Goal: Information Seeking & Learning: Find specific fact

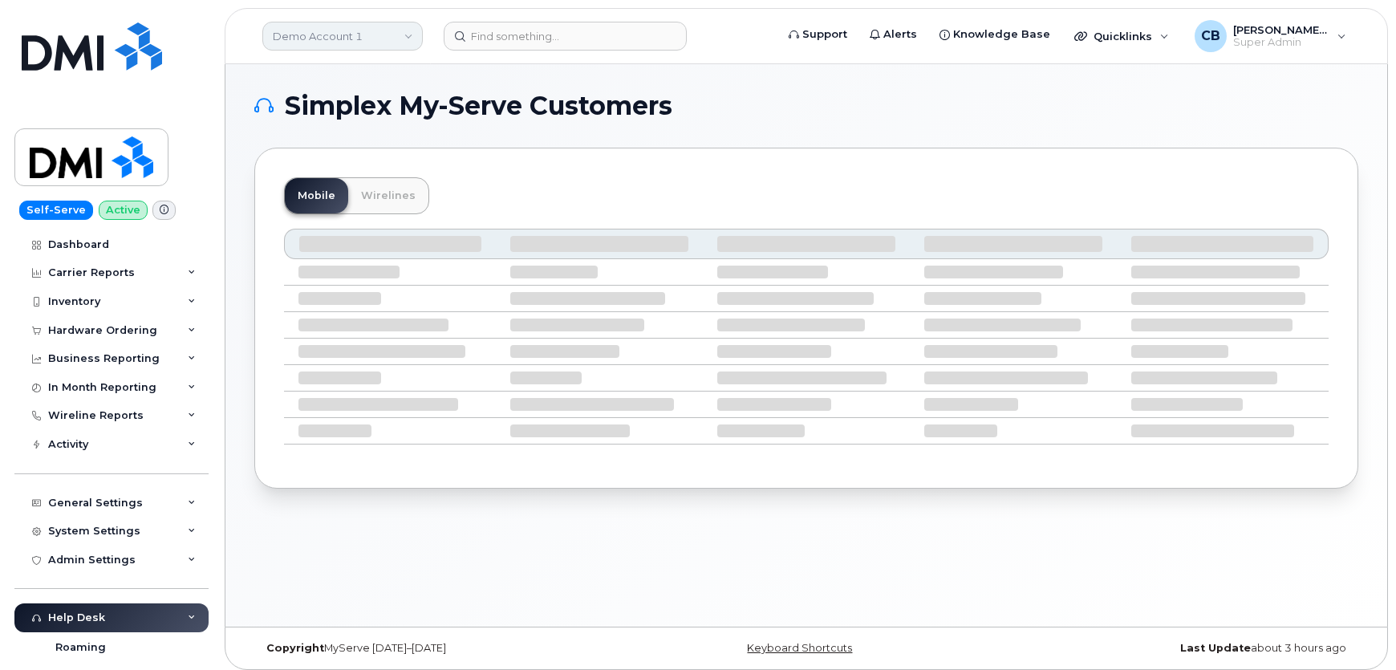
click at [349, 34] on link "Demo Account 1" at bounding box center [342, 36] width 160 height 29
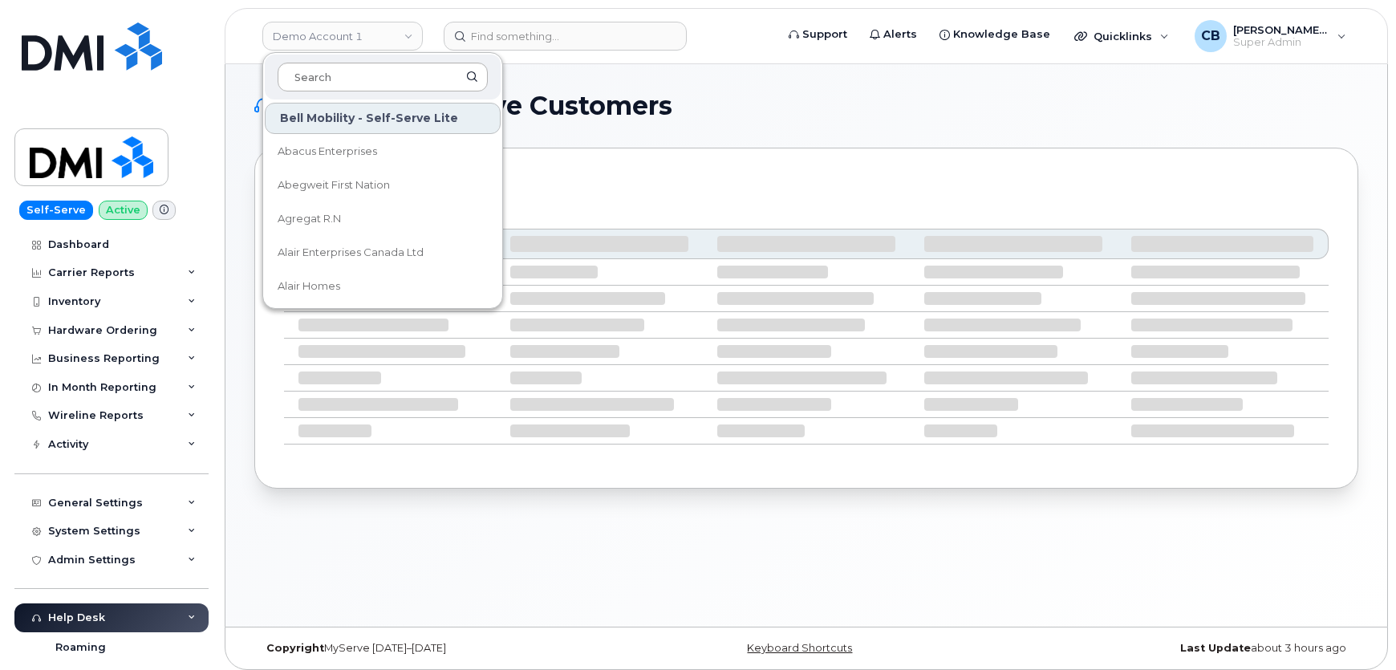
click at [347, 76] on input at bounding box center [383, 77] width 210 height 29
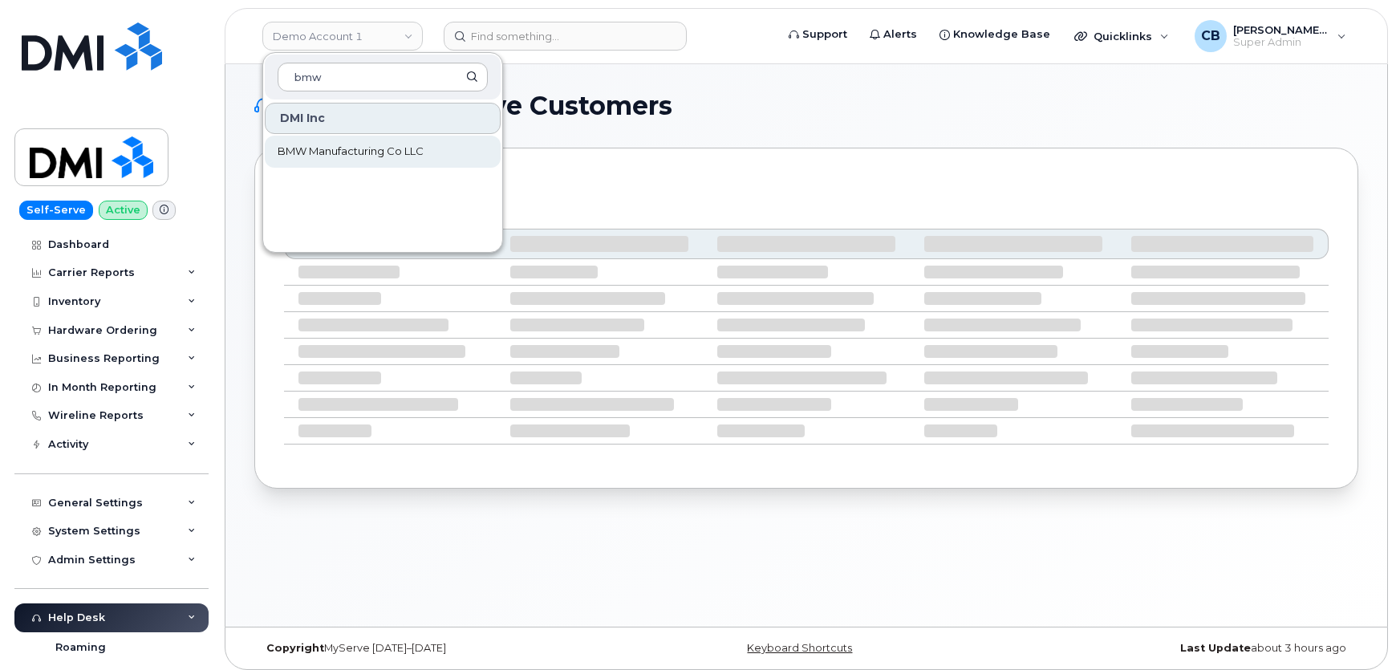
type input "bmw"
click at [340, 156] on span "BMW Manufacturing Co LLC" at bounding box center [351, 152] width 146 height 16
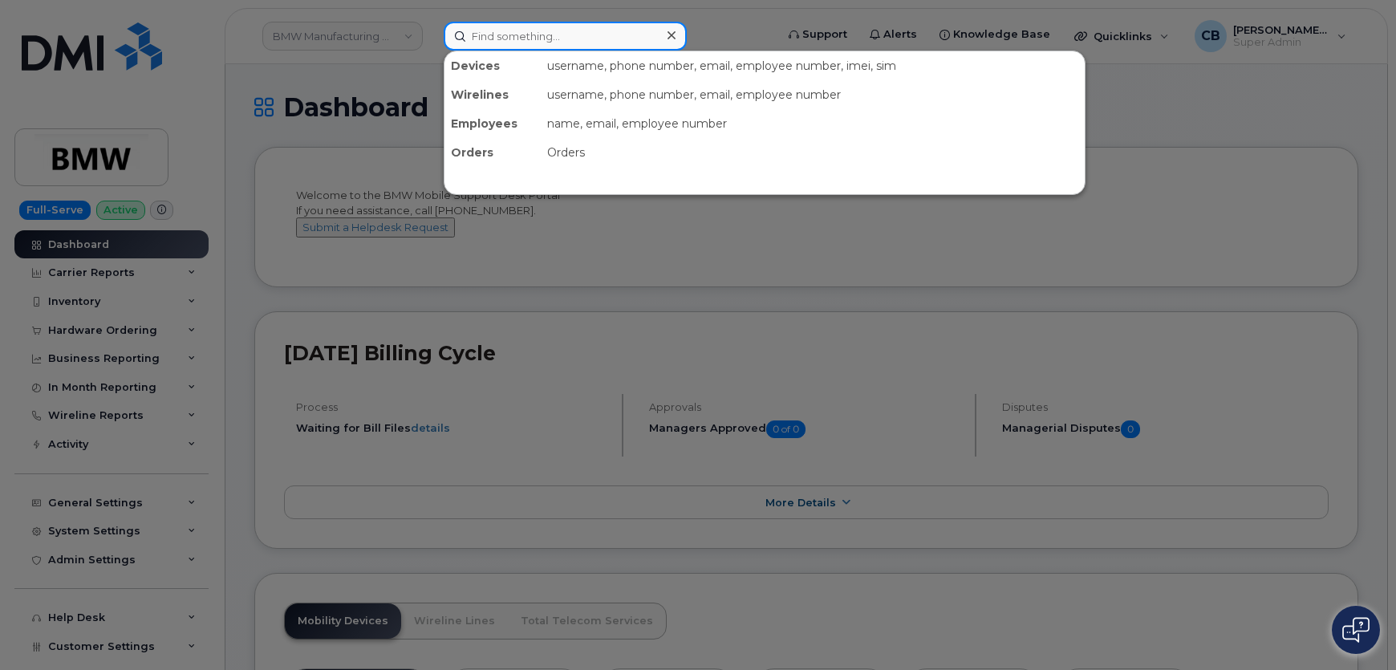
click at [517, 31] on input at bounding box center [565, 36] width 243 height 29
paste input "864) 765-4644"
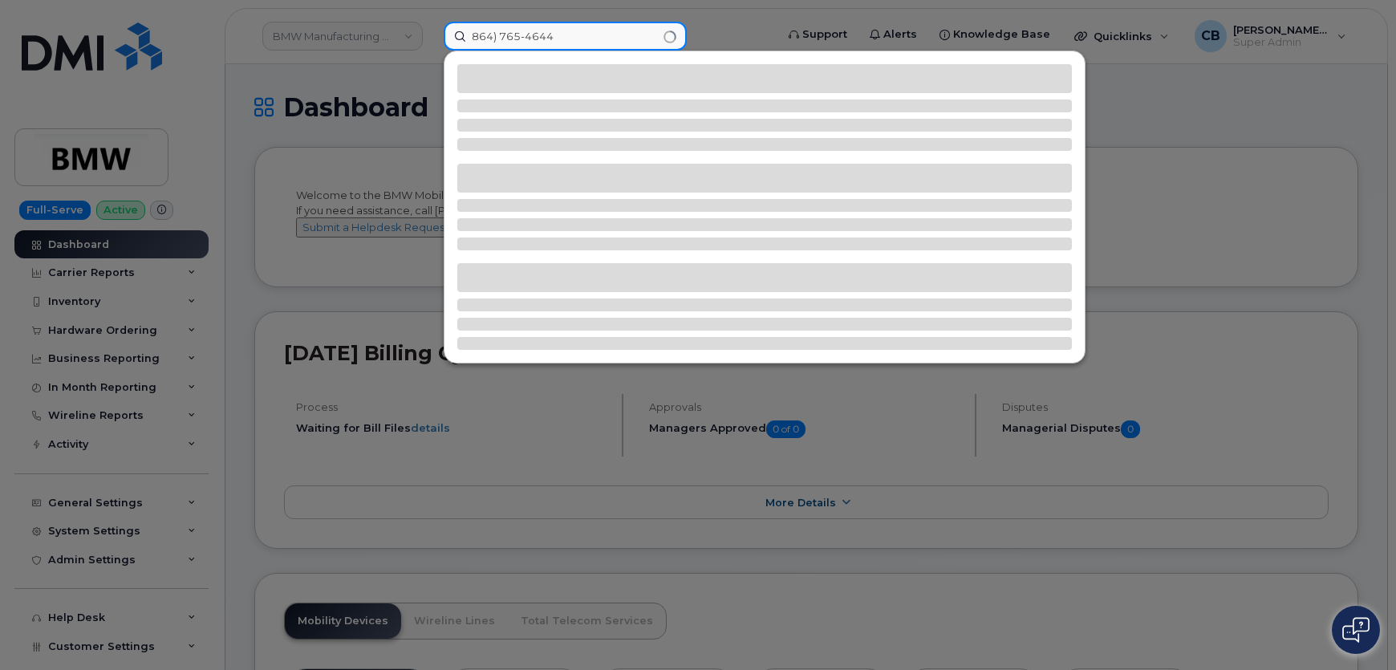
type input "864) 765-4644"
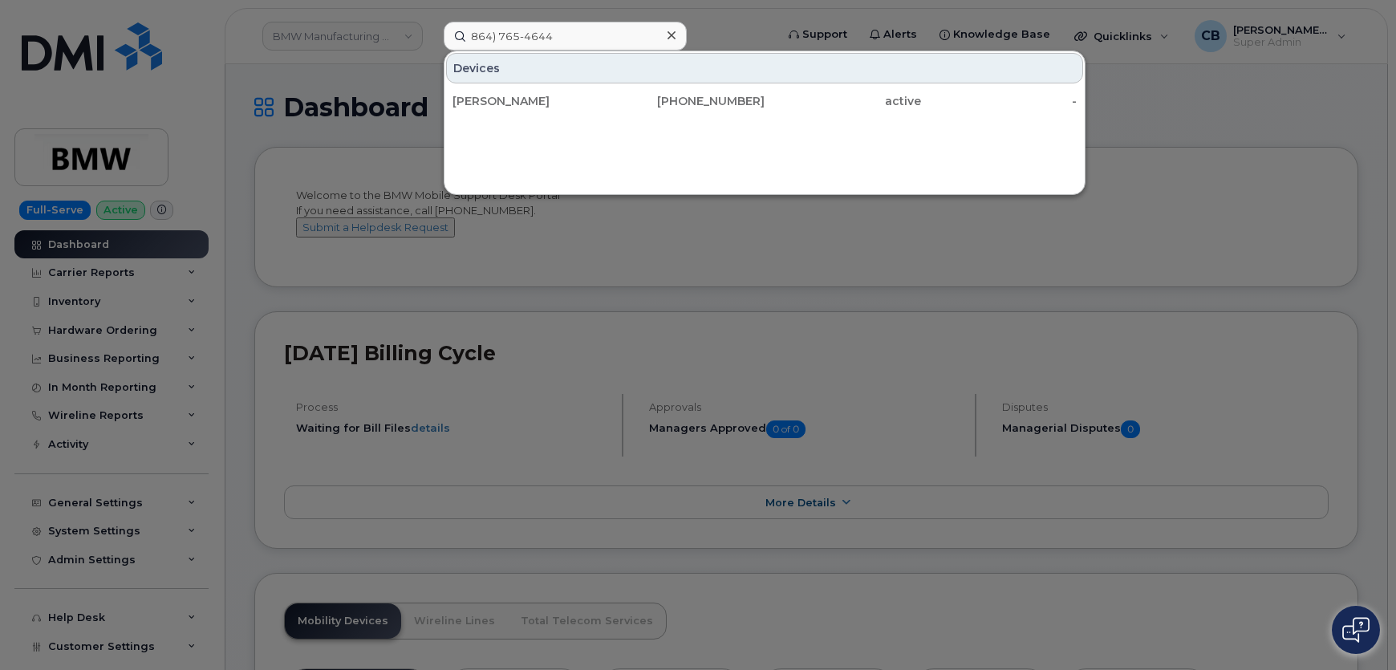
drag, startPoint x: 484, startPoint y: 103, endPoint x: 594, endPoint y: 257, distance: 189.2
click at [484, 103] on div "Wolfgang Ernst" at bounding box center [531, 101] width 156 height 16
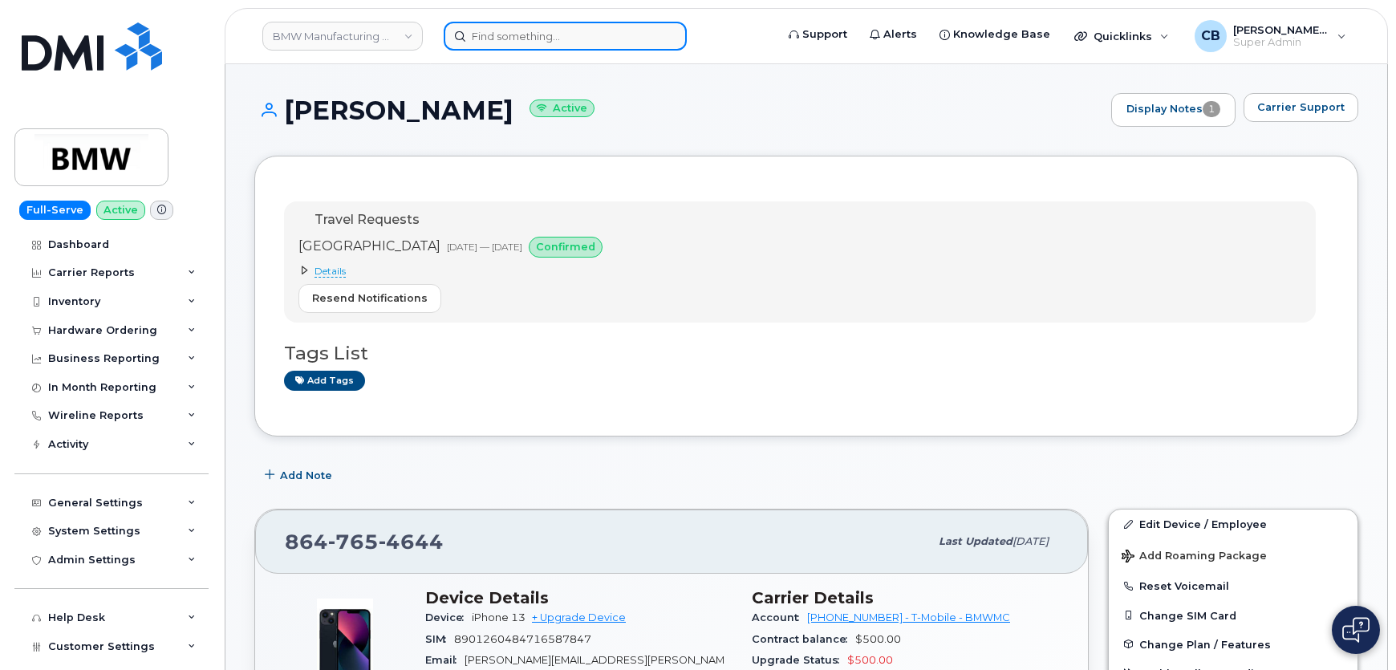
click at [489, 42] on input at bounding box center [565, 36] width 243 height 29
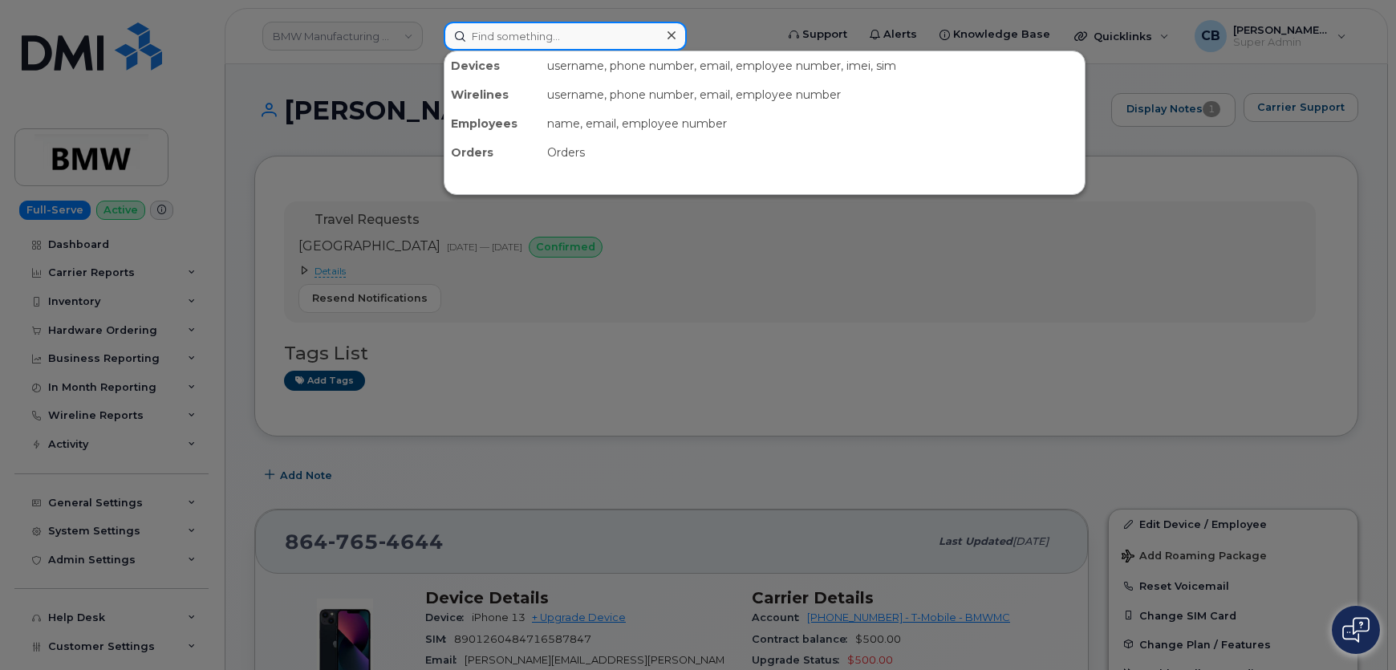
paste input "864) 386-4666"
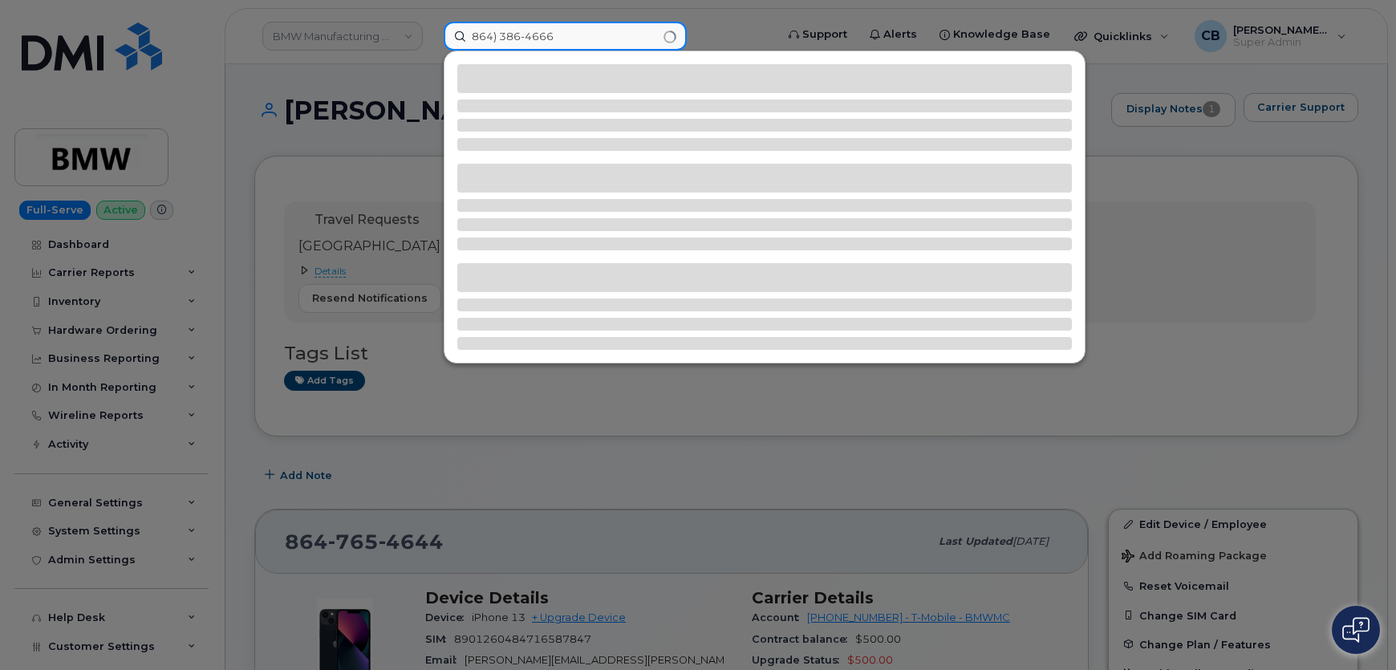
type input "864) 386-4666"
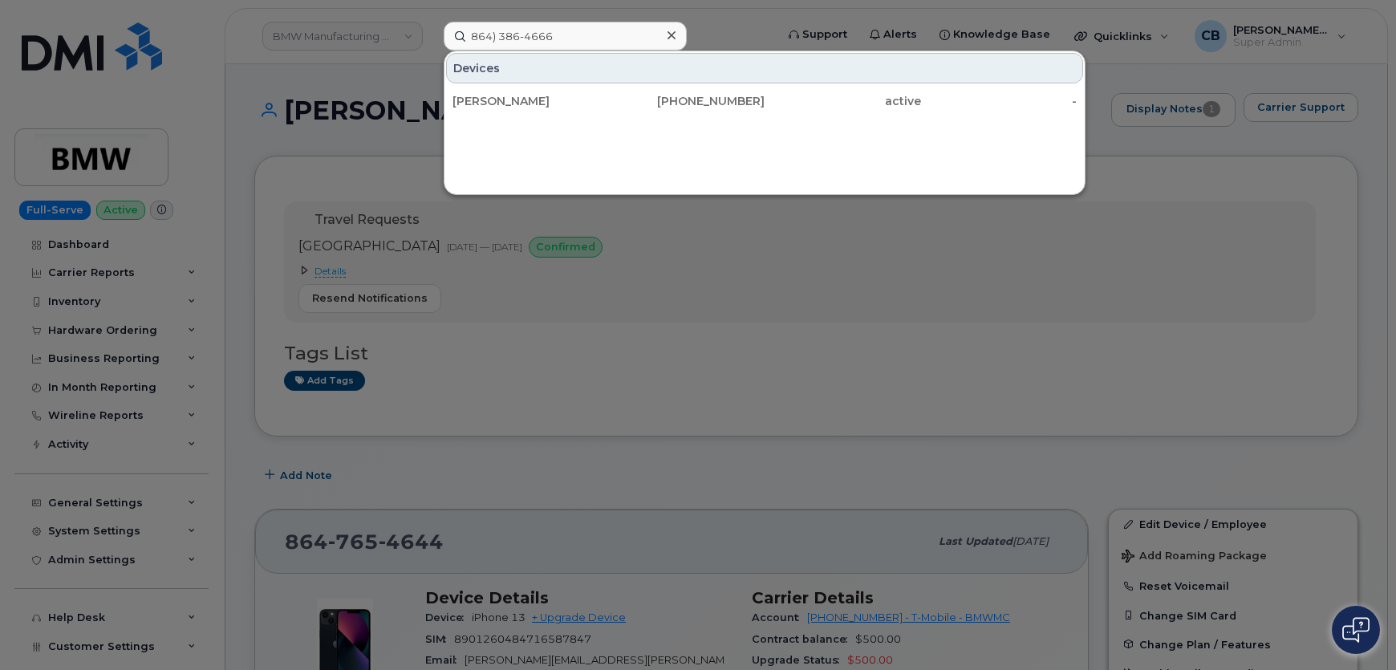
drag, startPoint x: 481, startPoint y: 104, endPoint x: 522, endPoint y: 160, distance: 69.5
click at [481, 104] on div "Ilker Guner" at bounding box center [531, 101] width 156 height 16
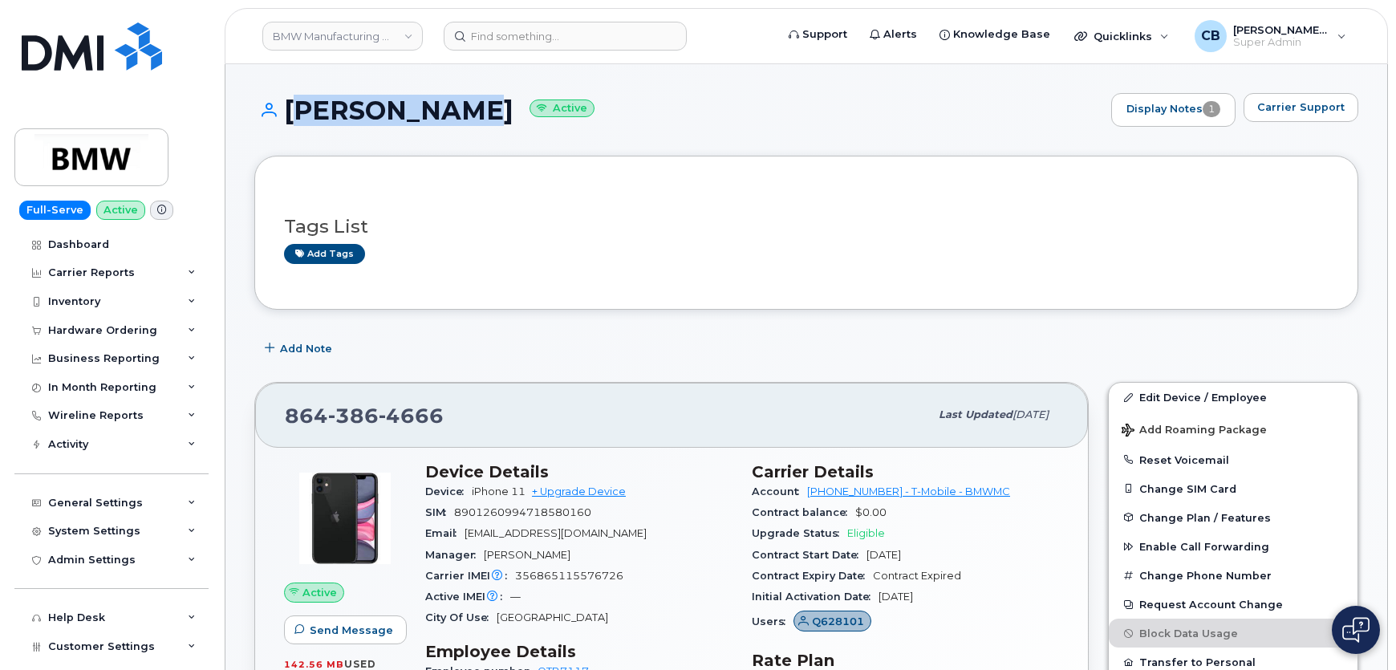
drag, startPoint x: 433, startPoint y: 111, endPoint x: 282, endPoint y: 112, distance: 151.7
click at [282, 112] on h1 "Ilker Guner Active" at bounding box center [678, 110] width 849 height 28
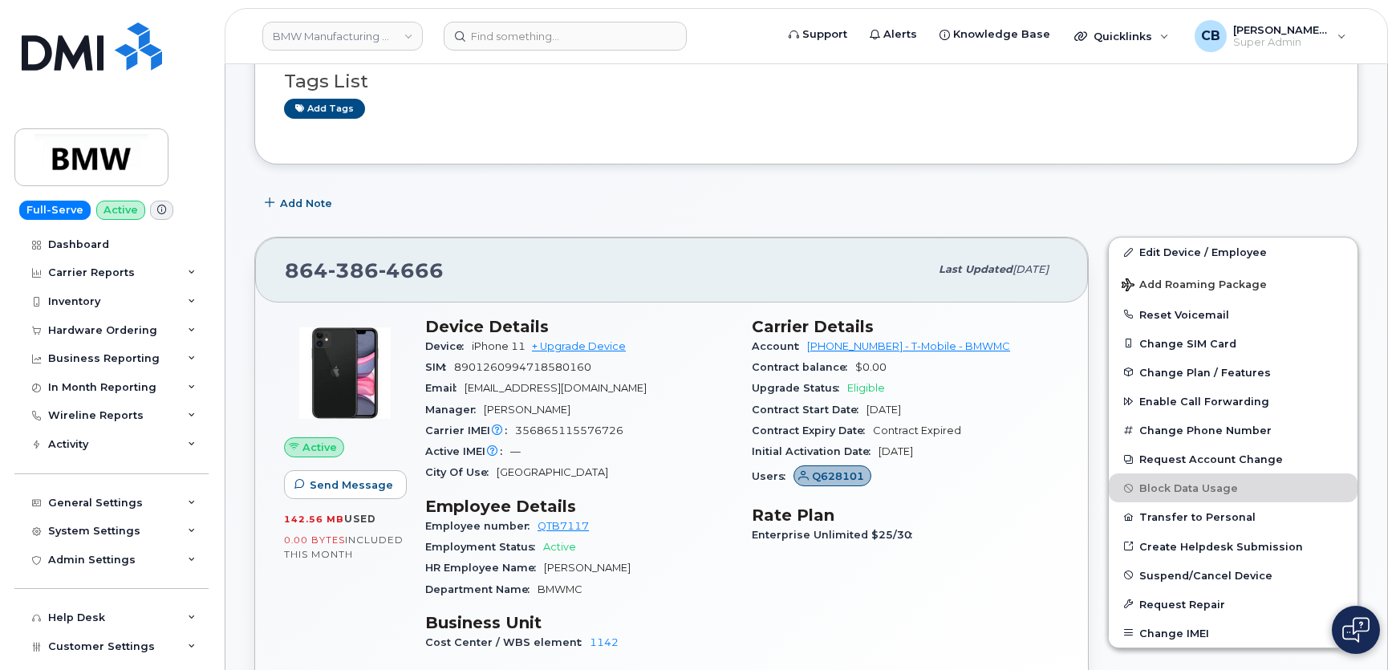
scroll to position [291, 0]
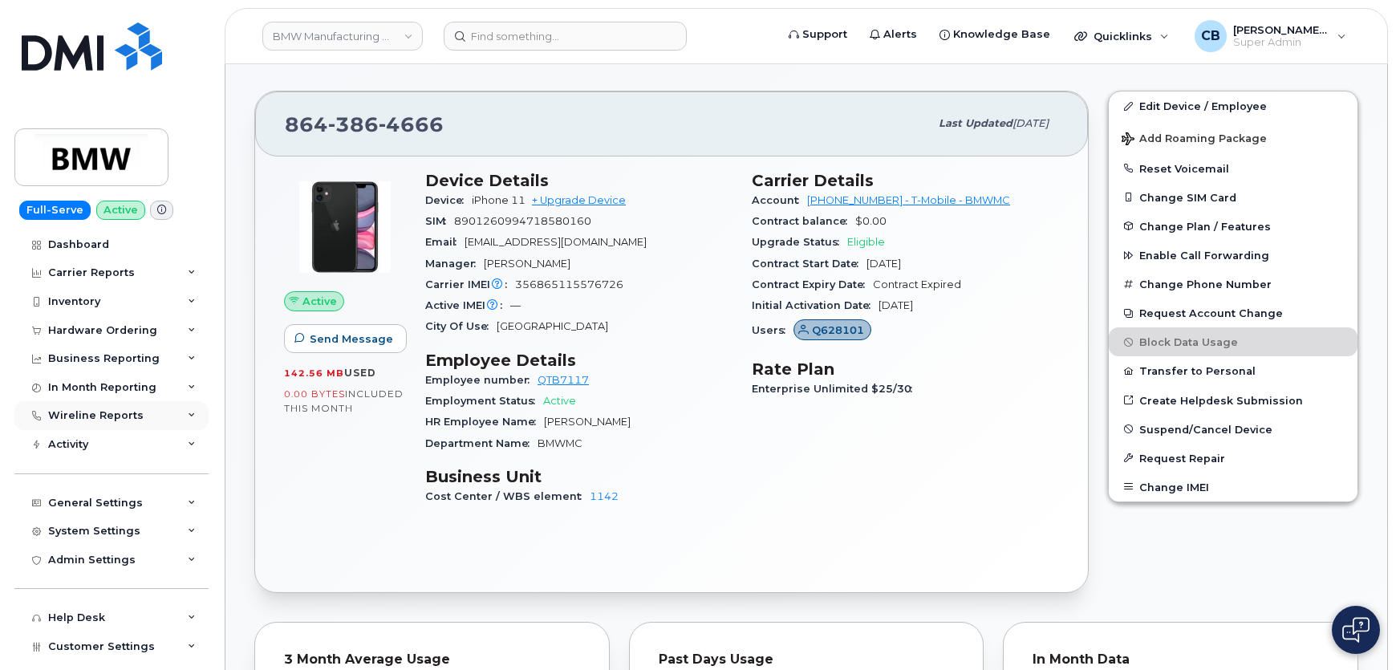
click at [188, 413] on icon at bounding box center [192, 416] width 8 height 8
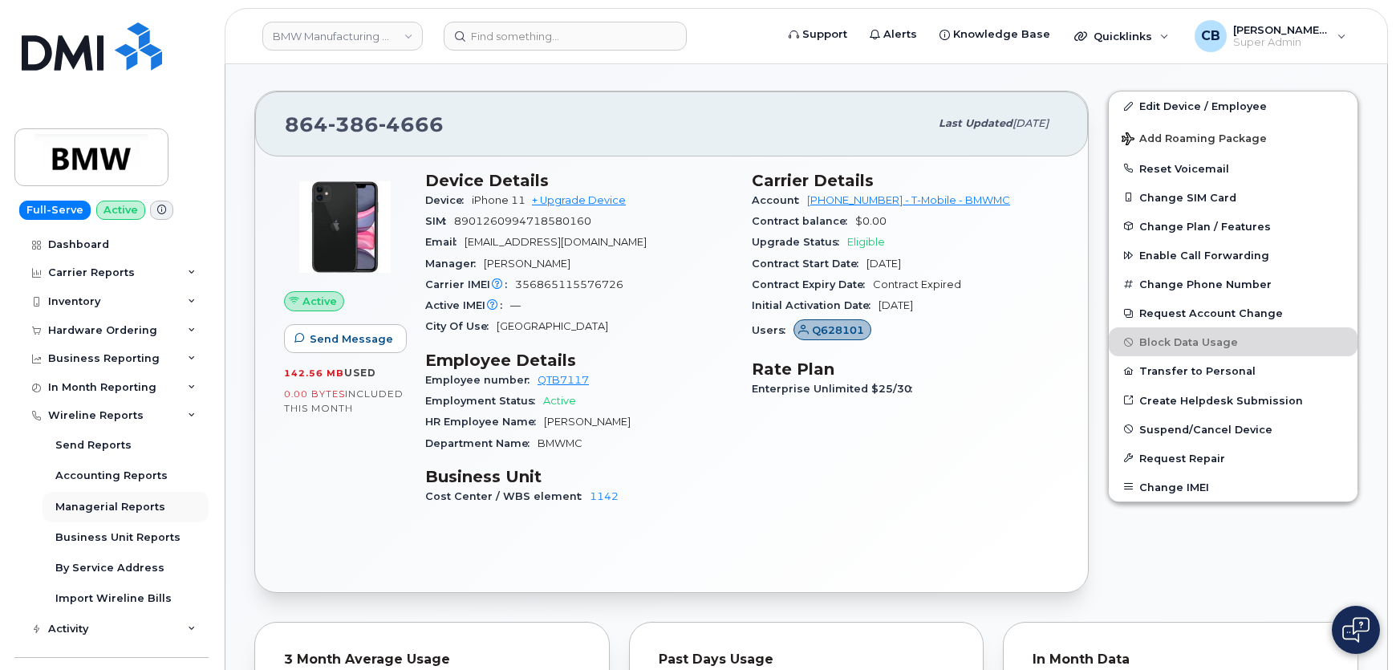
scroll to position [145, 0]
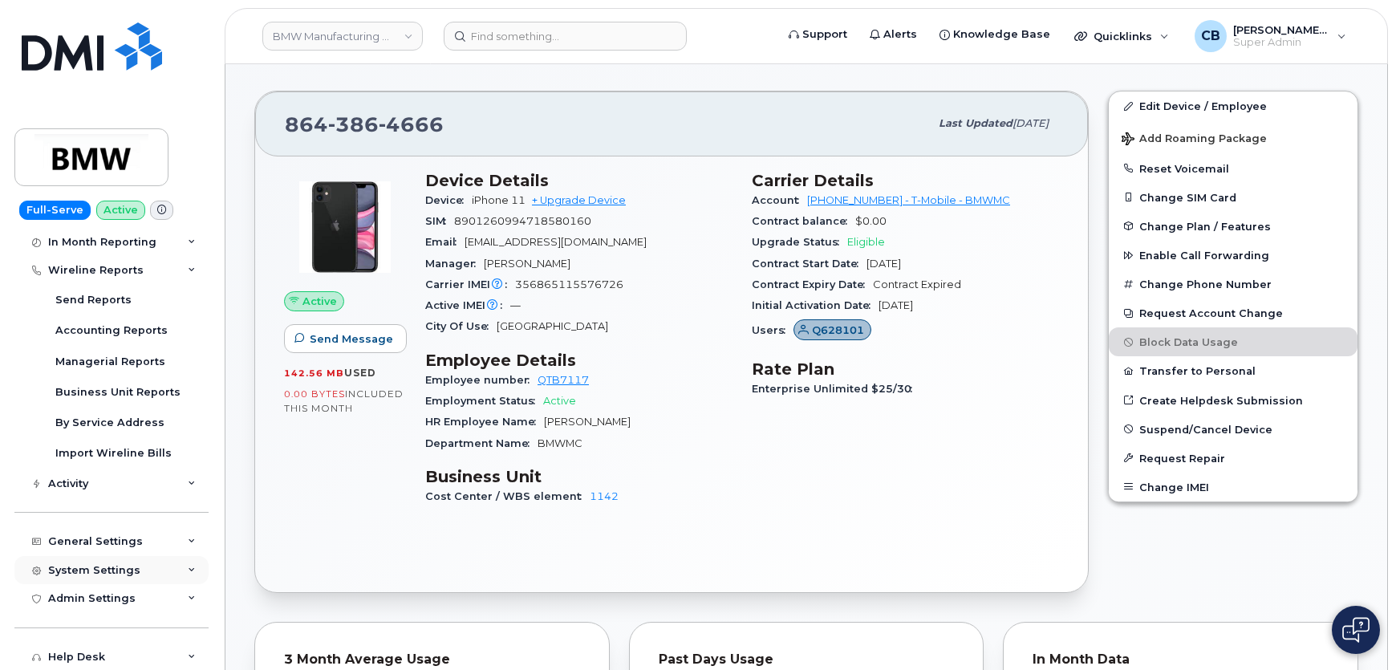
click at [173, 564] on div "System Settings" at bounding box center [111, 570] width 194 height 29
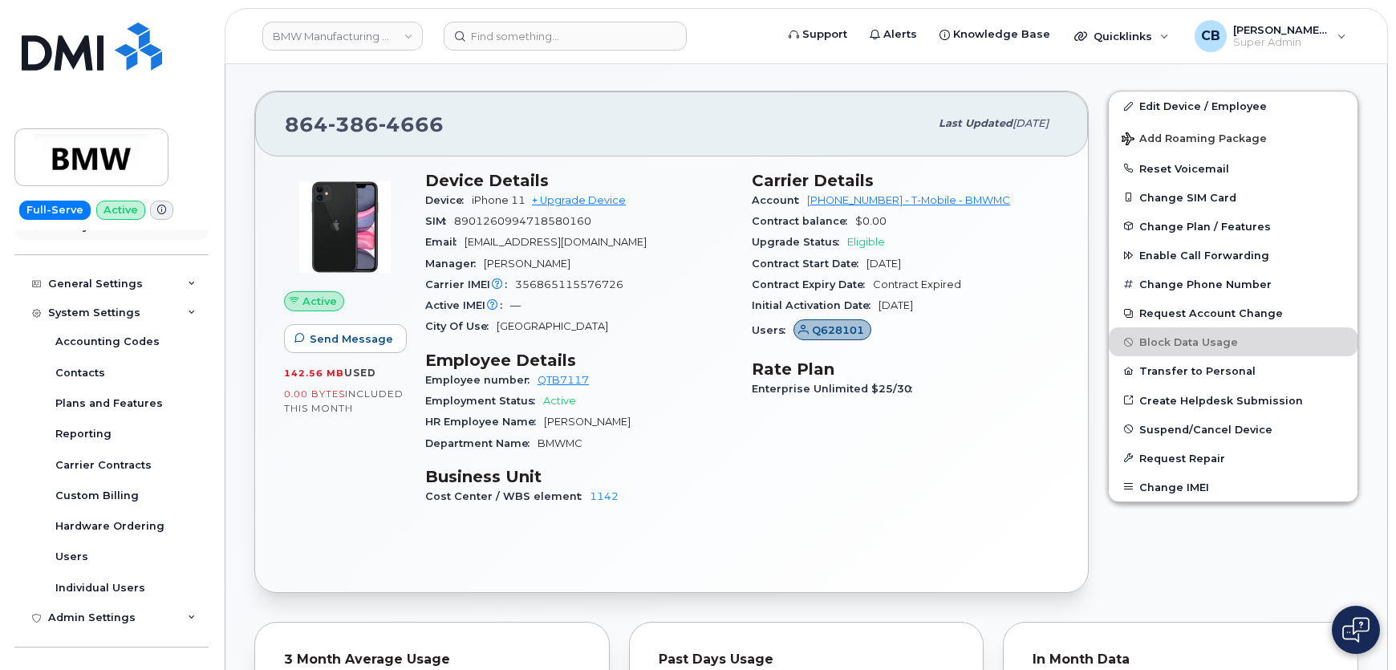
scroll to position [437, 0]
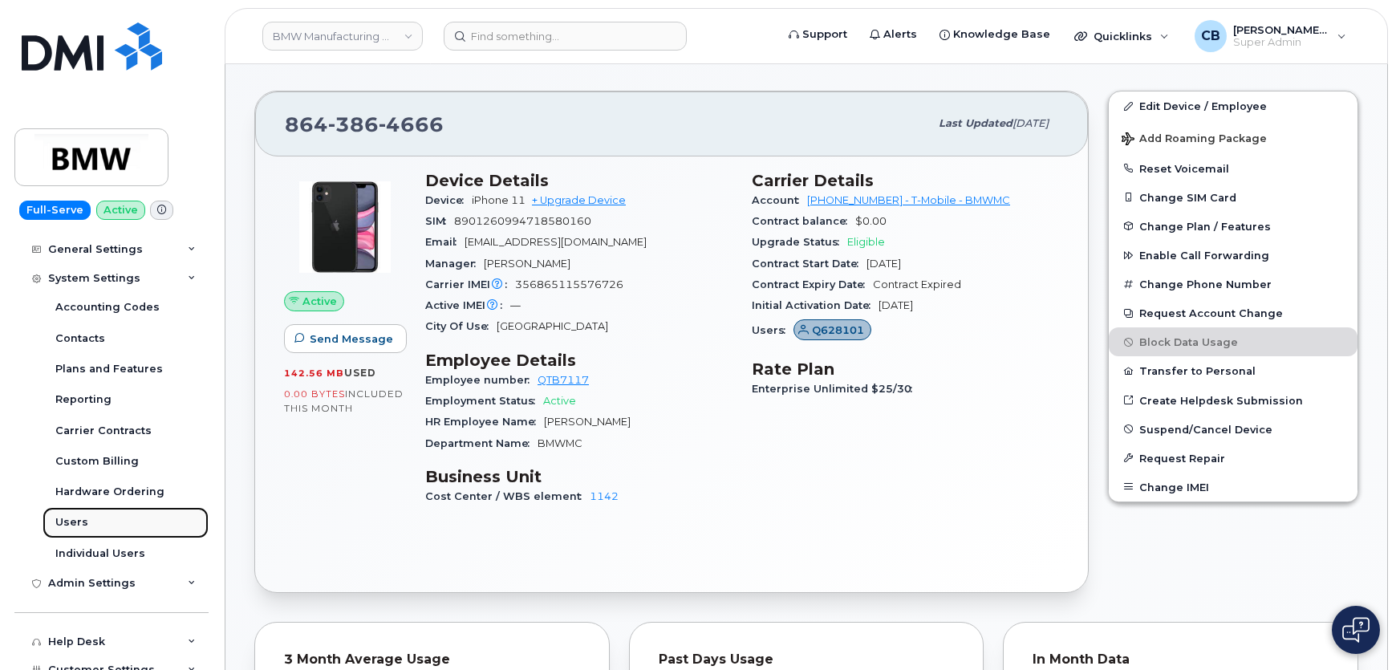
click at [71, 522] on div "Users" at bounding box center [71, 522] width 33 height 14
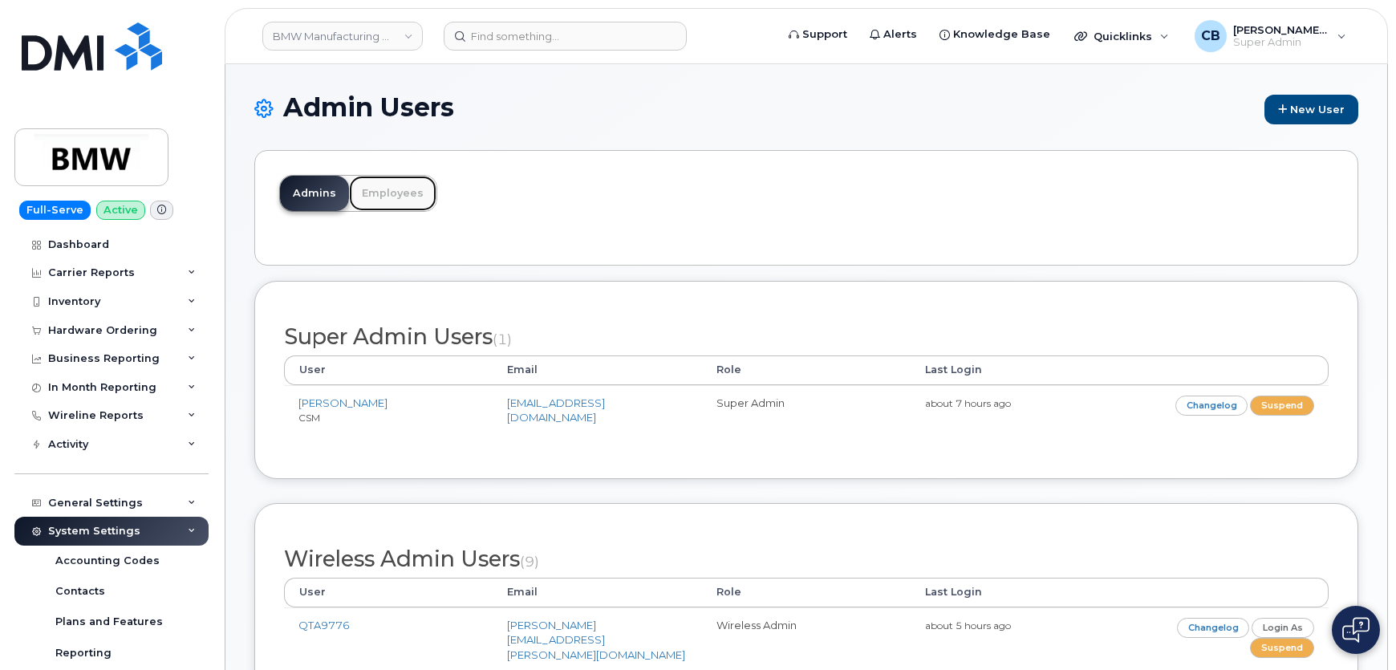
click at [397, 190] on link "Employees" at bounding box center [392, 193] width 87 height 35
drag, startPoint x: 380, startPoint y: 190, endPoint x: 395, endPoint y: 218, distance: 31.6
click at [380, 190] on link "Employees" at bounding box center [392, 193] width 87 height 35
click at [388, 196] on link "Employees" at bounding box center [392, 193] width 87 height 35
click at [393, 186] on link "Employees" at bounding box center [392, 193] width 87 height 35
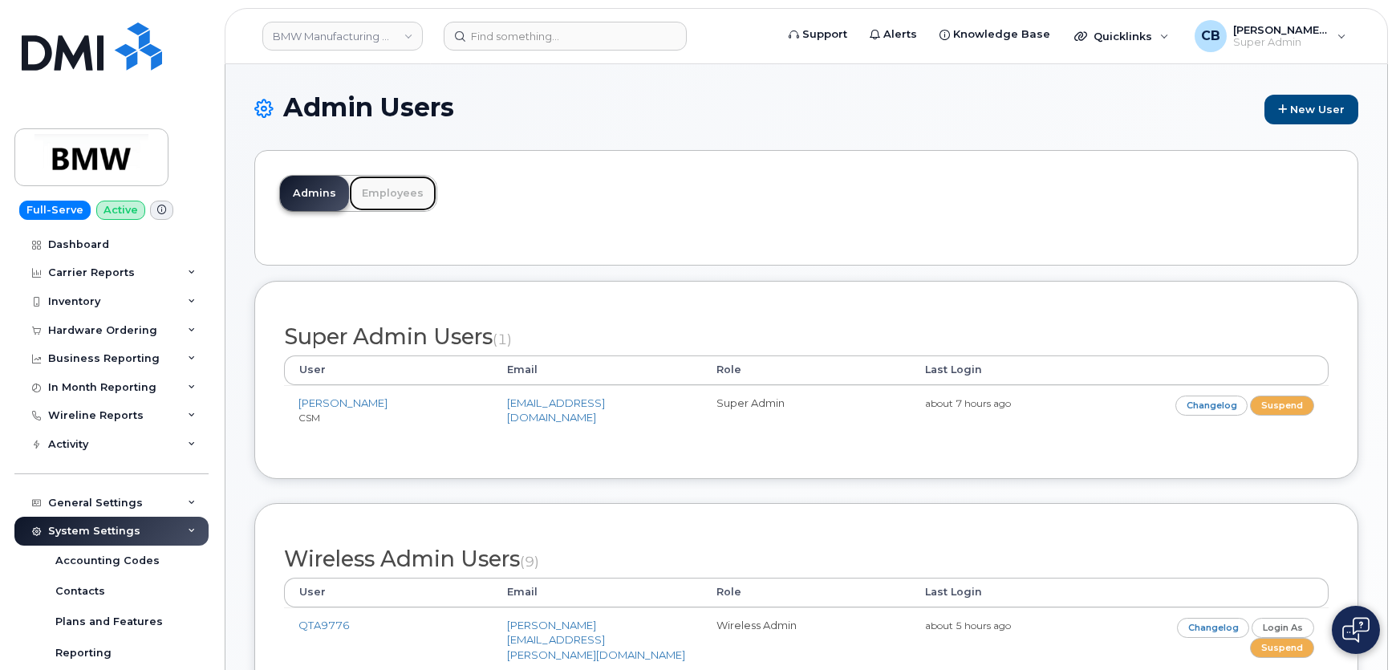
click at [376, 193] on link "Employees" at bounding box center [392, 193] width 87 height 35
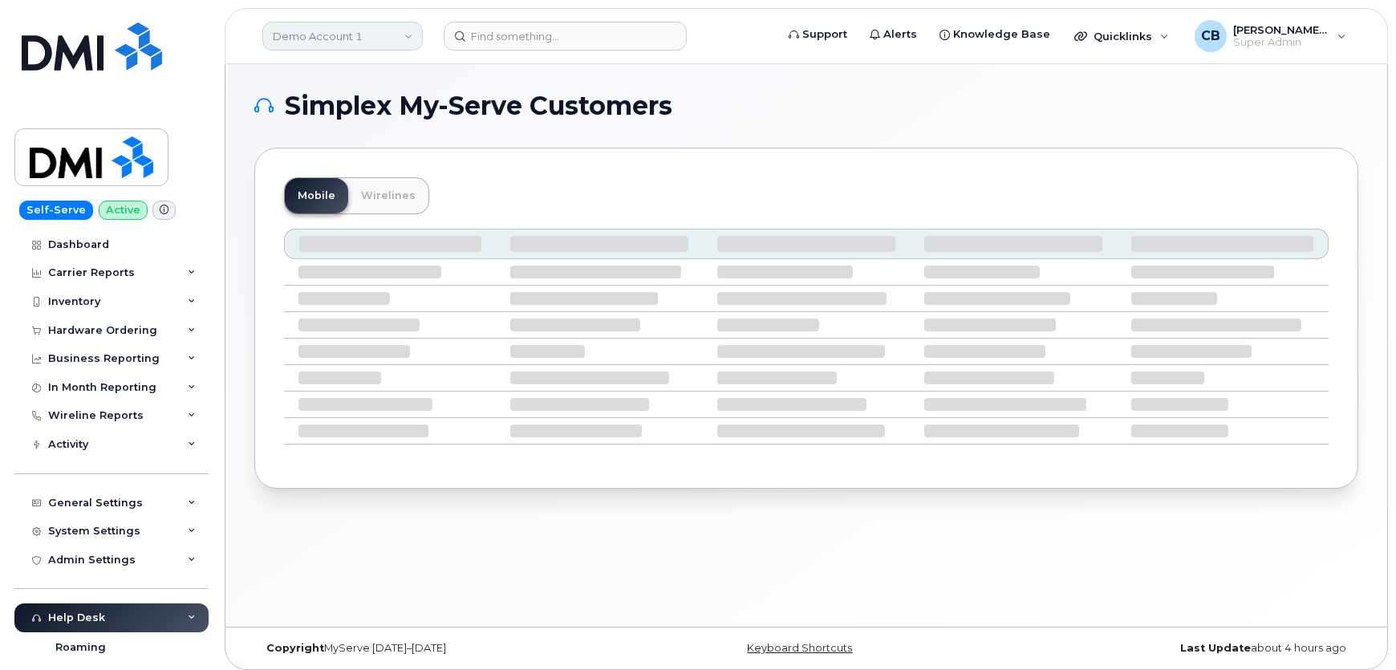
click at [381, 40] on link "Demo Account 1" at bounding box center [342, 36] width 160 height 29
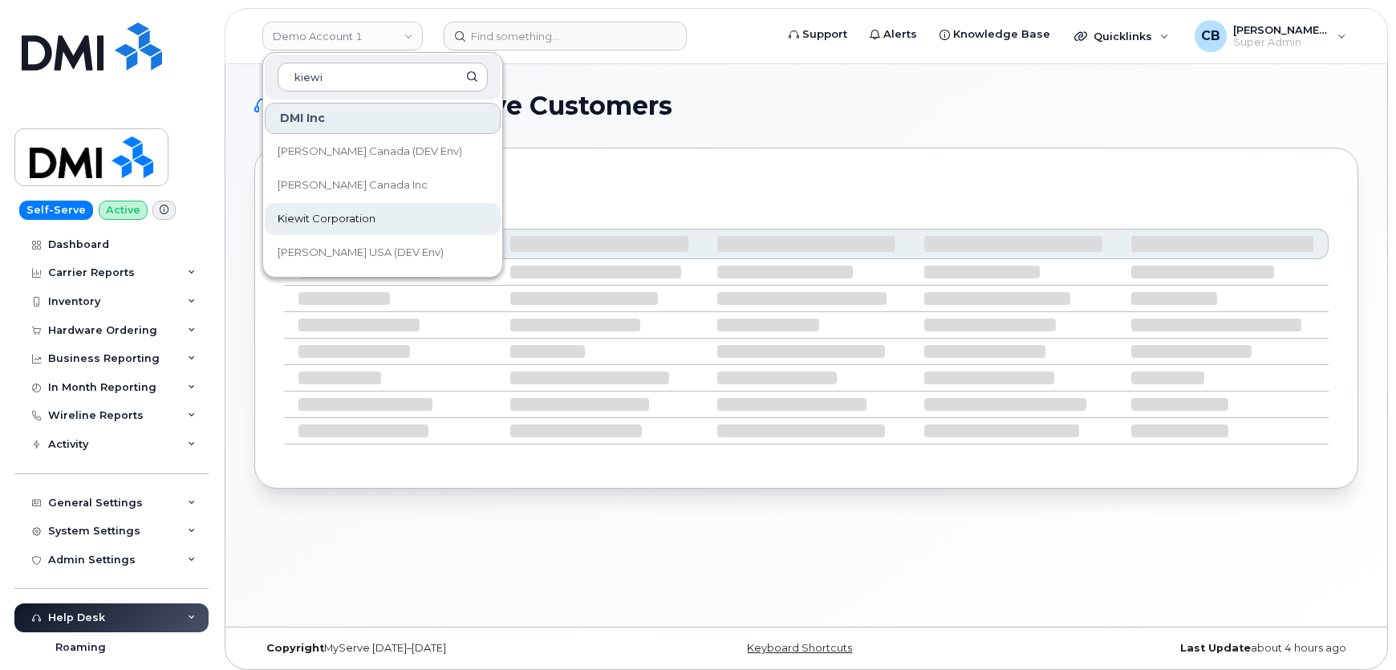
type input "kiewi"
click at [321, 225] on span "Kiewit Corporation" at bounding box center [327, 219] width 98 height 16
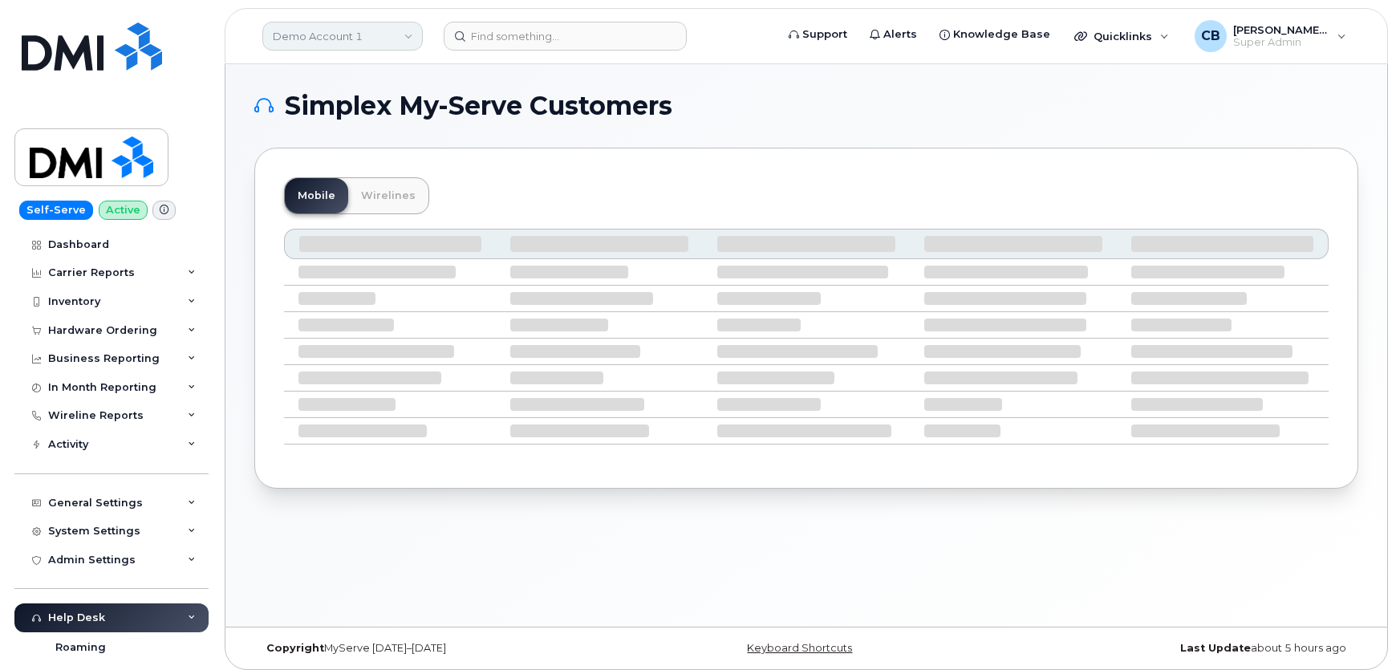
click at [409, 39] on link "Demo Account 1" at bounding box center [342, 36] width 160 height 29
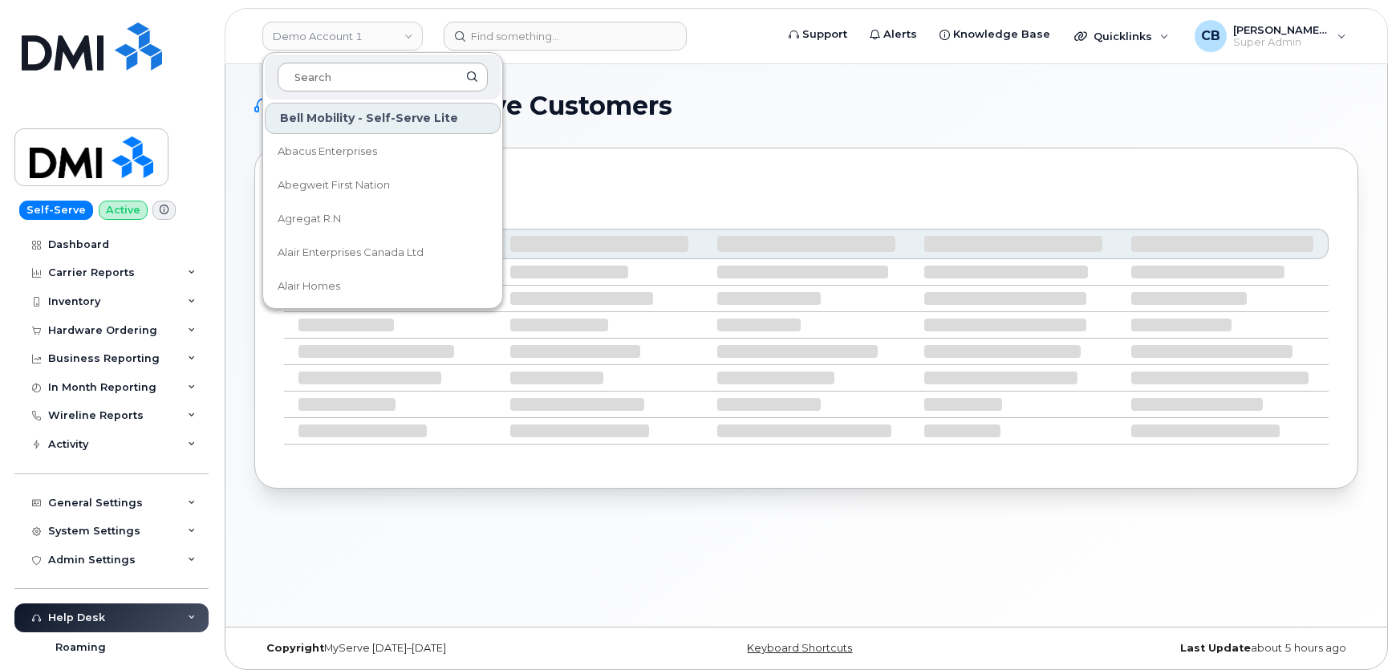
click at [339, 85] on input at bounding box center [383, 77] width 210 height 29
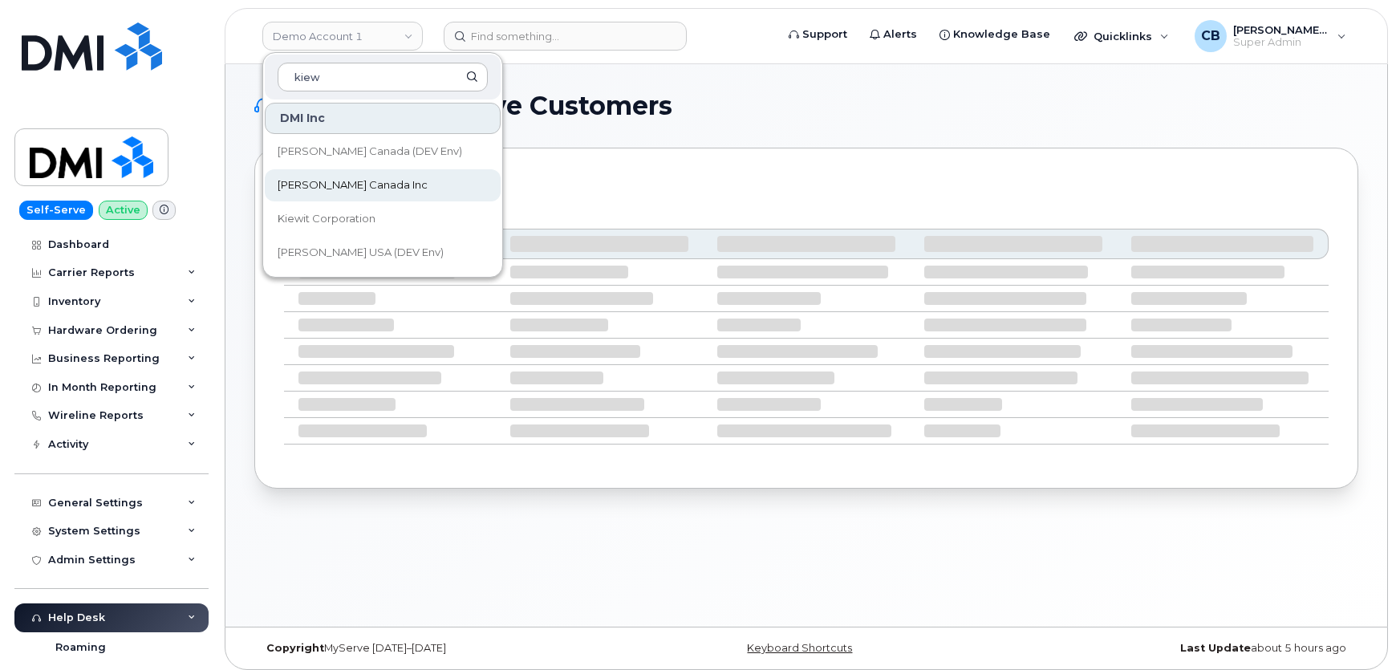
type input "kiew"
click at [336, 191] on span "[PERSON_NAME] Canada Inc" at bounding box center [353, 185] width 150 height 16
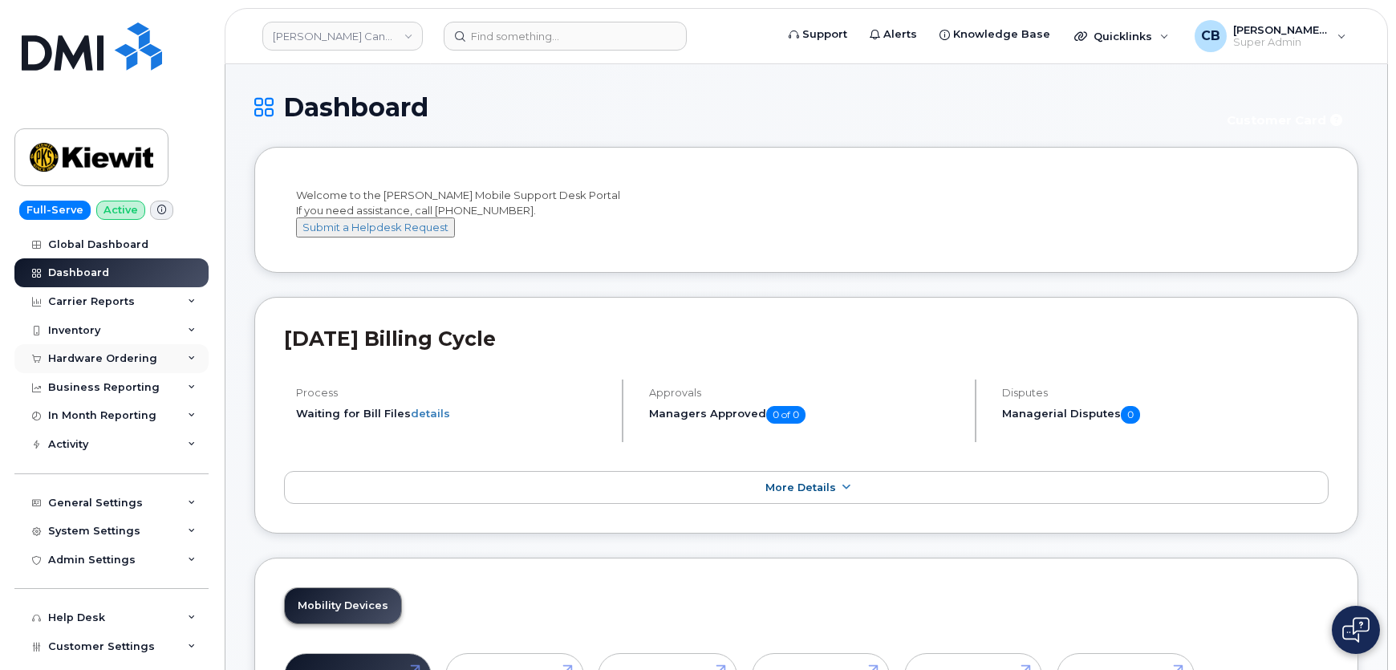
click at [92, 352] on div "Hardware Ordering" at bounding box center [102, 358] width 109 height 13
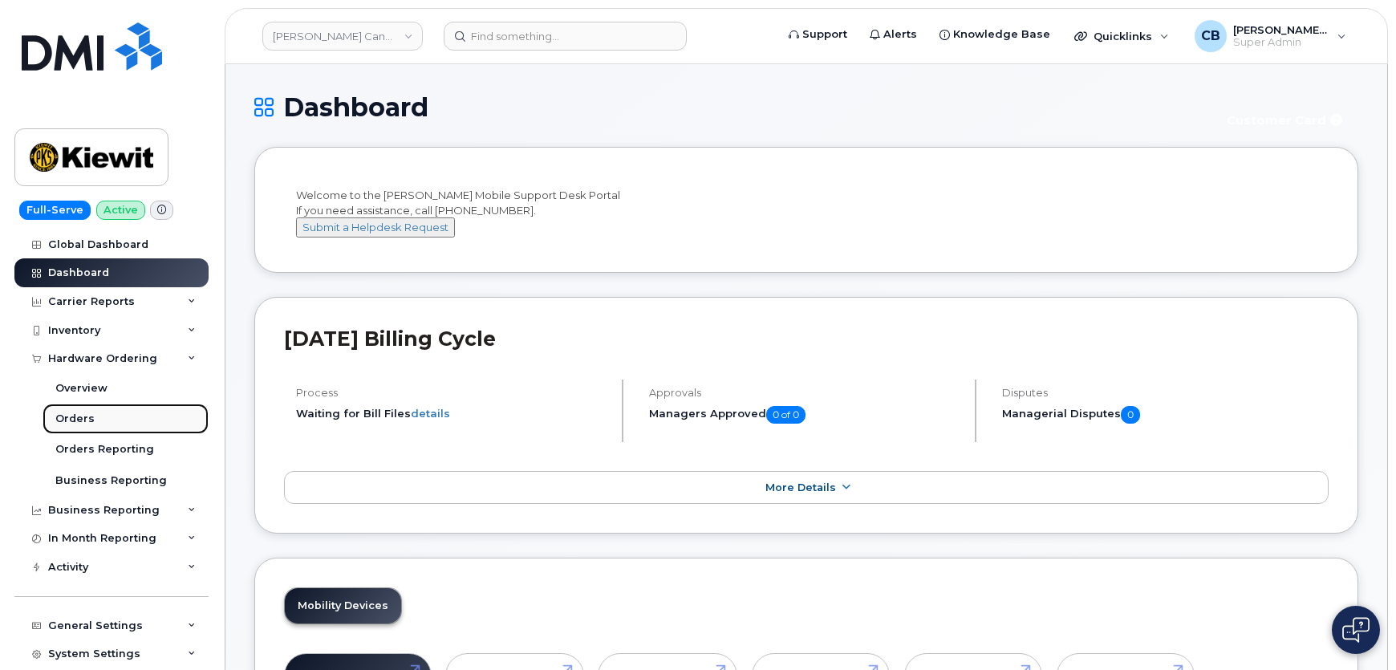
click at [71, 414] on div "Orders" at bounding box center [74, 419] width 39 height 14
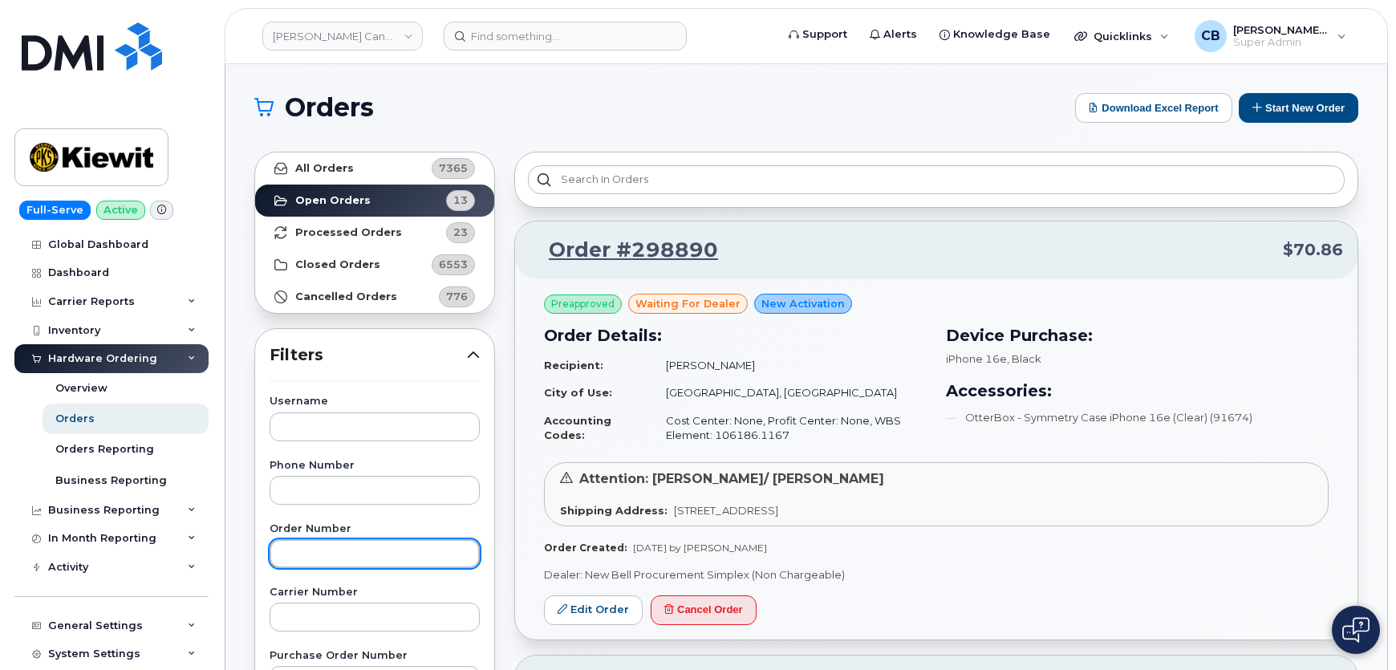
click at [313, 554] on input "text" at bounding box center [375, 553] width 210 height 29
paste input "298049"
type input "298049"
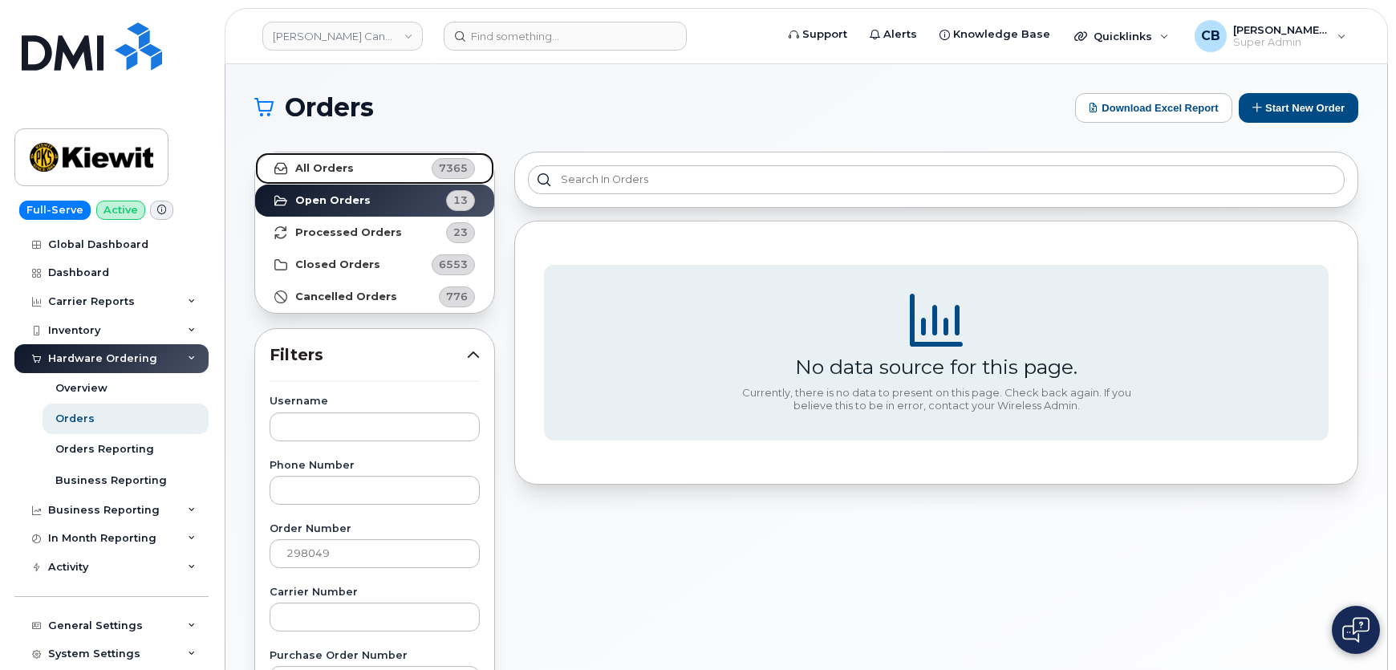
click at [315, 172] on strong "All Orders" at bounding box center [324, 168] width 59 height 13
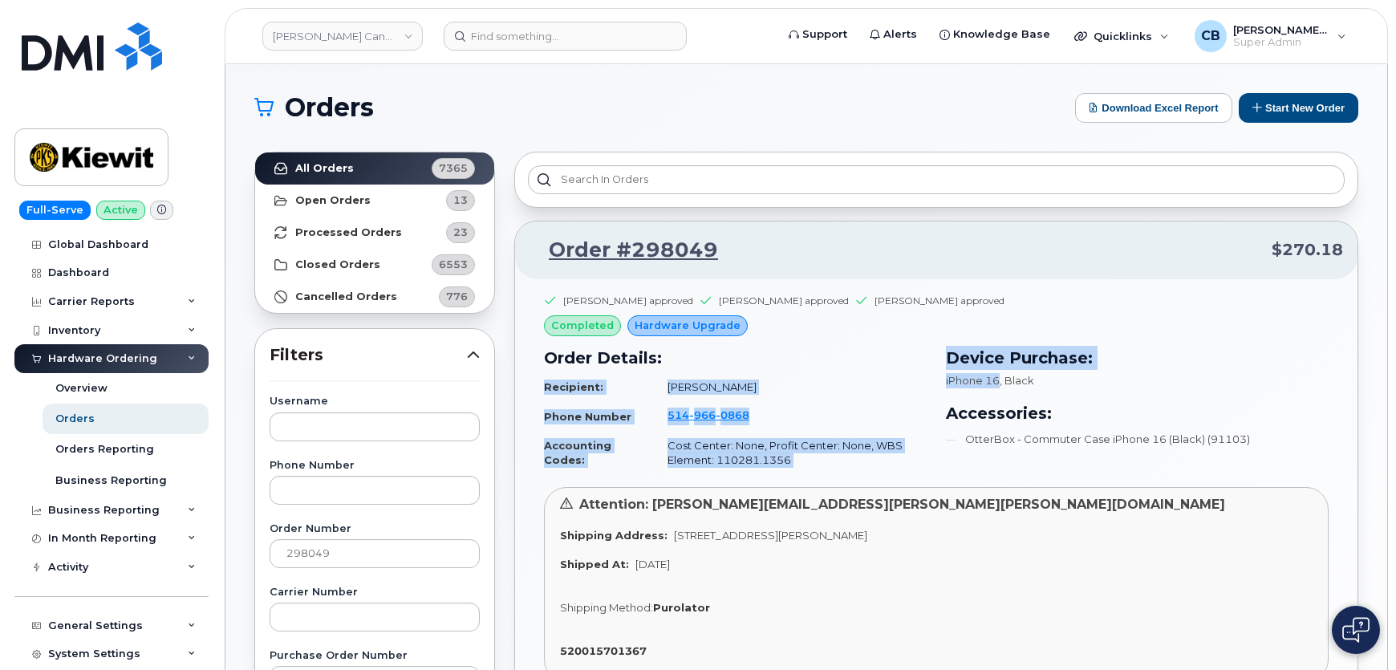
drag, startPoint x: 932, startPoint y: 379, endPoint x: 1001, endPoint y: 383, distance: 69.1
click at [1001, 383] on div "Order Details: Recipient: [PERSON_NAME] Phone Number [PHONE_NUMBER] Accounting …" at bounding box center [936, 410] width 804 height 148
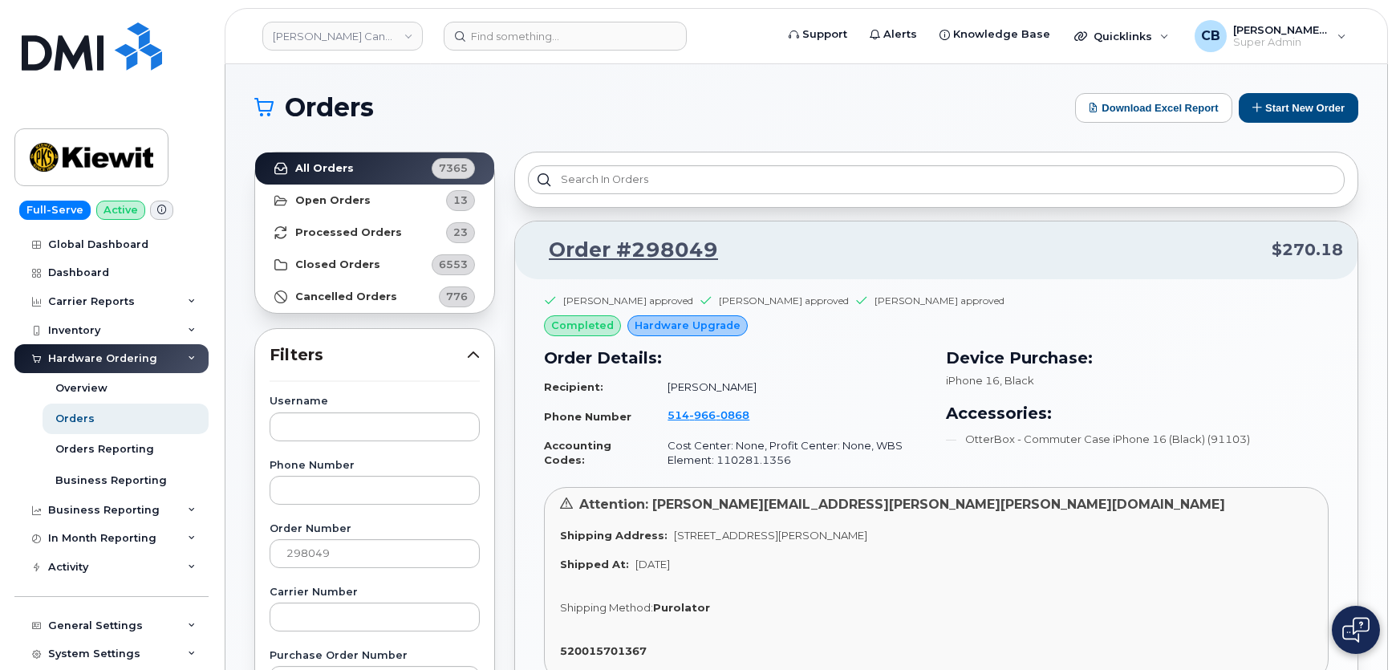
click at [1027, 384] on span ", Black" at bounding box center [1017, 380] width 35 height 13
drag, startPoint x: 1001, startPoint y: 373, endPoint x: 936, endPoint y: 368, distance: 65.2
click at [936, 368] on div "Device Purchase: iPhone 16 , Black Accessories: OtterBox - Commuter Case iPhone…" at bounding box center [1137, 410] width 402 height 148
click at [1007, 402] on h3 "Accessories:" at bounding box center [1137, 413] width 383 height 24
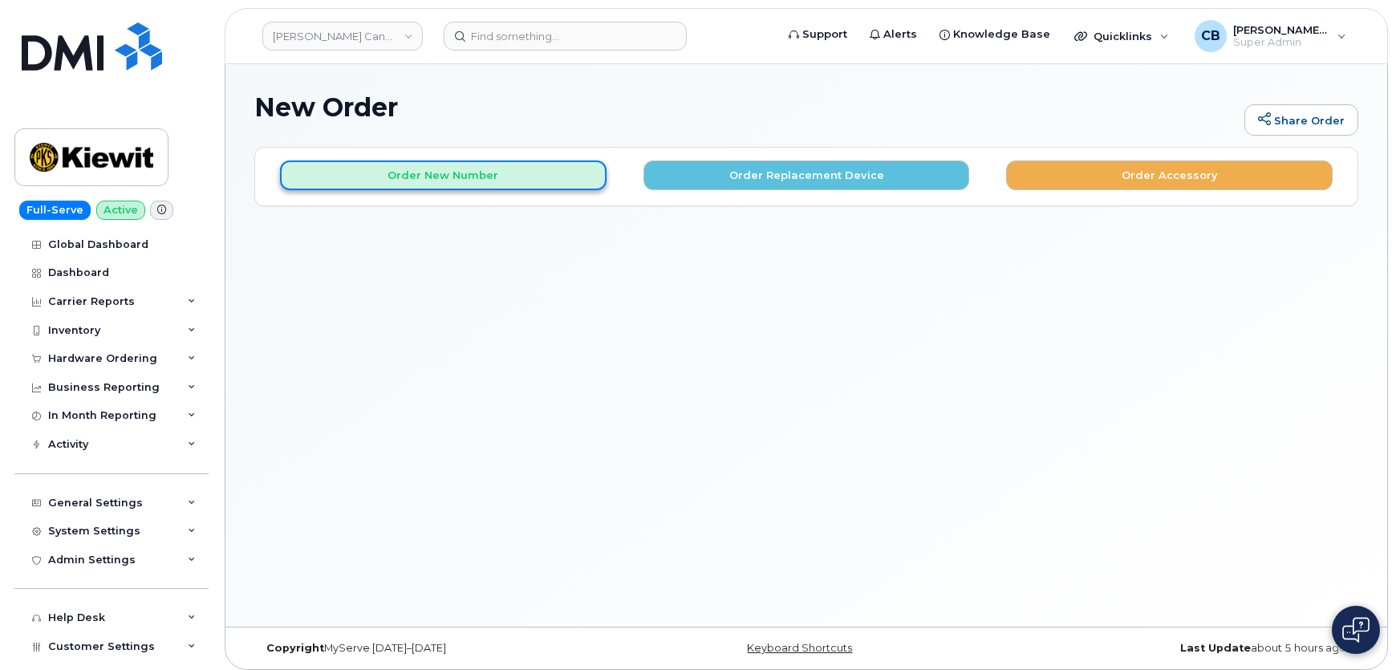
click at [430, 181] on button "Order New Number" at bounding box center [443, 175] width 327 height 30
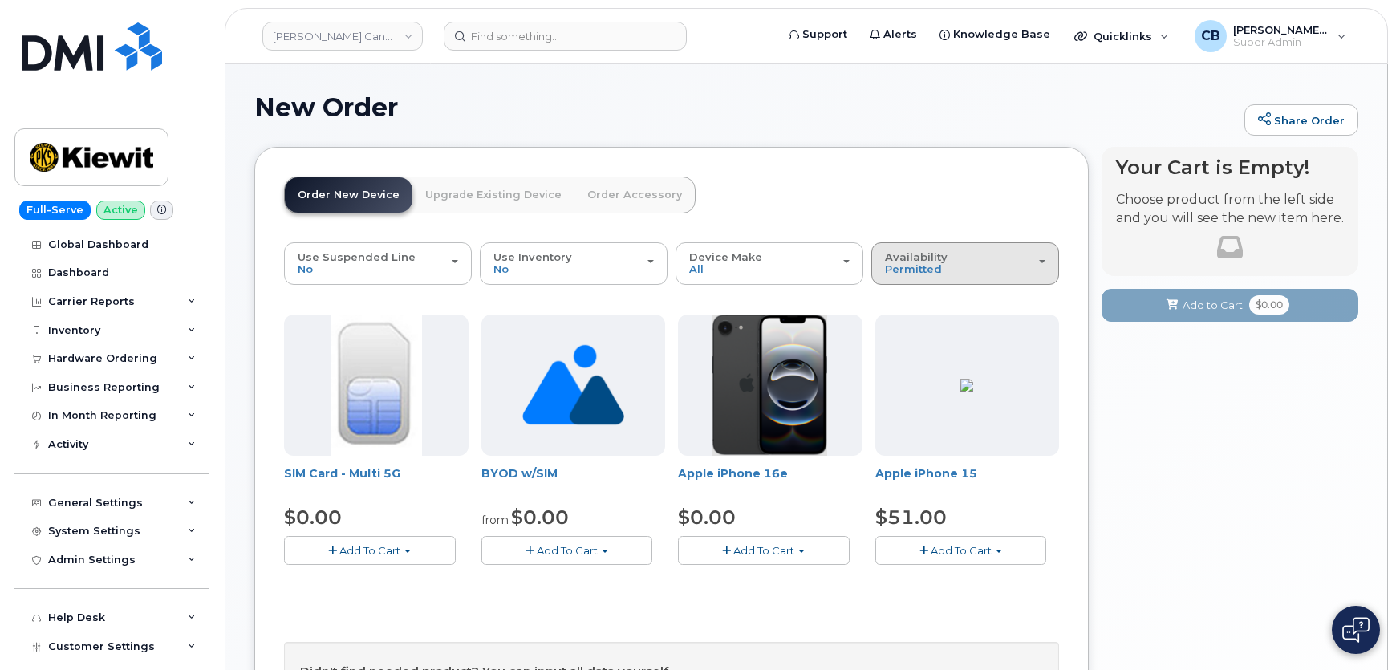
click at [997, 268] on div "Availability Permitted All" at bounding box center [965, 263] width 160 height 25
click at [907, 322] on label "All" at bounding box center [892, 327] width 34 height 19
click at [0, 0] on input "All" at bounding box center [0, 0] width 0 height 0
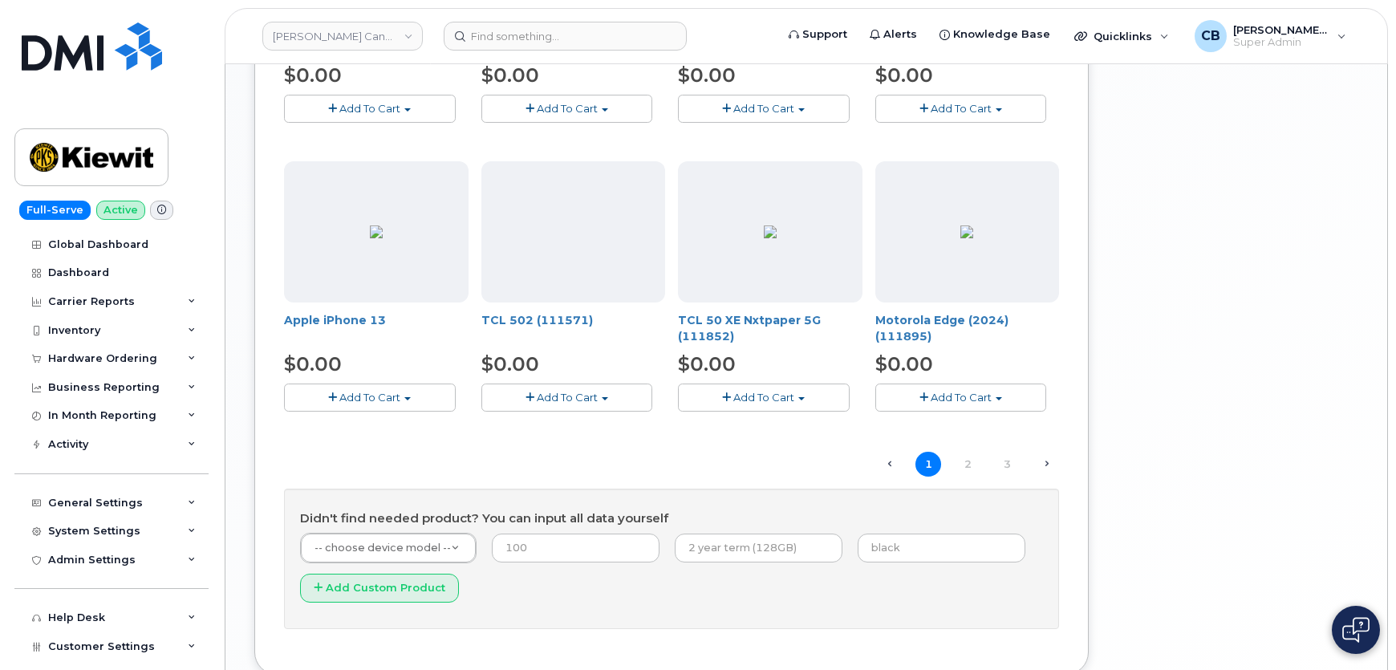
scroll to position [1021, 0]
click at [971, 457] on link "2" at bounding box center [968, 463] width 26 height 25
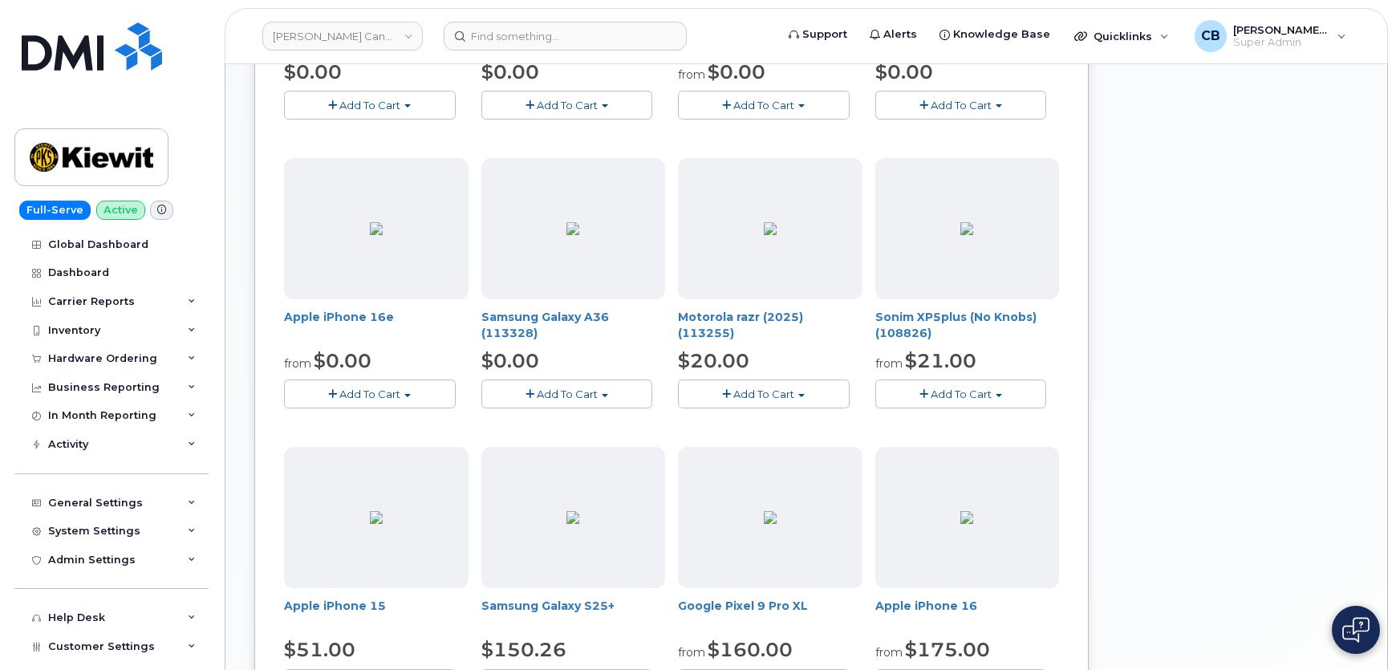
scroll to position [0, 0]
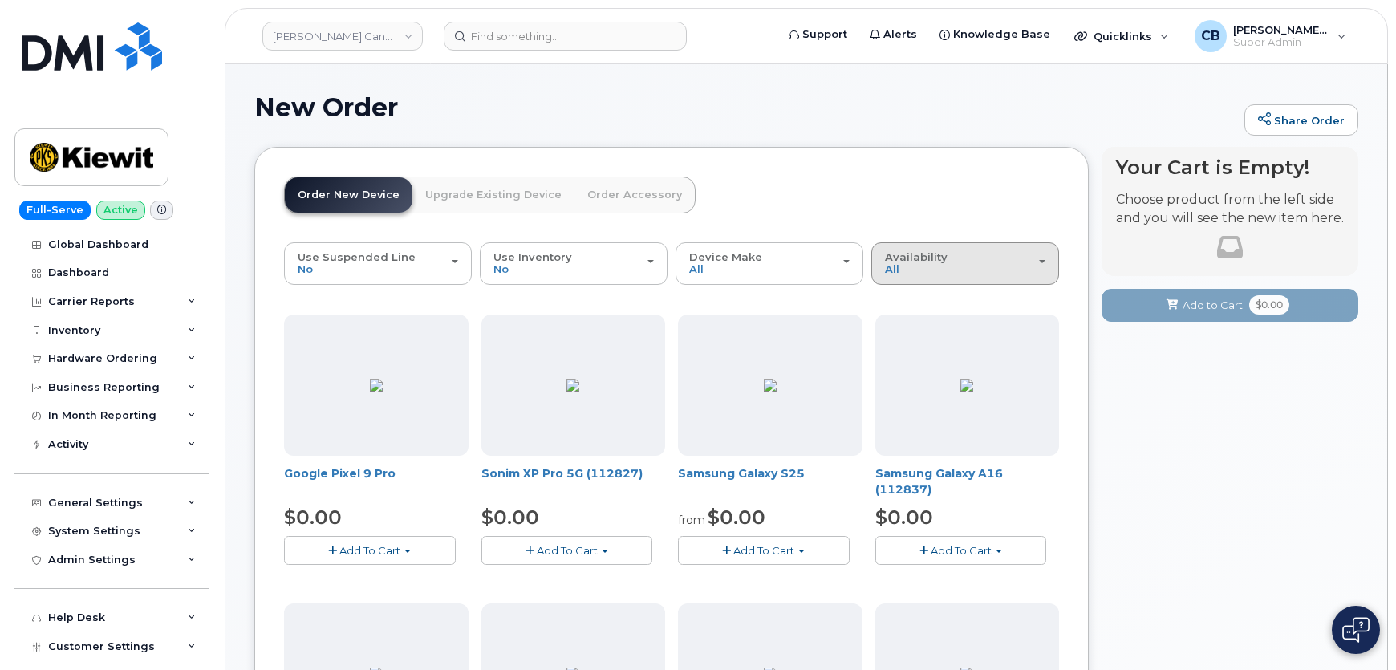
click at [957, 260] on div "Availability Permitted All" at bounding box center [965, 263] width 160 height 25
click at [943, 294] on label "Permitted" at bounding box center [912, 299] width 75 height 19
click at [0, 0] on input "Permitted" at bounding box center [0, 0] width 0 height 0
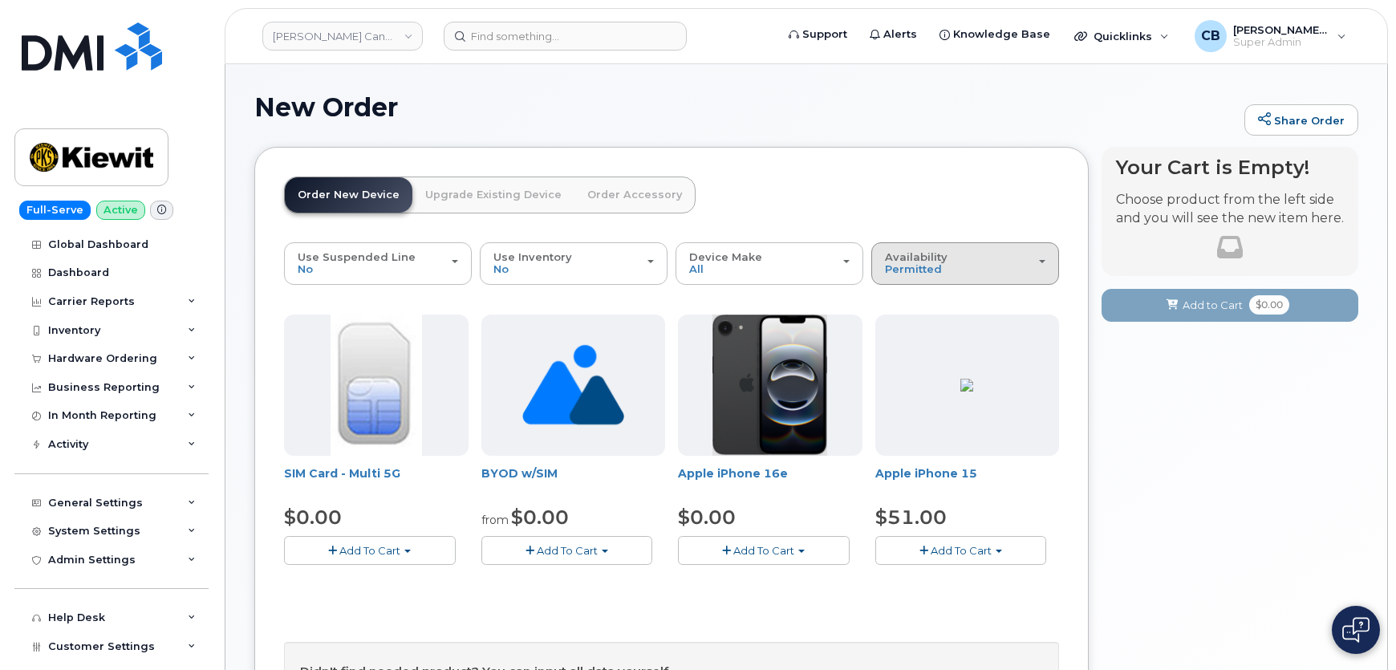
click at [947, 261] on div "Availability Permitted All" at bounding box center [965, 263] width 160 height 25
click at [907, 324] on label "All" at bounding box center [892, 327] width 34 height 19
click at [0, 0] on input "All" at bounding box center [0, 0] width 0 height 0
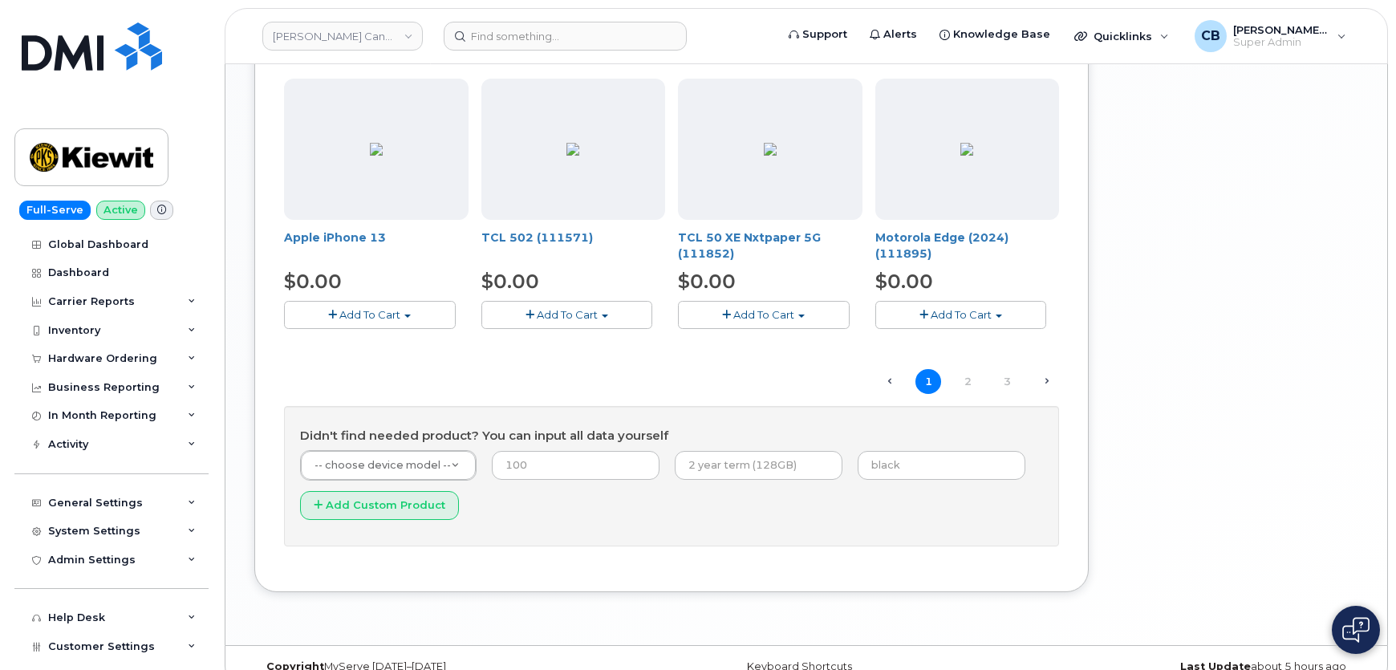
scroll to position [1127, 0]
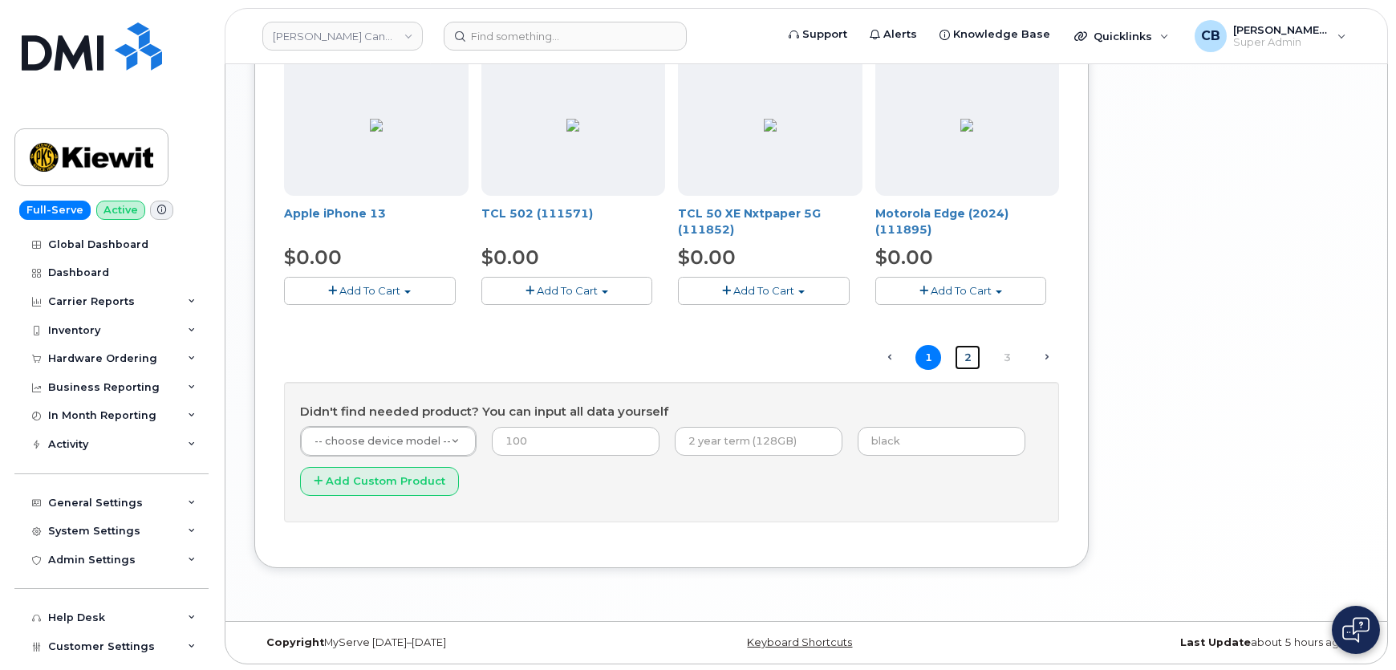
click at [972, 355] on link "2" at bounding box center [968, 357] width 26 height 25
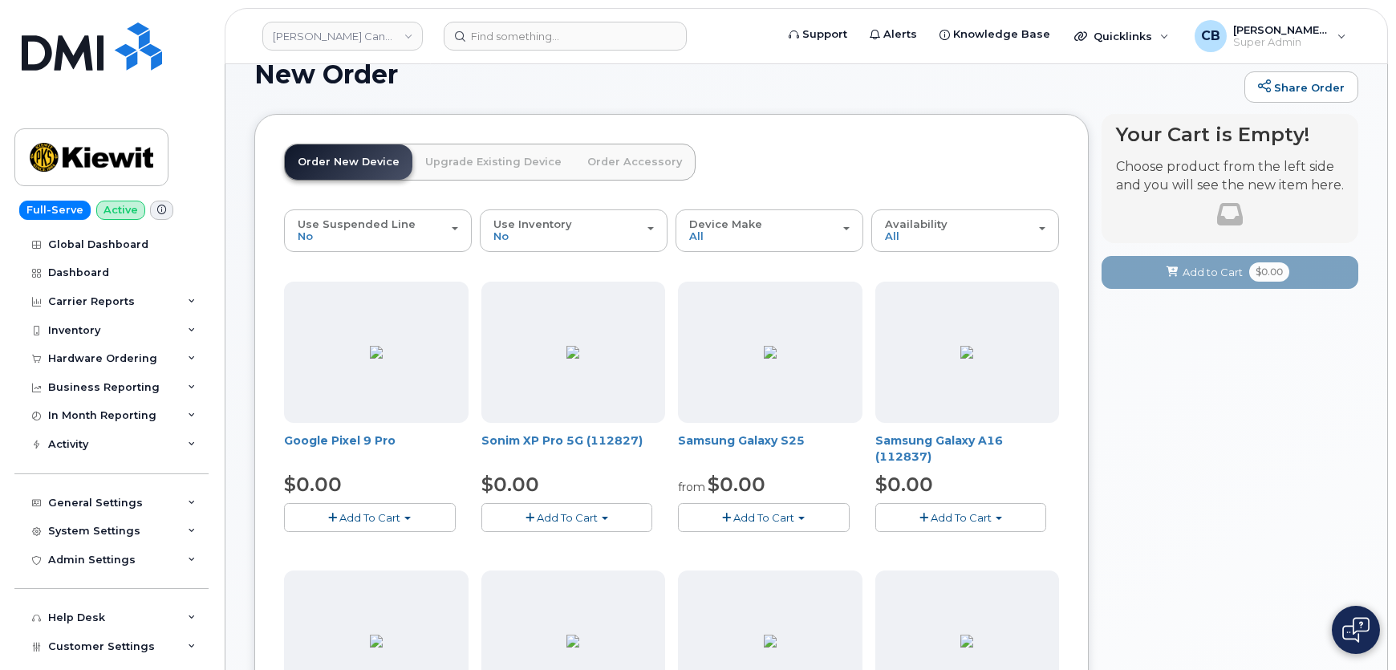
scroll to position [0, 0]
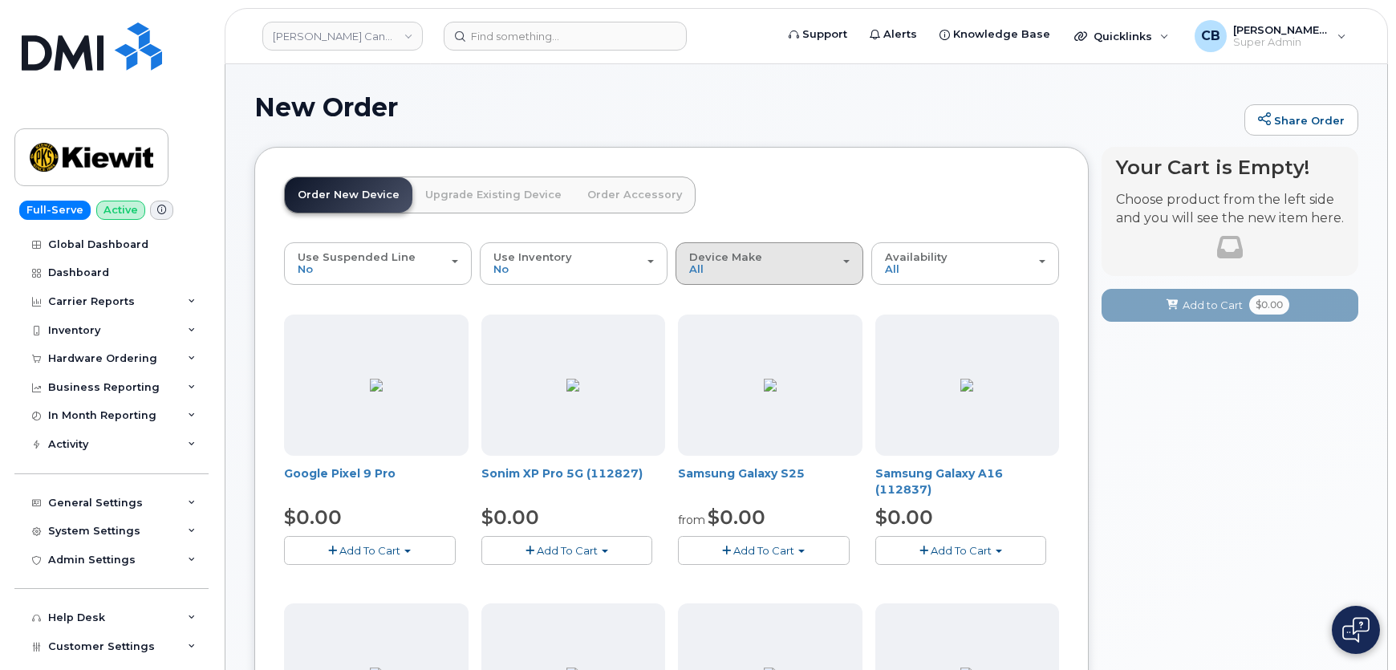
click at [735, 265] on div "Device Make All Aircard Android Cell Phone HUB iPhone Tablet Unknown" at bounding box center [769, 263] width 160 height 25
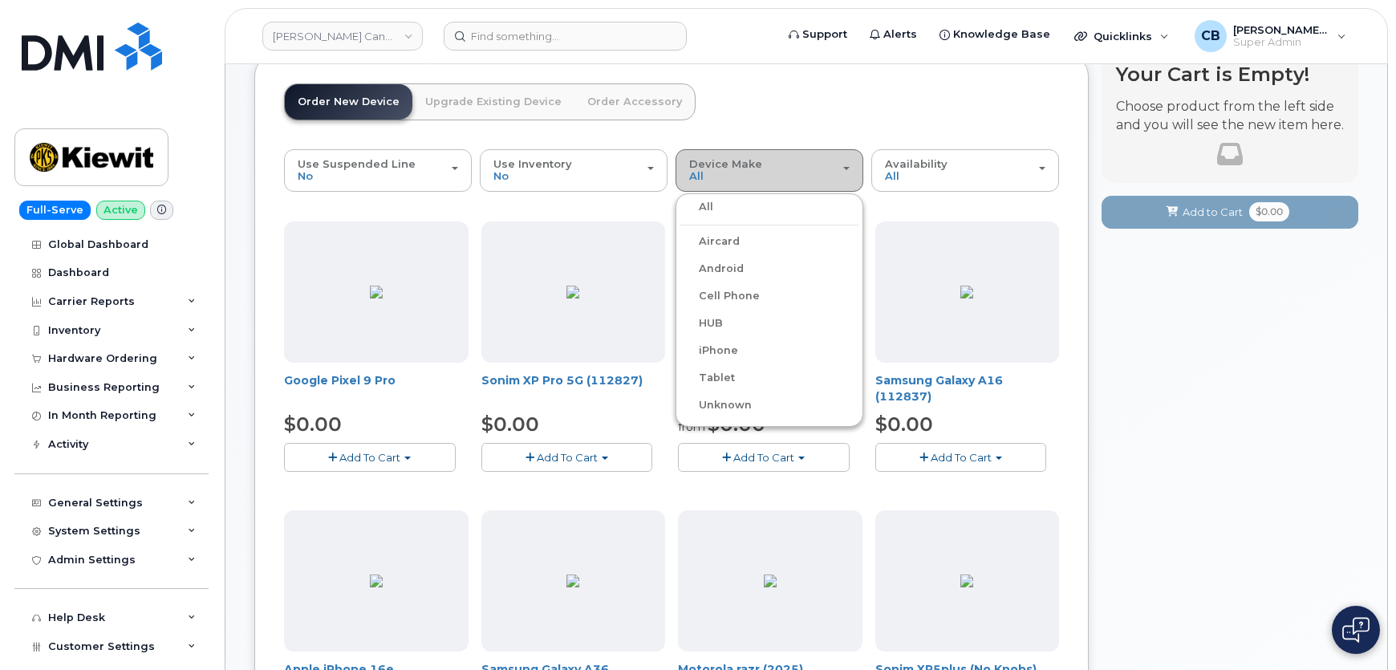
scroll to position [145, 0]
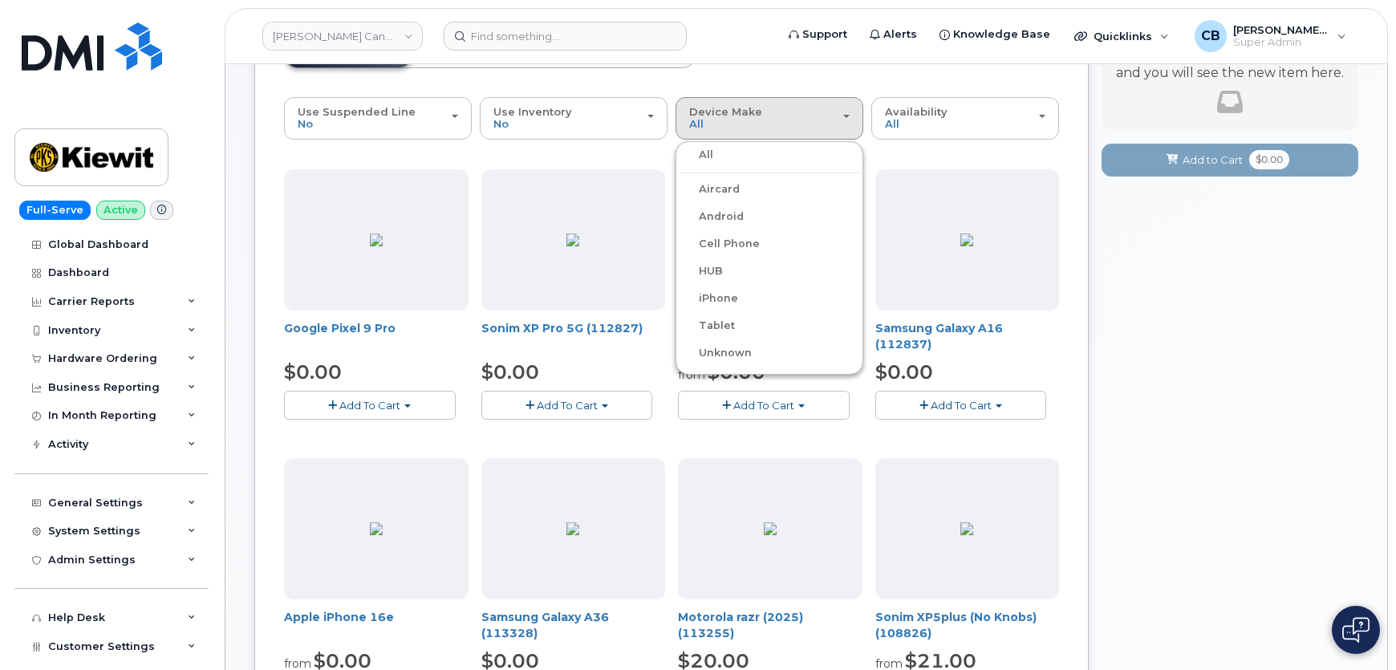
click at [724, 298] on label "iPhone" at bounding box center [709, 298] width 59 height 19
click at [0, 0] on input "iPhone" at bounding box center [0, 0] width 0 height 0
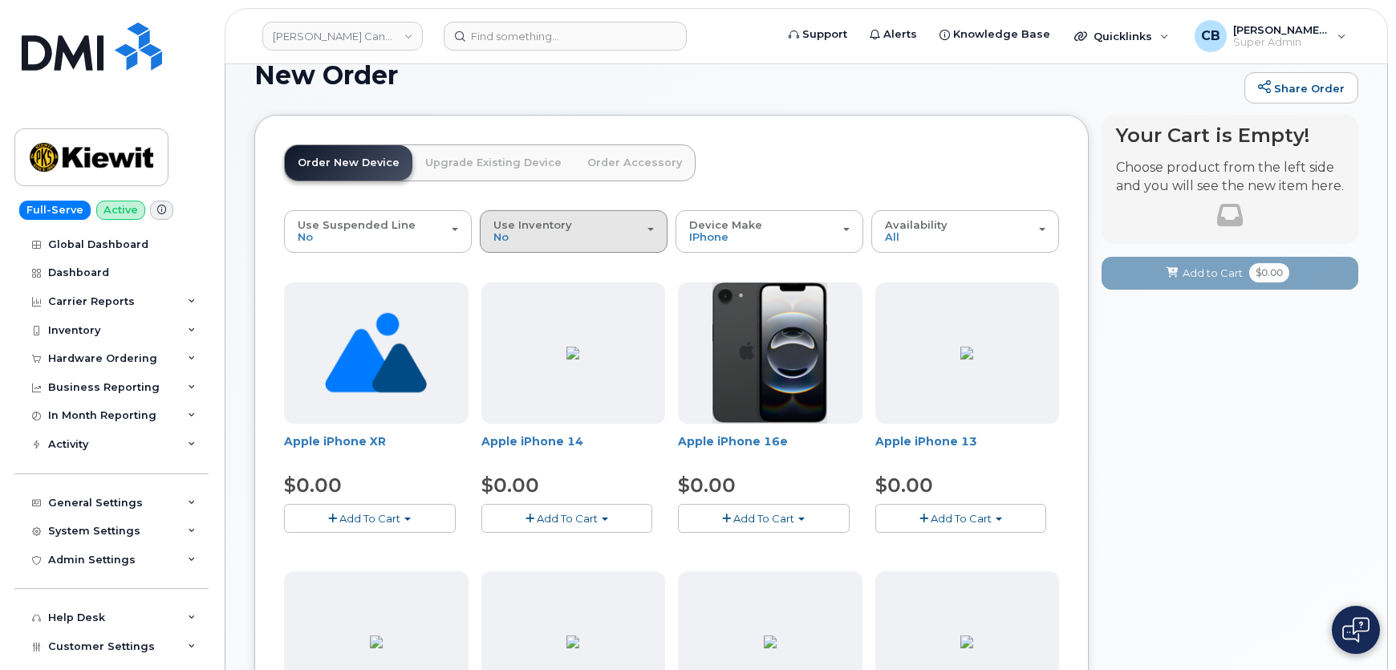
scroll to position [0, 0]
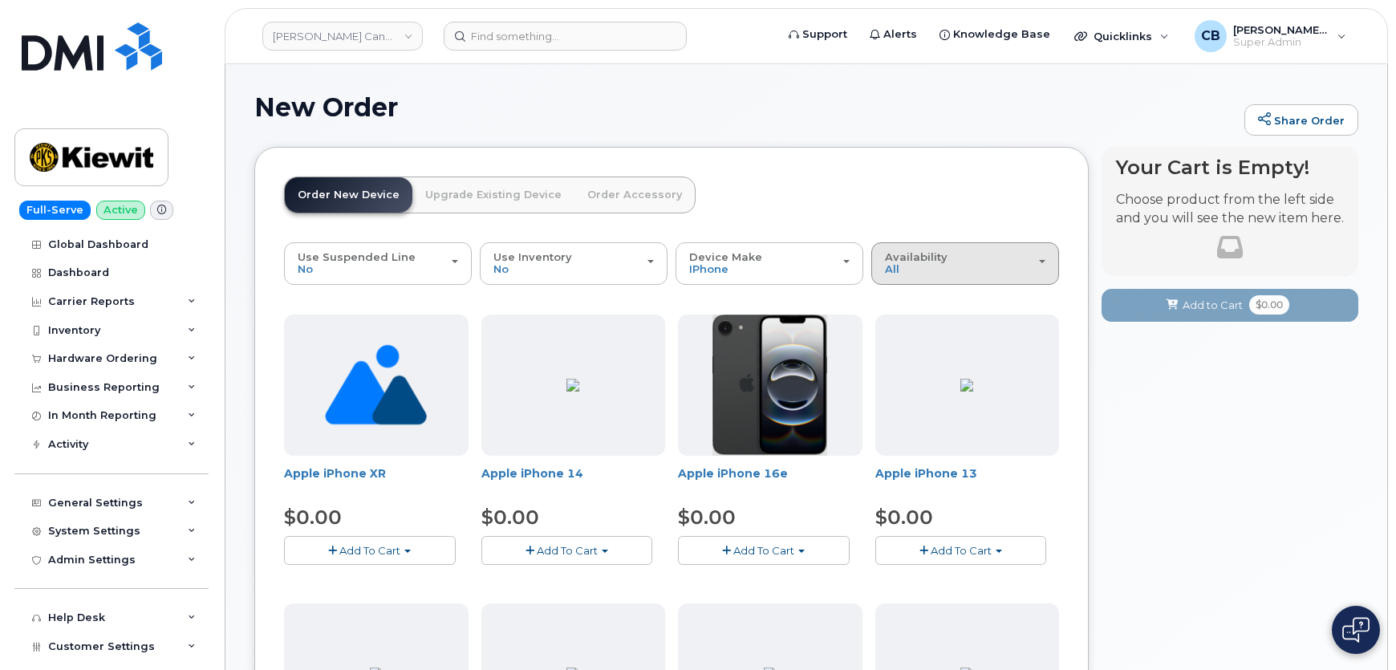
click at [940, 261] on span "Availability" at bounding box center [916, 256] width 63 height 13
click at [933, 302] on label "Permitted" at bounding box center [912, 299] width 75 height 19
click at [0, 0] on input "Permitted" at bounding box center [0, 0] width 0 height 0
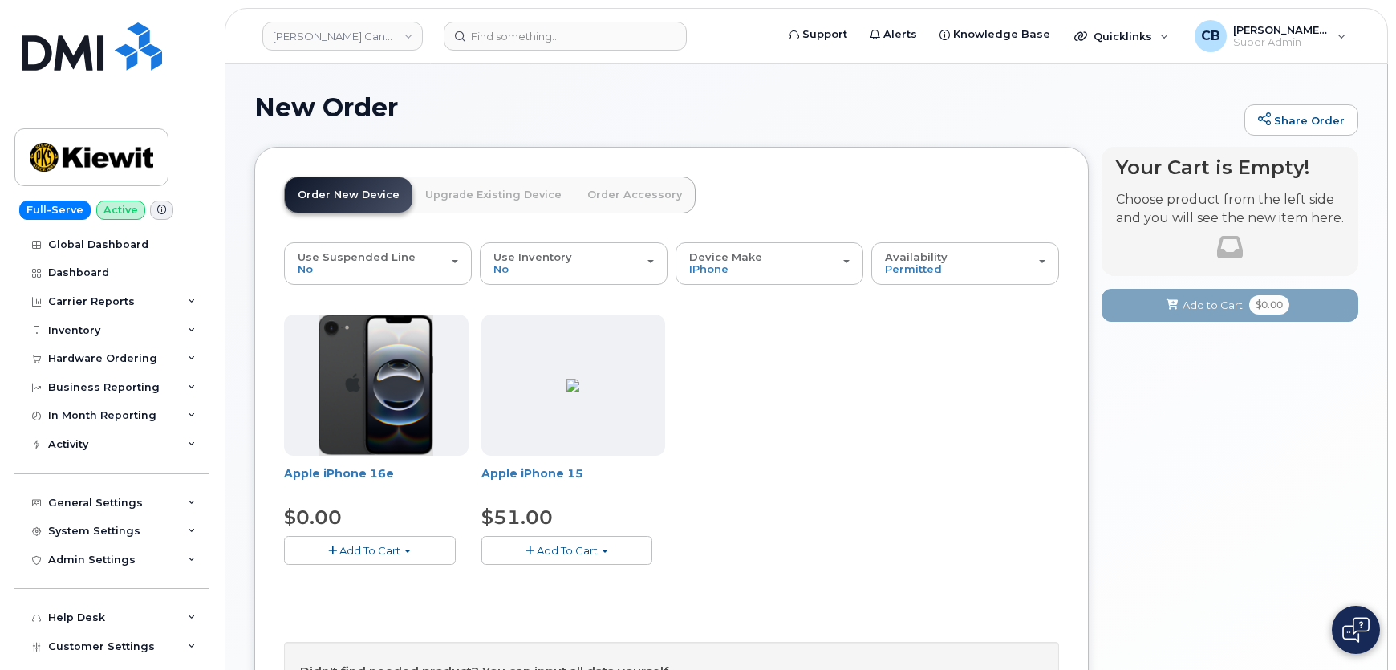
drag, startPoint x: 527, startPoint y: 373, endPoint x: 554, endPoint y: 391, distance: 32.5
click at [592, 113] on h1 "New Order" at bounding box center [745, 107] width 982 height 28
click at [95, 307] on div "Carrier Reports" at bounding box center [91, 301] width 87 height 13
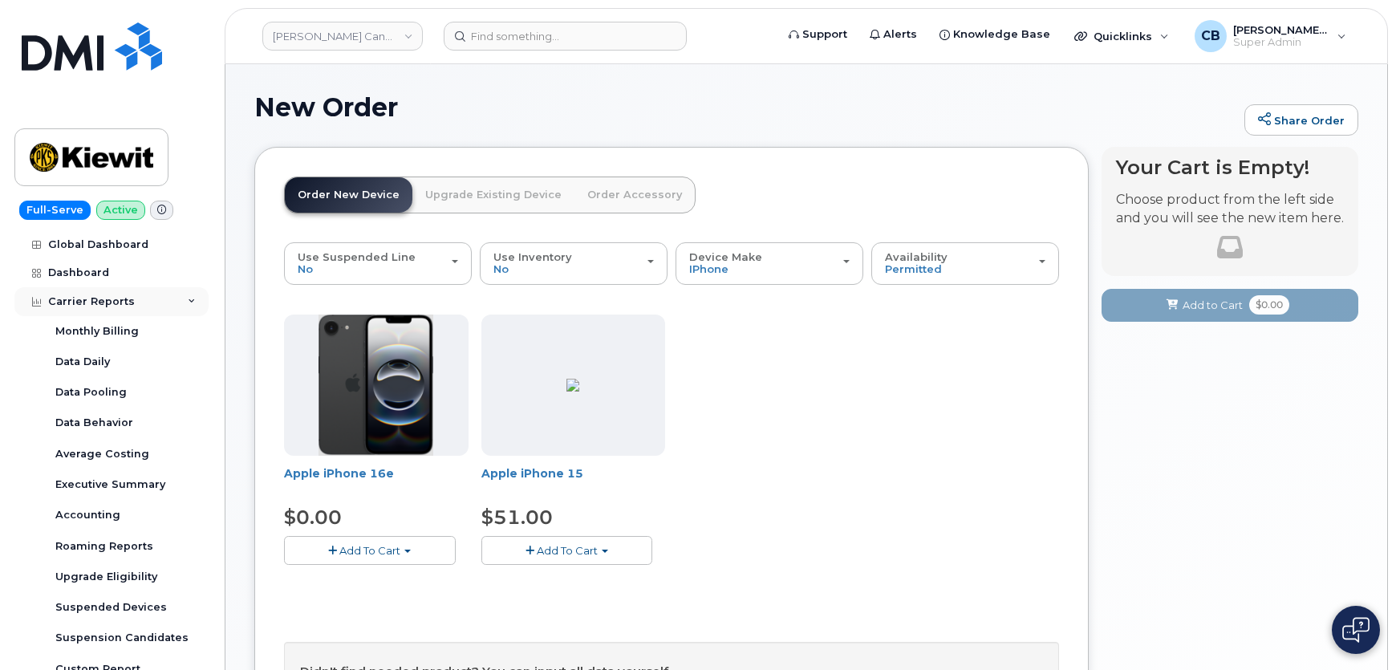
click at [83, 293] on div "Carrier Reports" at bounding box center [111, 301] width 194 height 29
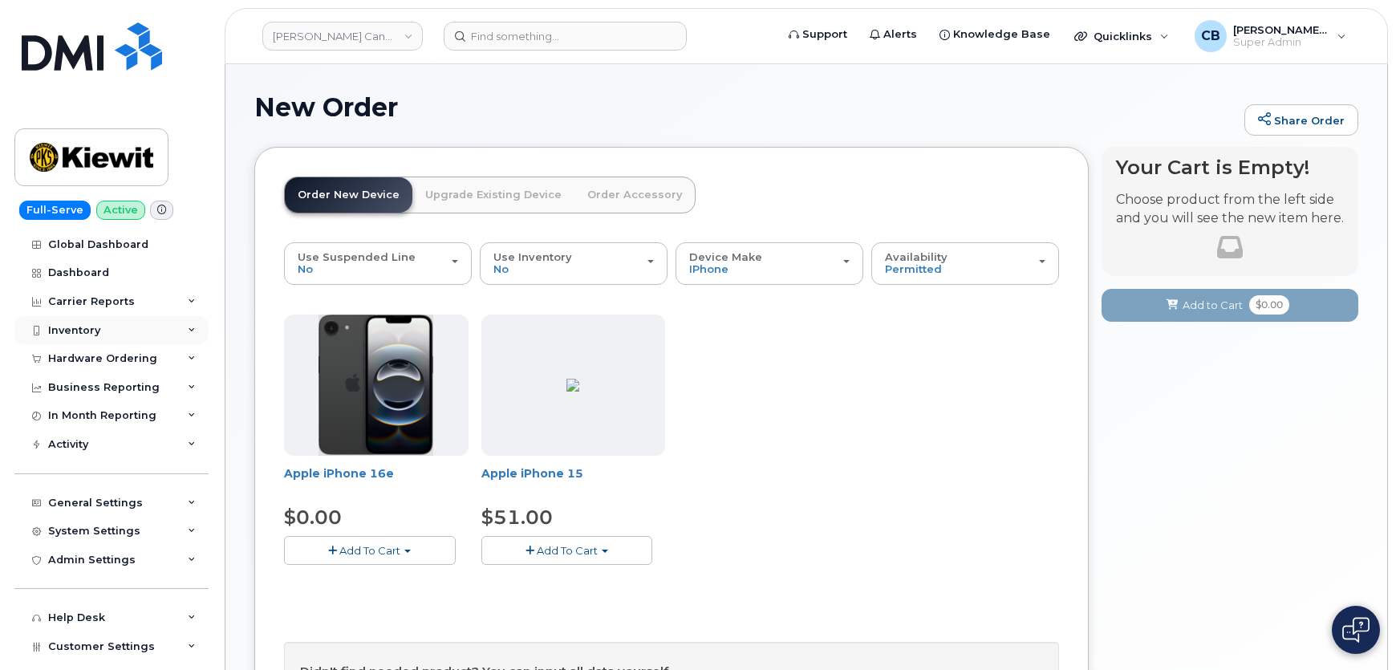
click at [67, 336] on div "Inventory" at bounding box center [111, 330] width 194 height 29
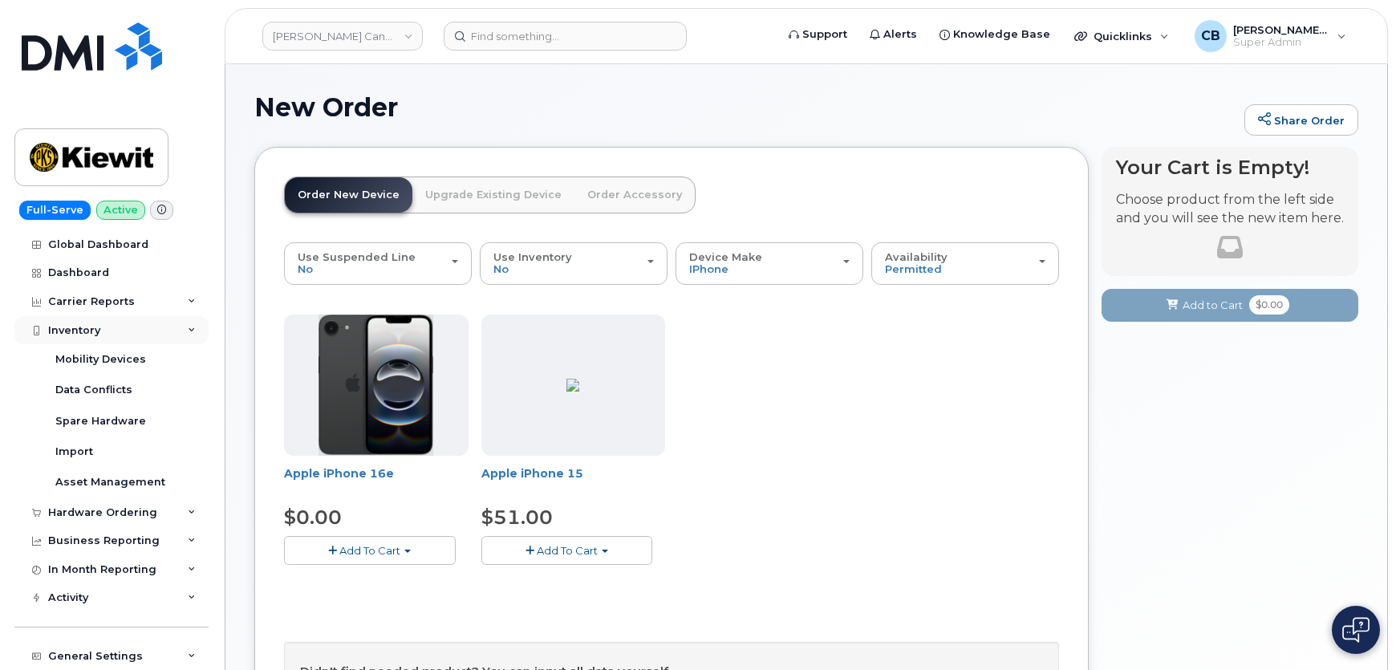
click at [67, 336] on div "Inventory" at bounding box center [111, 330] width 194 height 29
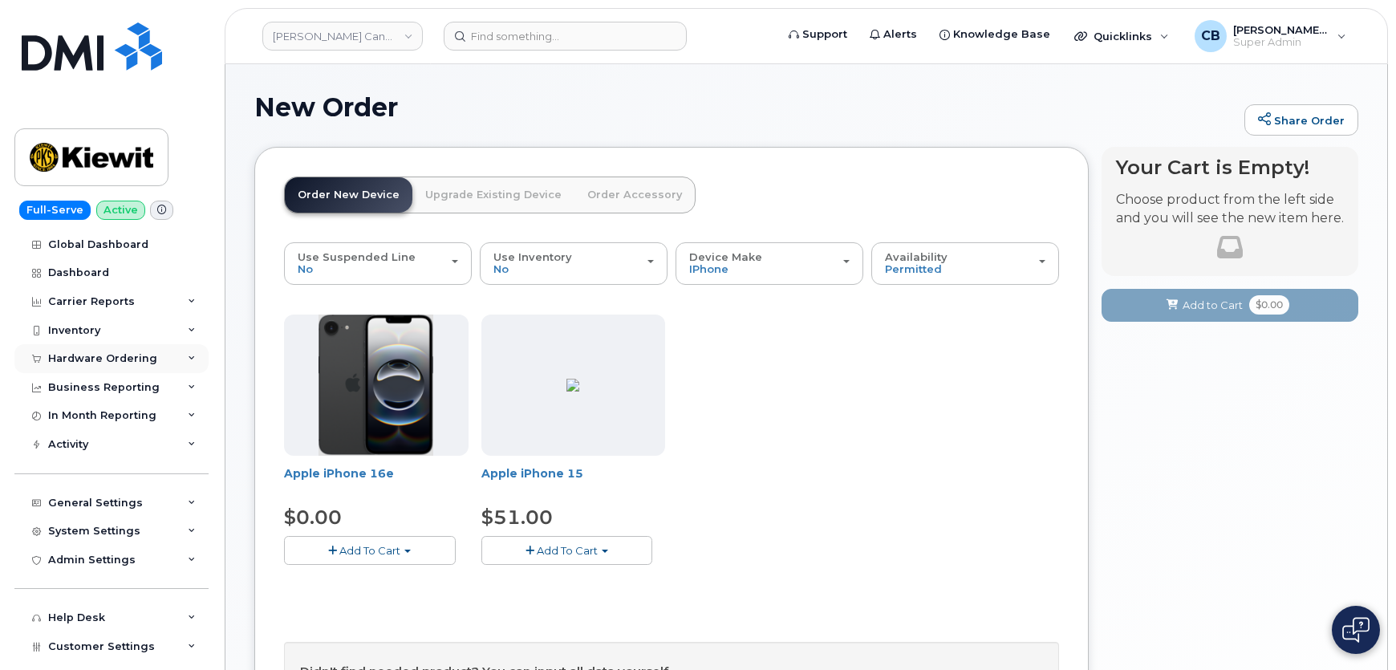
click at [64, 359] on div "Hardware Ordering" at bounding box center [102, 358] width 109 height 13
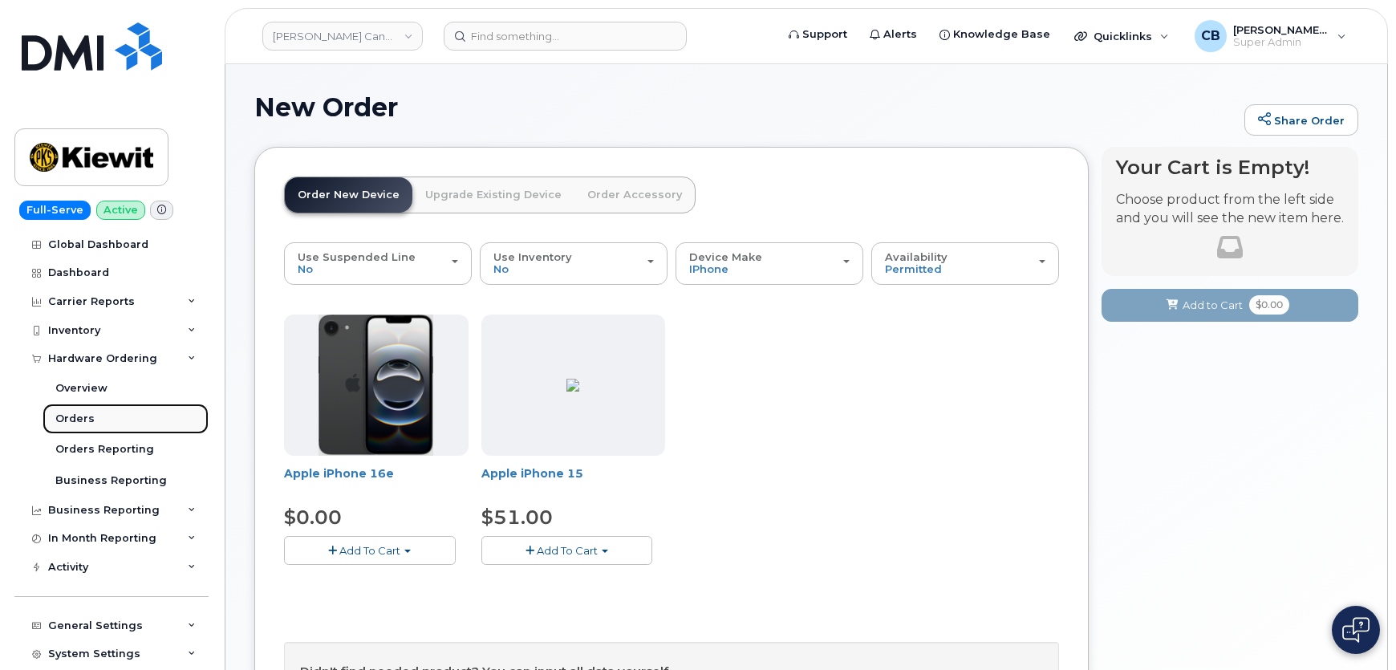
click at [75, 418] on div "Orders" at bounding box center [74, 419] width 39 height 14
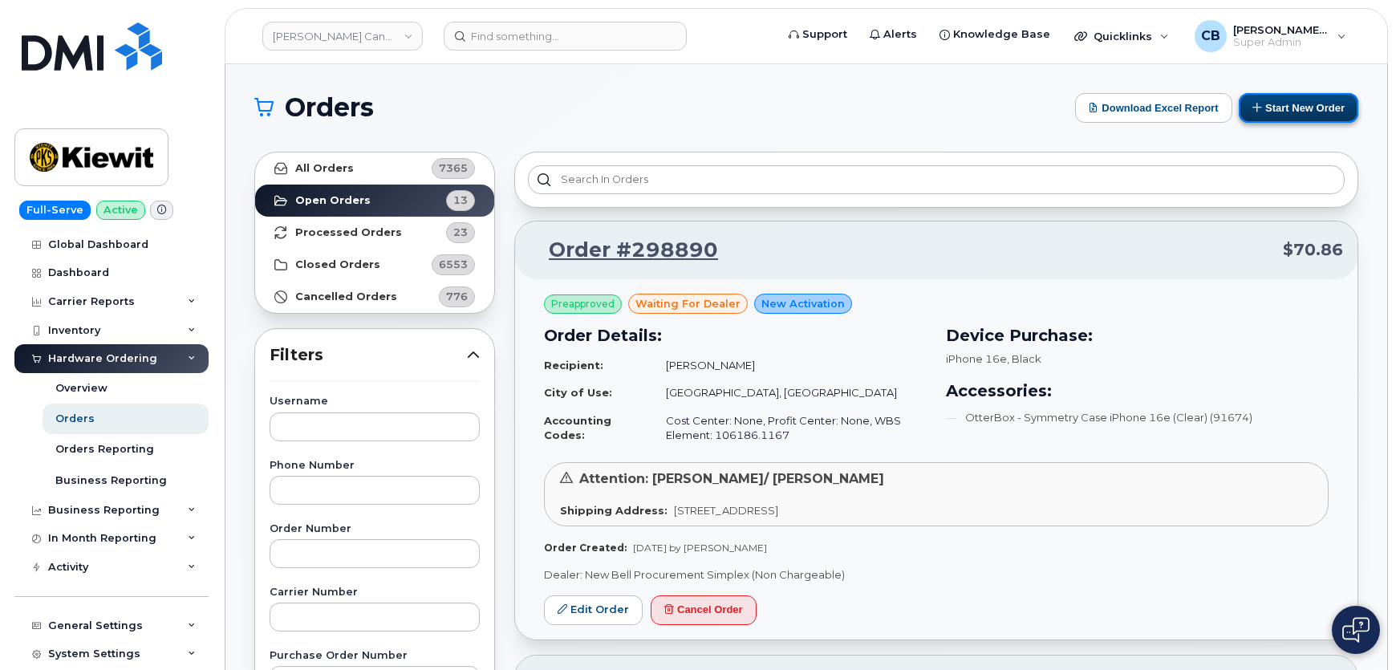
click at [1300, 103] on button "Start New Order" at bounding box center [1299, 108] width 120 height 30
click at [1282, 94] on button "Start New Order" at bounding box center [1299, 108] width 120 height 30
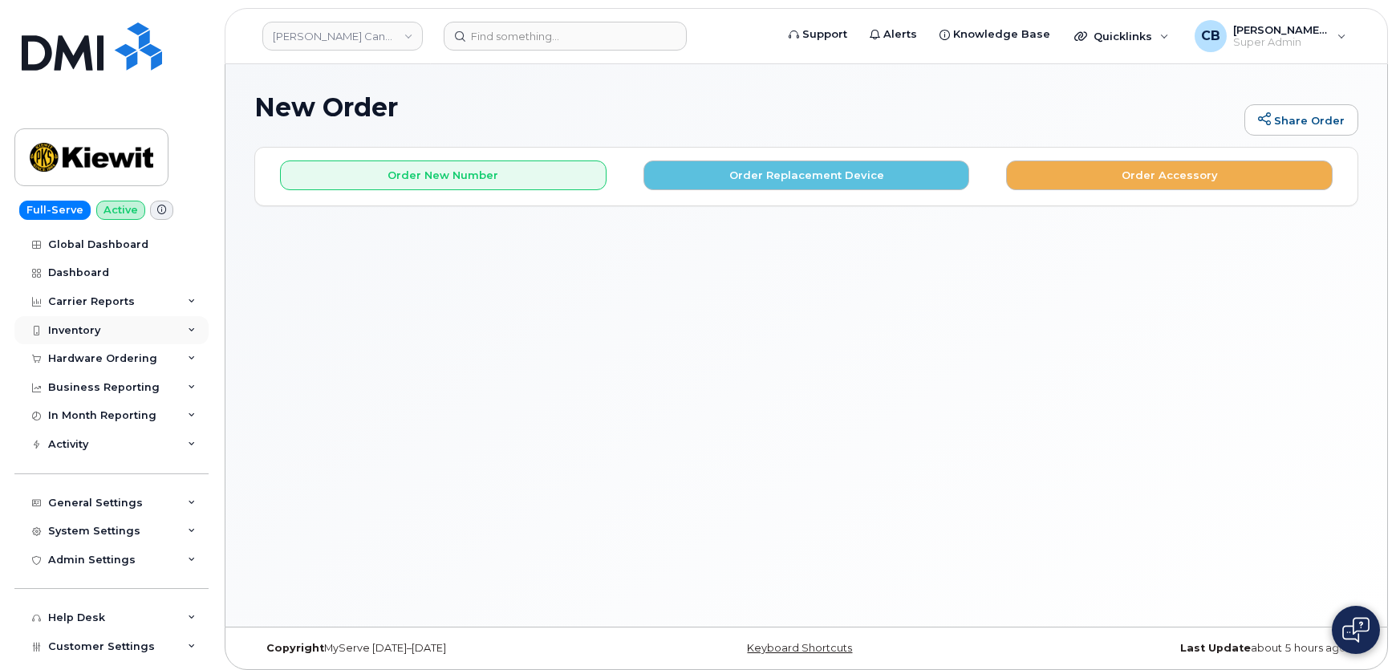
click at [75, 334] on div "Inventory" at bounding box center [74, 330] width 52 height 13
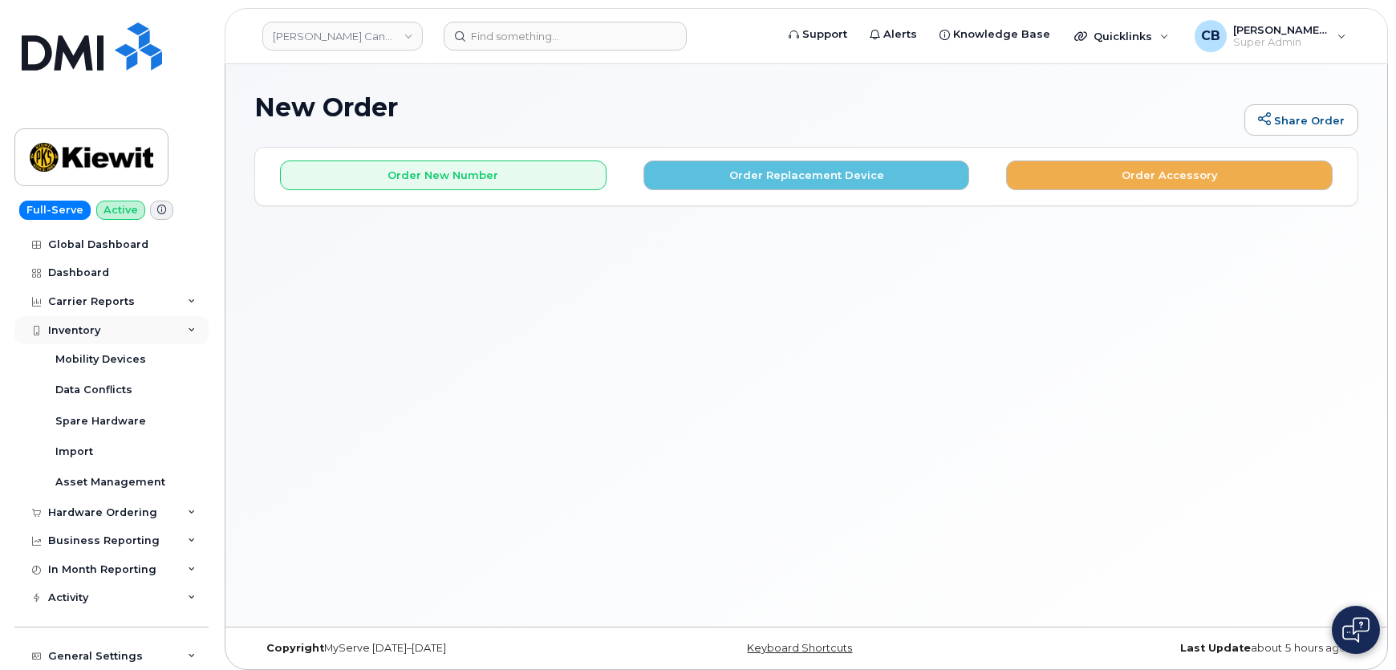
click at [71, 326] on div "Inventory" at bounding box center [74, 330] width 52 height 13
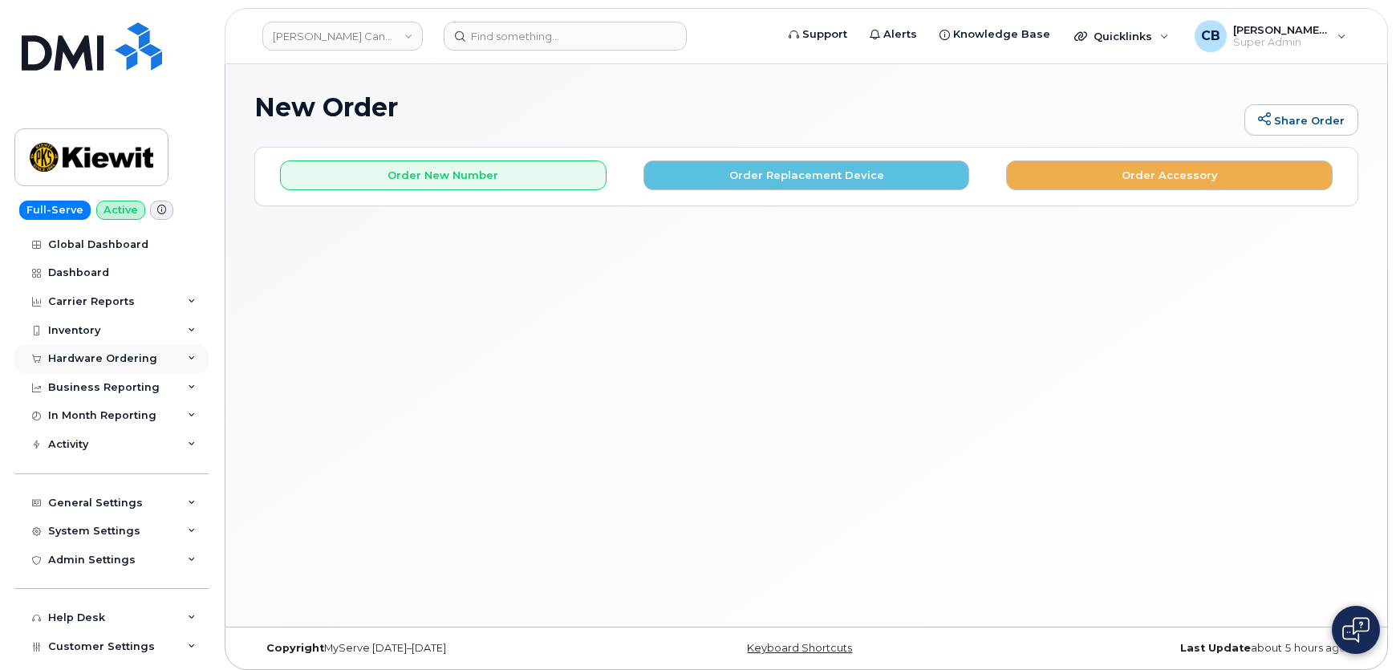
click at [82, 359] on div "Hardware Ordering" at bounding box center [102, 358] width 109 height 13
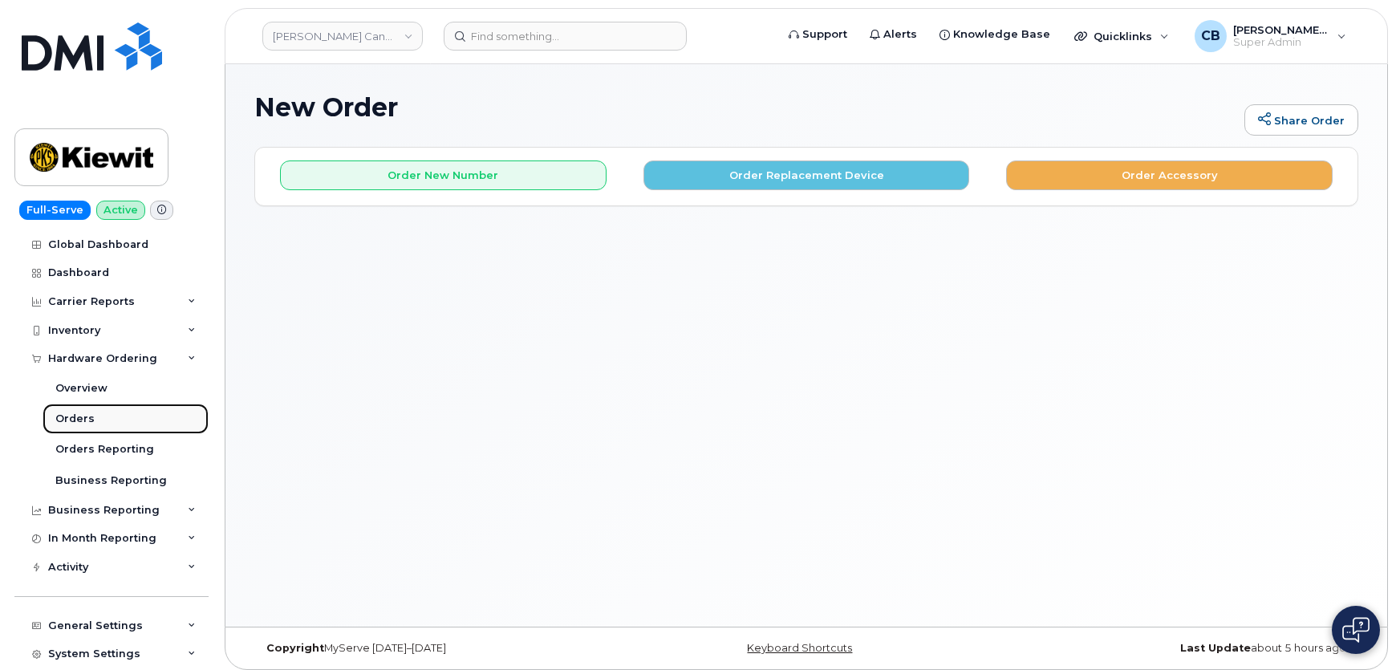
click at [64, 416] on div "Orders" at bounding box center [74, 419] width 39 height 14
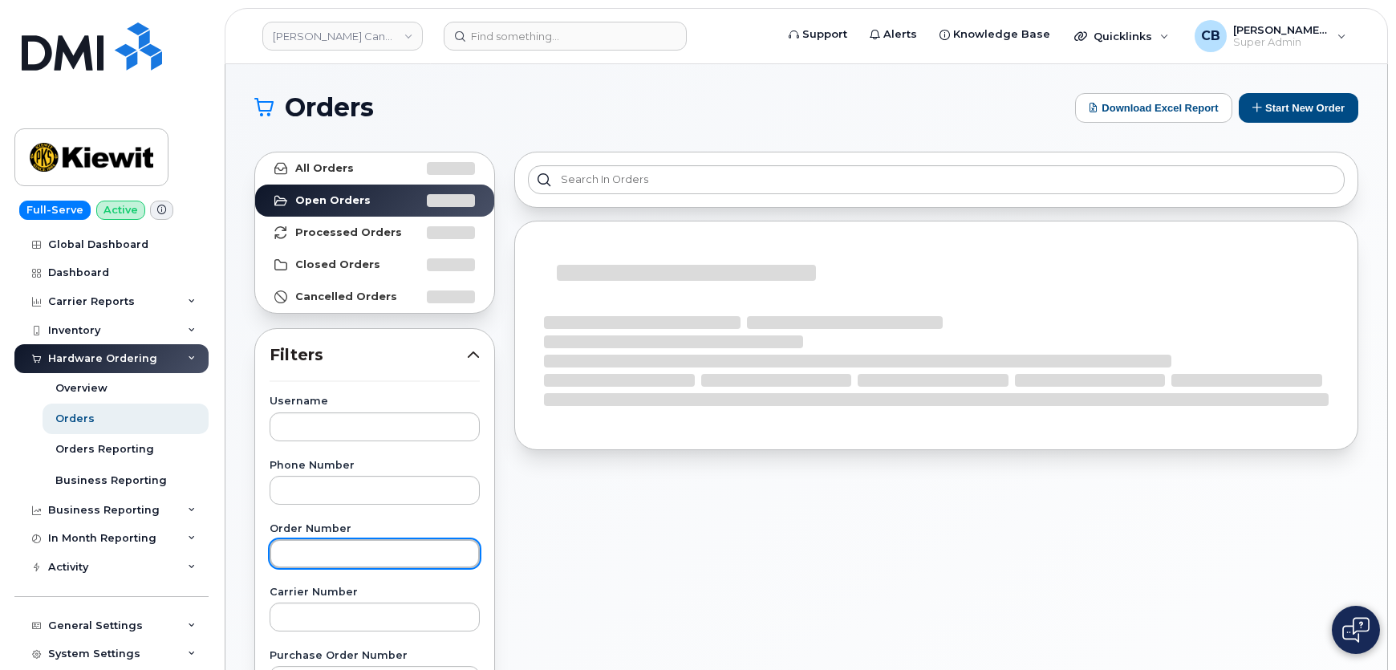
click at [294, 553] on input "text" at bounding box center [375, 553] width 210 height 29
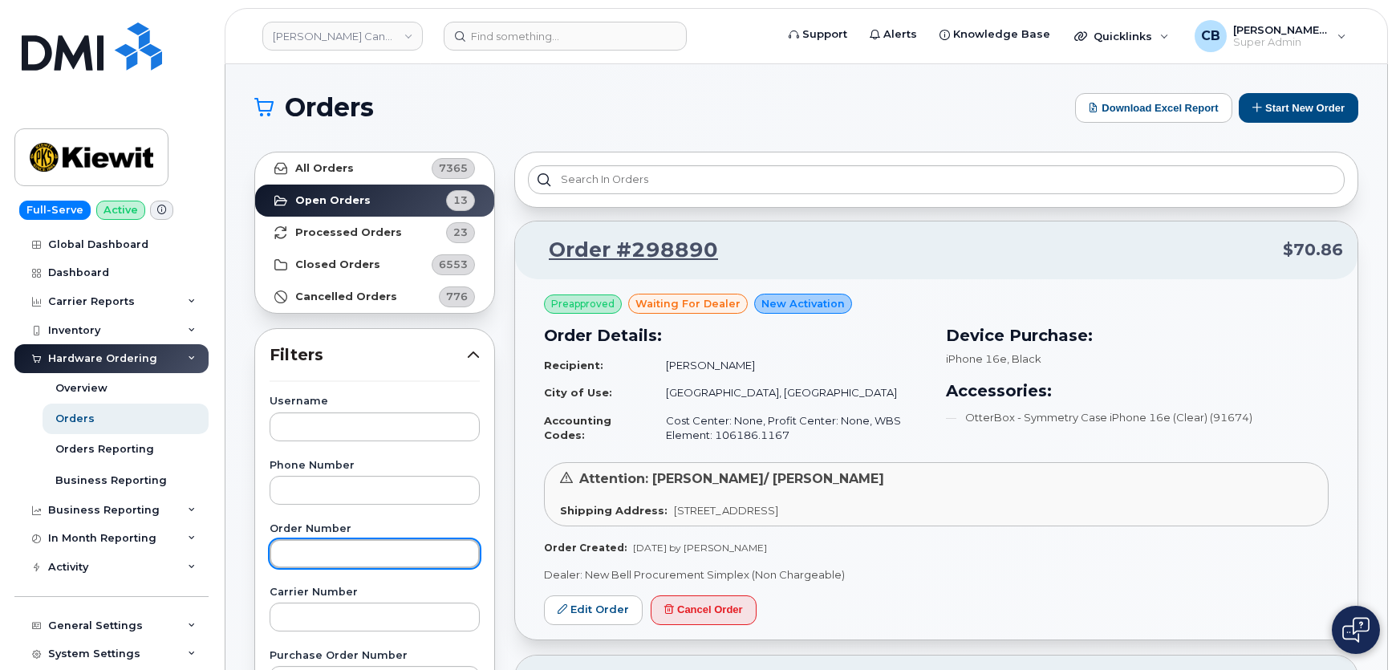
paste input "298758"
type input "298758"
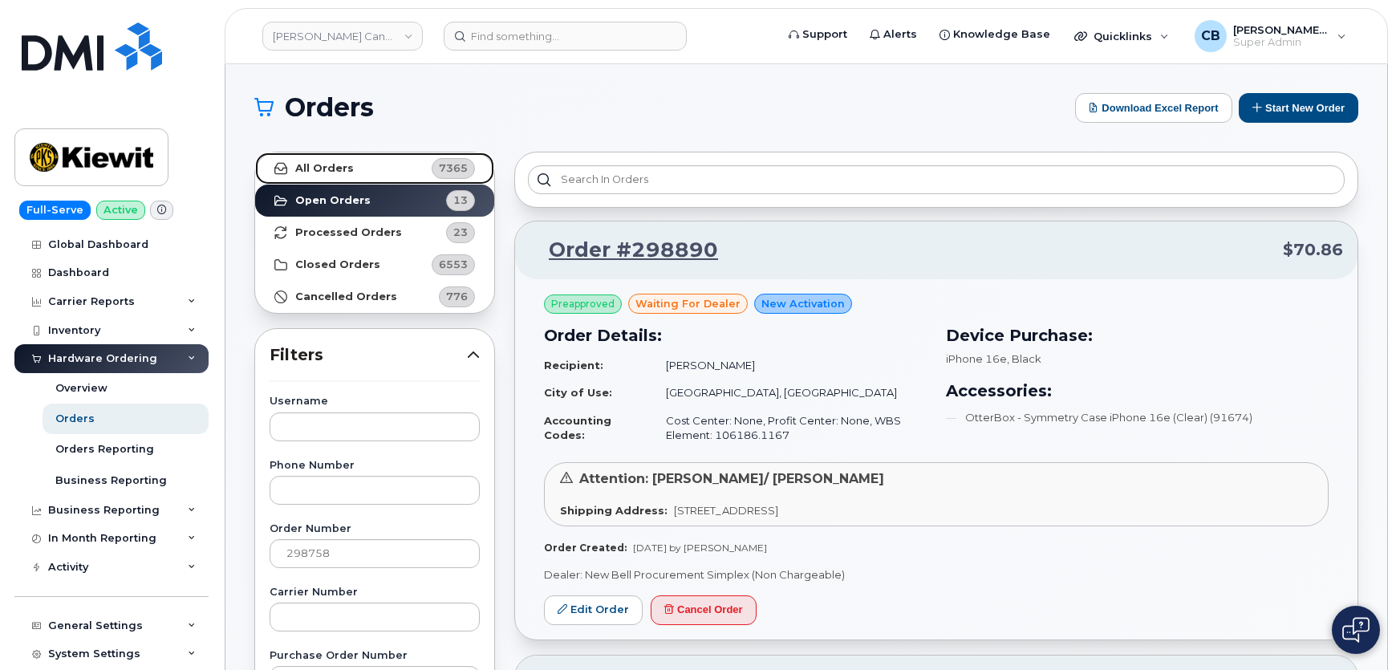
click at [336, 173] on strong "All Orders" at bounding box center [324, 168] width 59 height 13
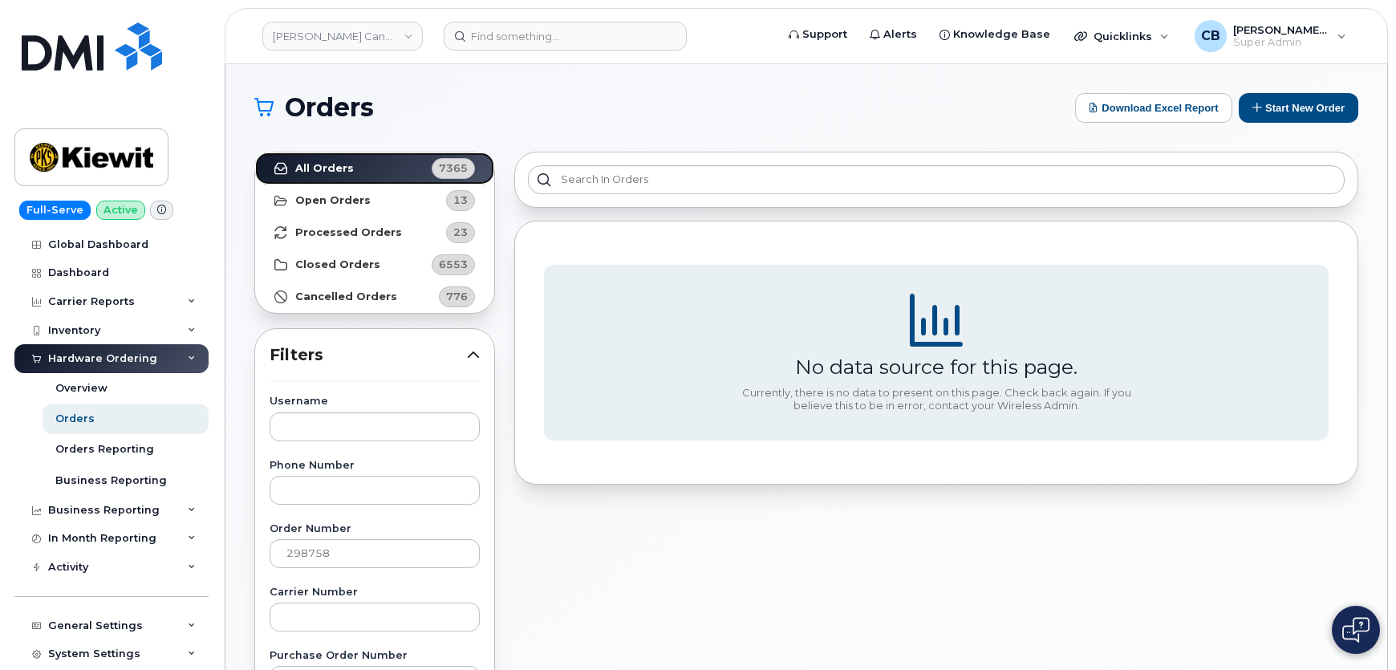
click at [255, 152] on link "All Orders 7365" at bounding box center [374, 168] width 239 height 32
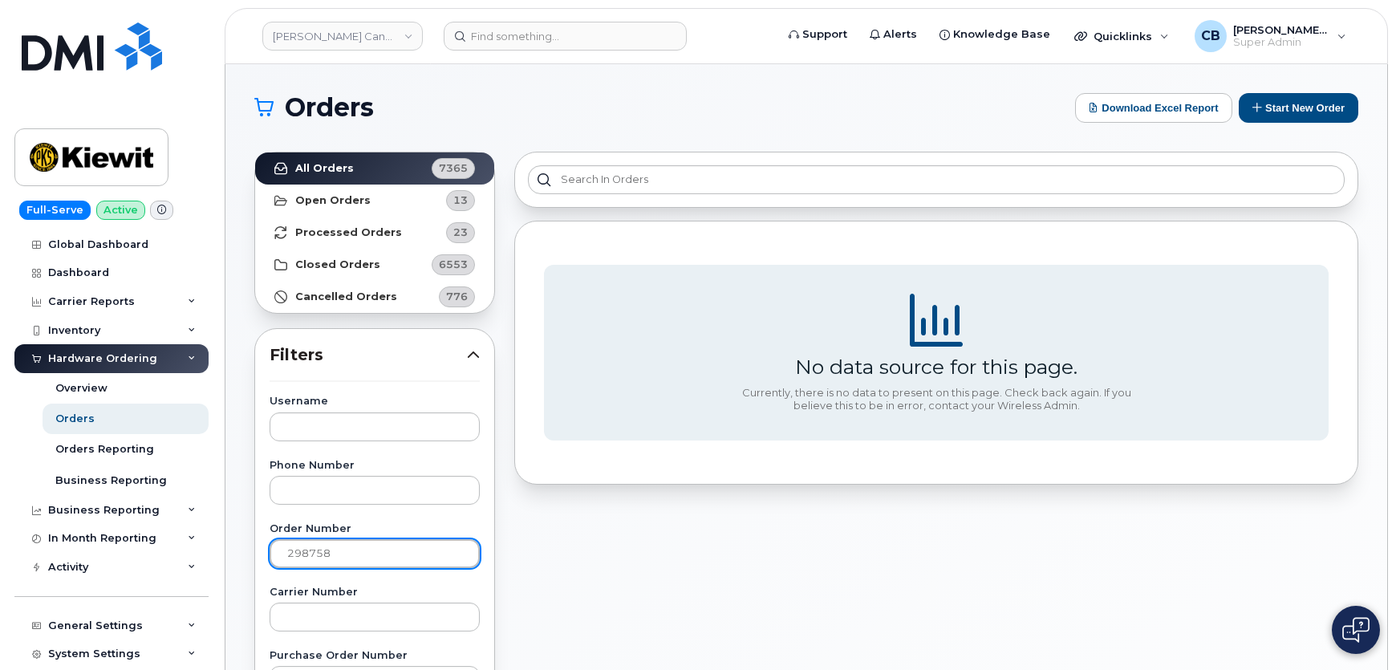
click at [344, 550] on input "298758" at bounding box center [375, 553] width 210 height 29
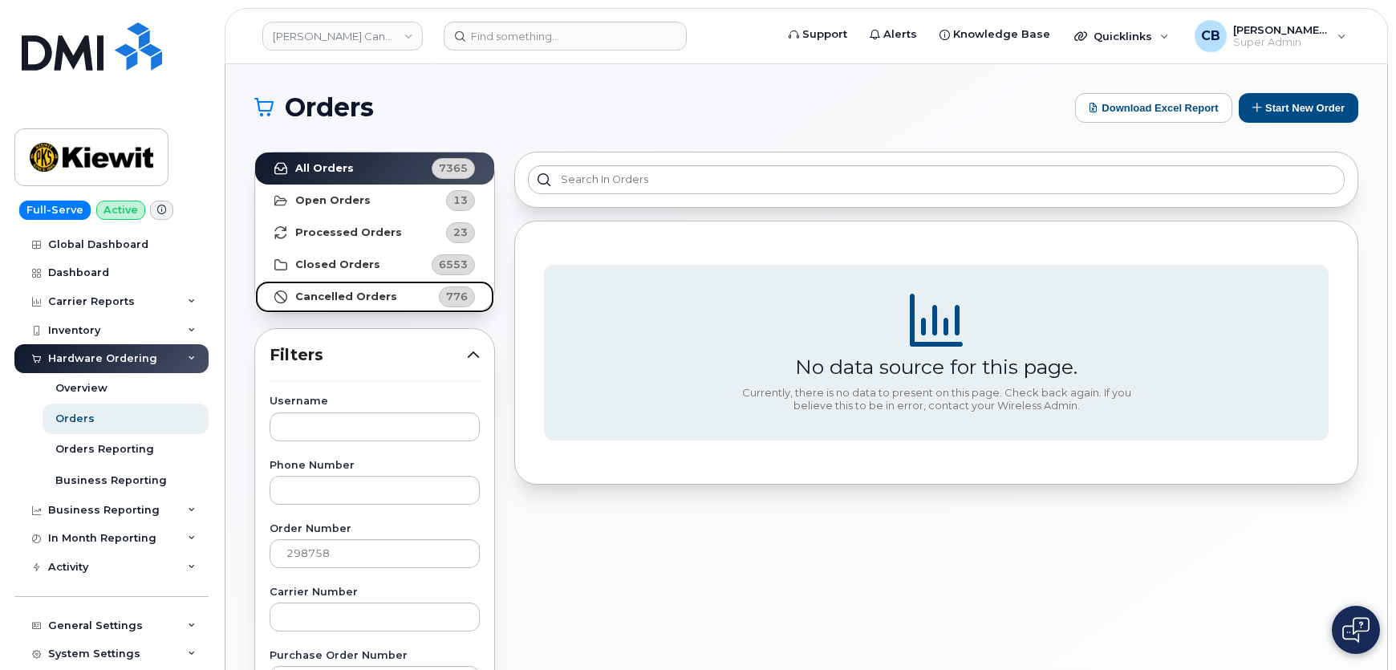
click at [314, 297] on strong "Cancelled Orders" at bounding box center [346, 296] width 102 height 13
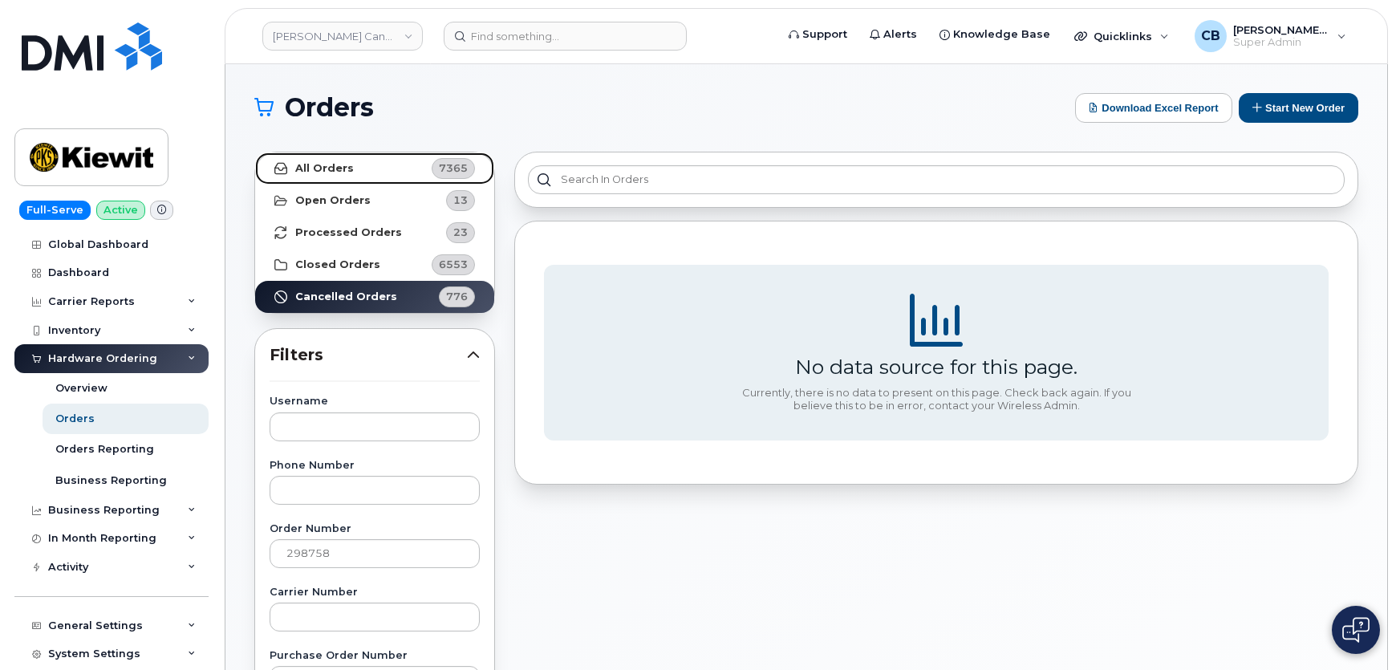
click at [331, 160] on link "All Orders 7365" at bounding box center [374, 168] width 239 height 32
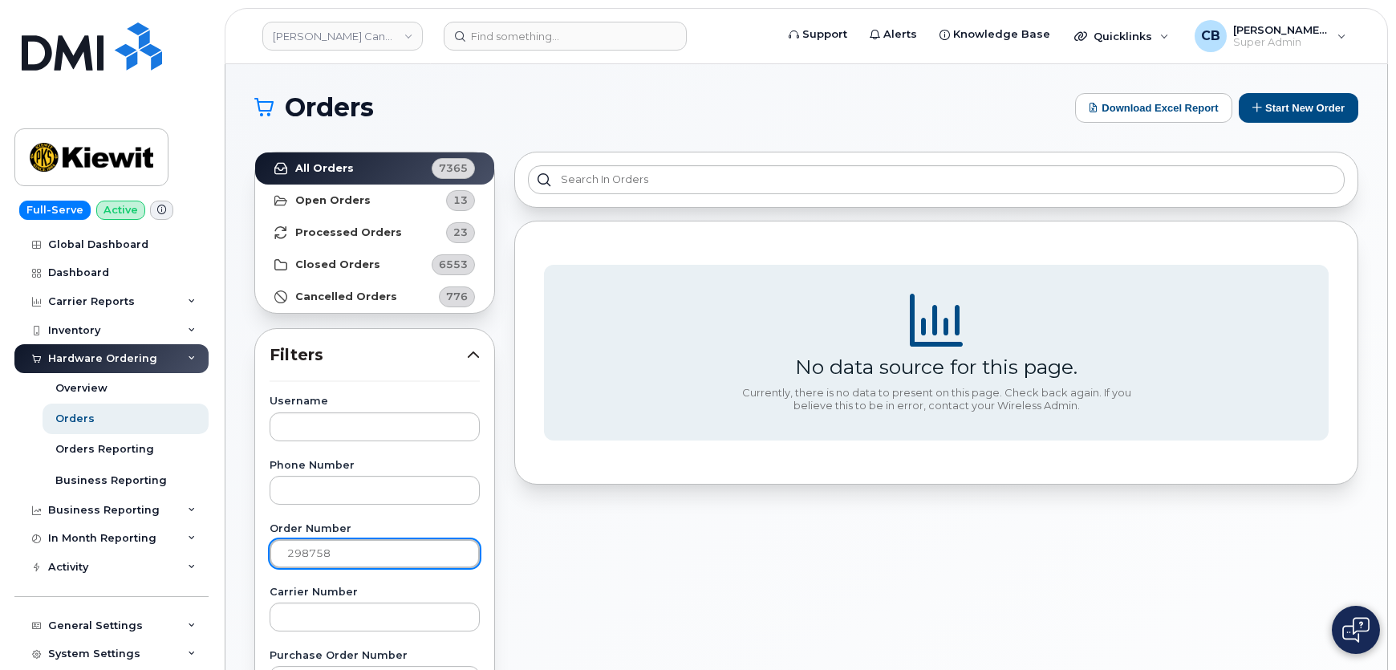
click at [290, 555] on input "298758" at bounding box center [375, 553] width 210 height 29
click at [384, 534] on div "Order Number 298758" at bounding box center [375, 546] width 210 height 44
click at [377, 559] on input "298758" at bounding box center [375, 553] width 210 height 29
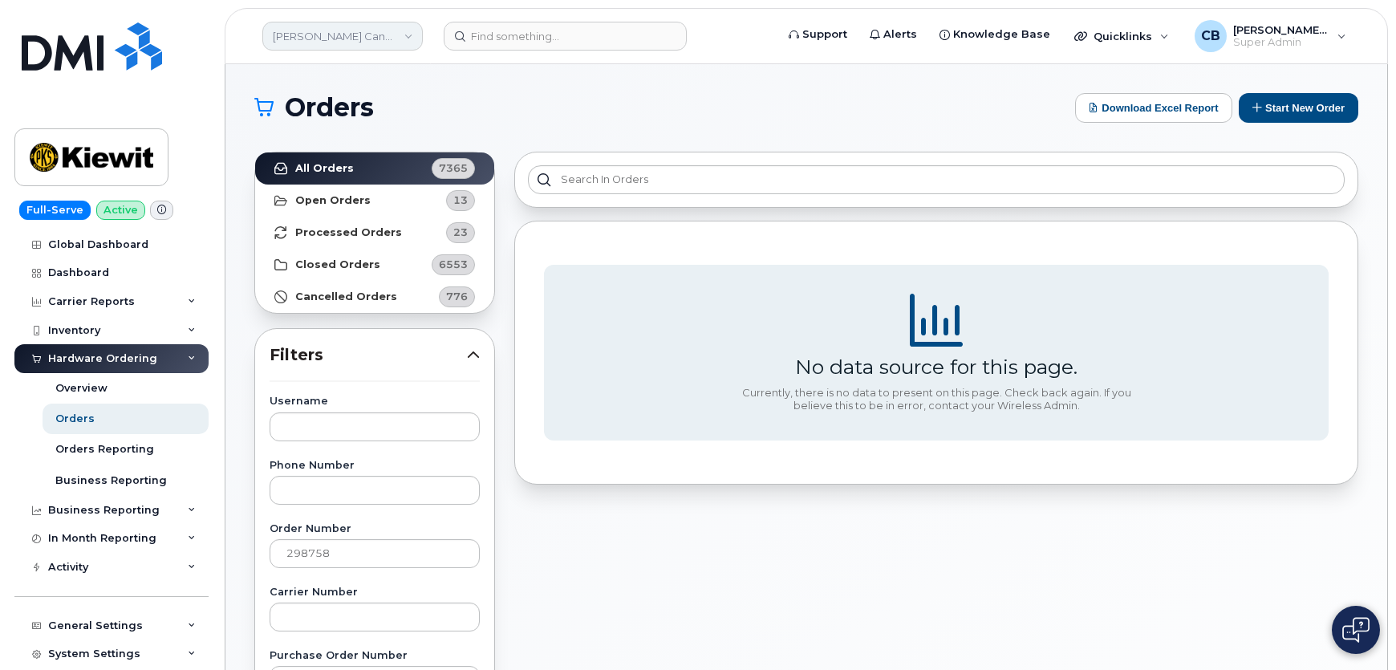
click at [396, 40] on link "Kiewit Canada Inc" at bounding box center [342, 36] width 160 height 29
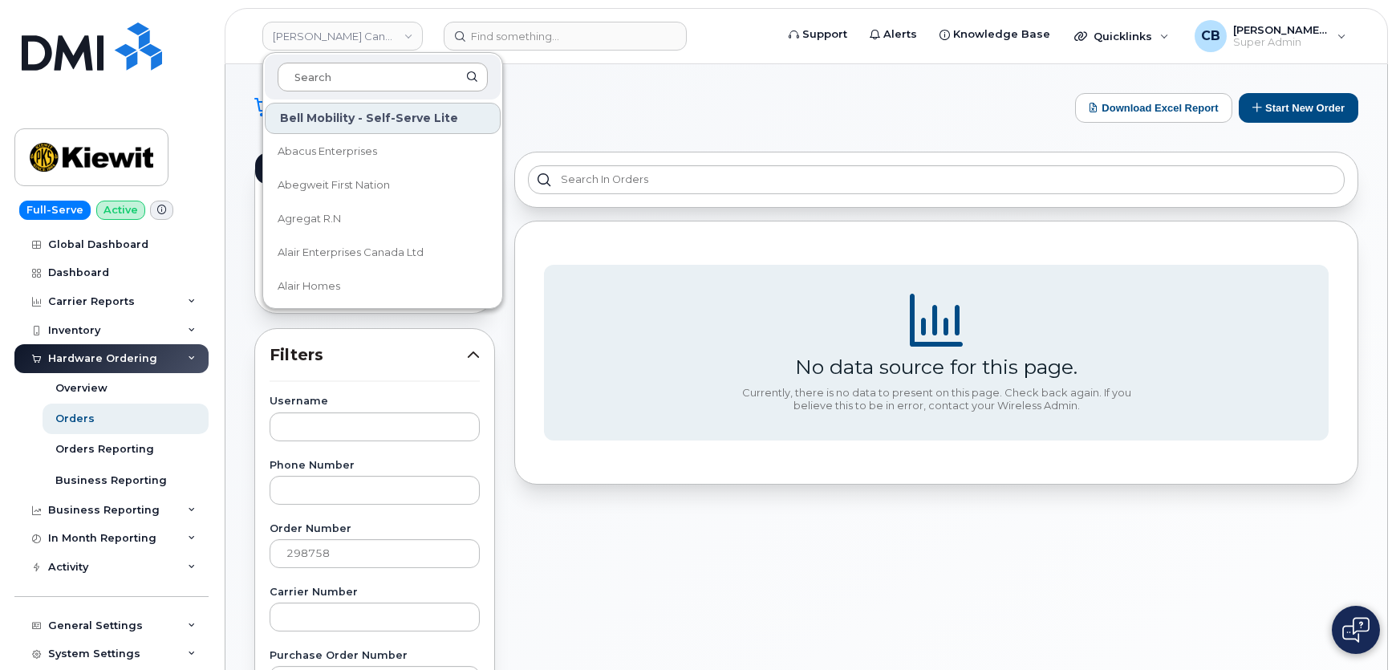
click at [387, 81] on input at bounding box center [383, 77] width 210 height 29
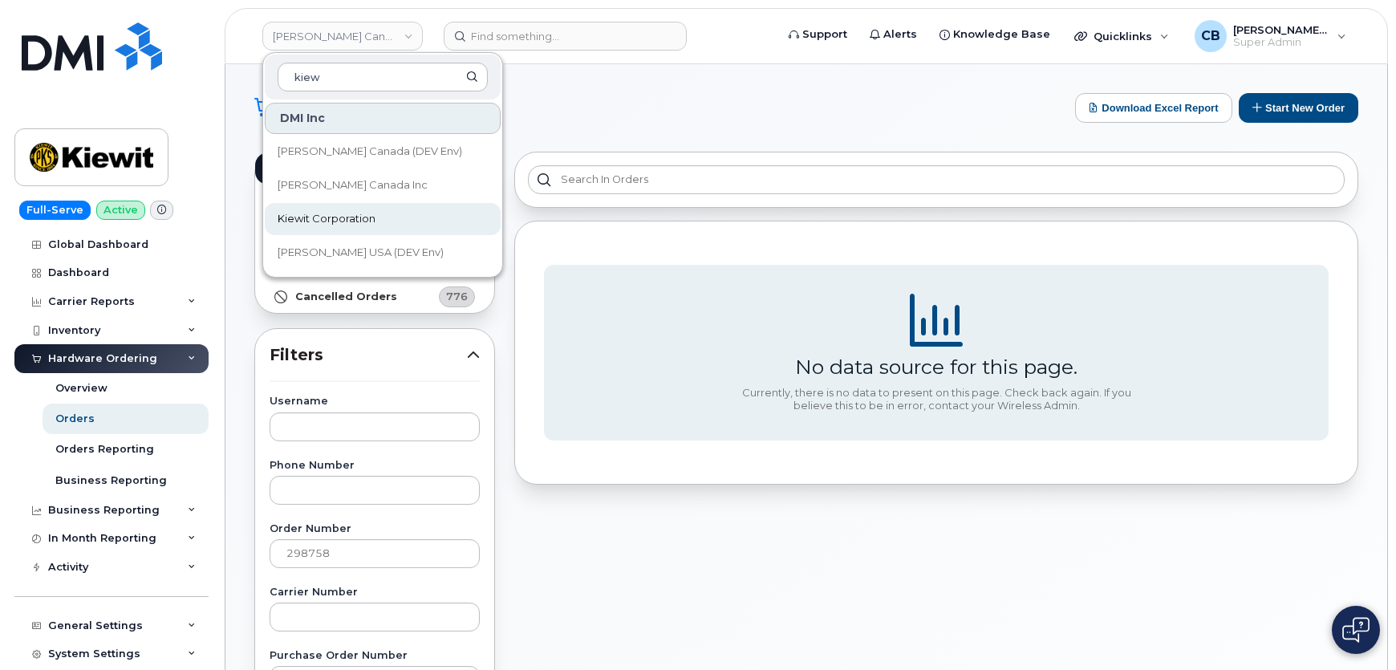
type input "kiew"
click at [333, 226] on link "Kiewit Corporation" at bounding box center [383, 219] width 236 height 32
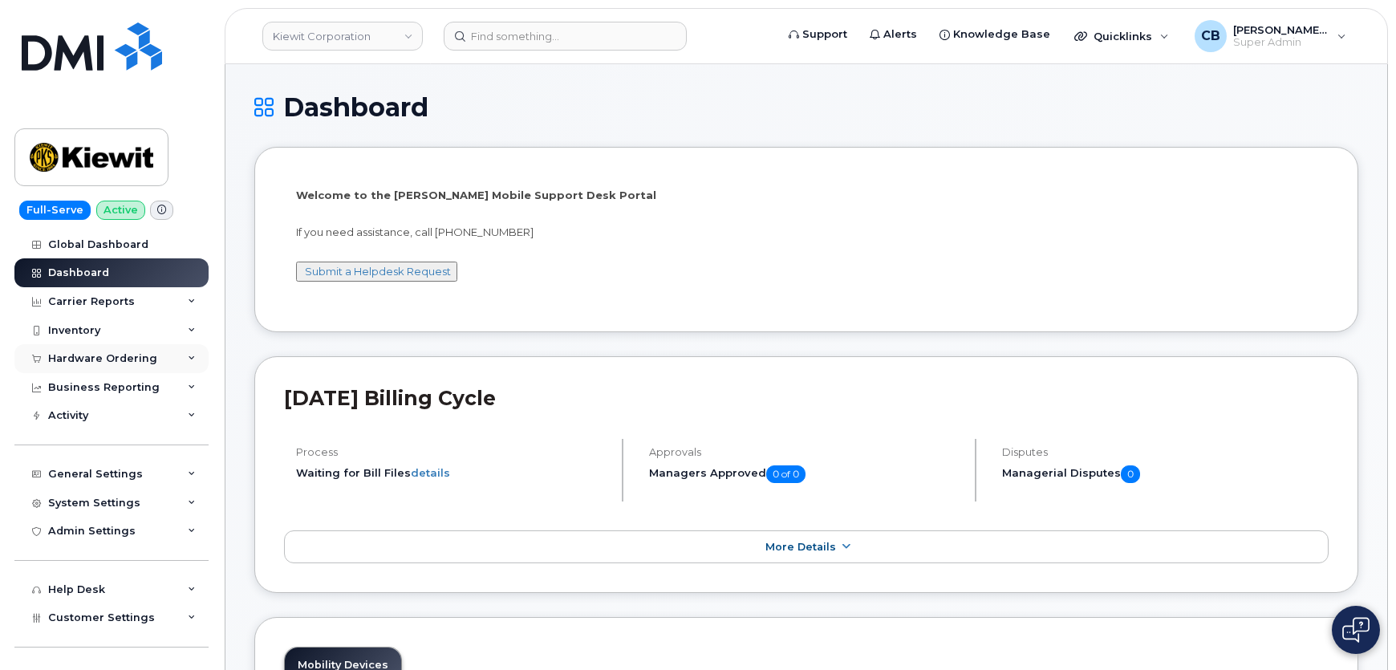
click at [67, 365] on div "Hardware Ordering" at bounding box center [111, 358] width 194 height 29
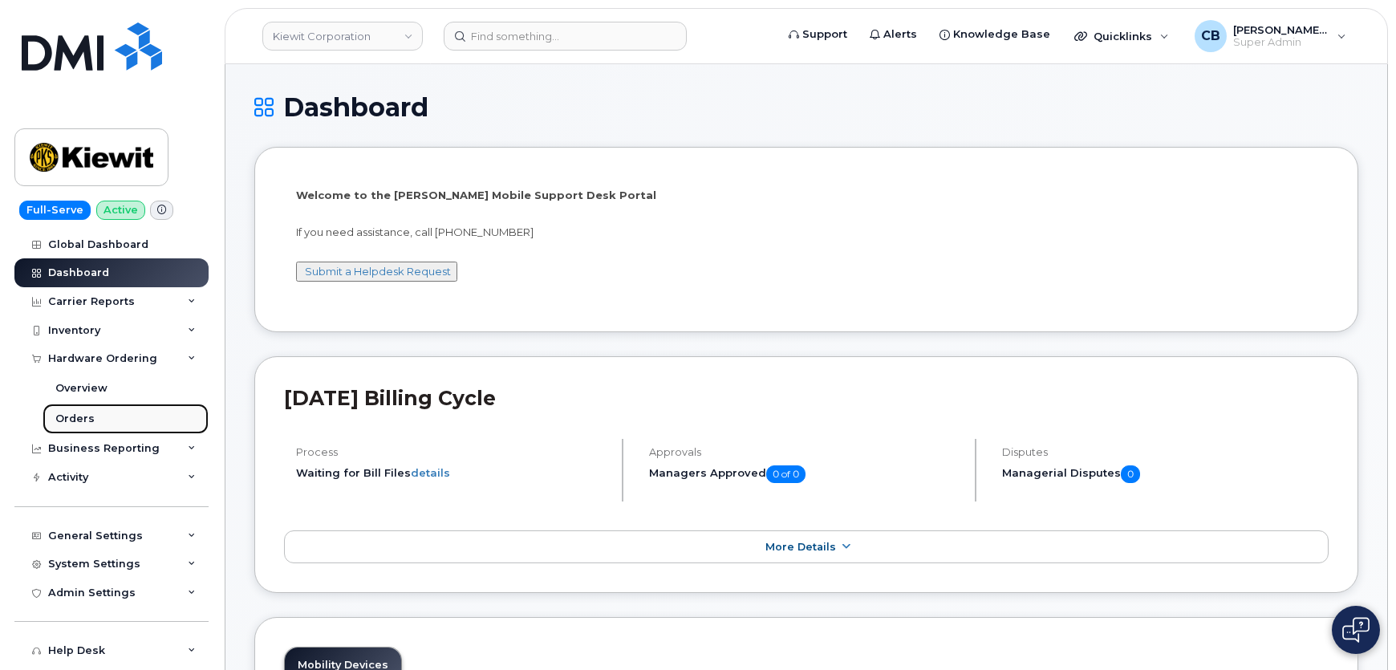
click at [66, 420] on div "Orders" at bounding box center [74, 419] width 39 height 14
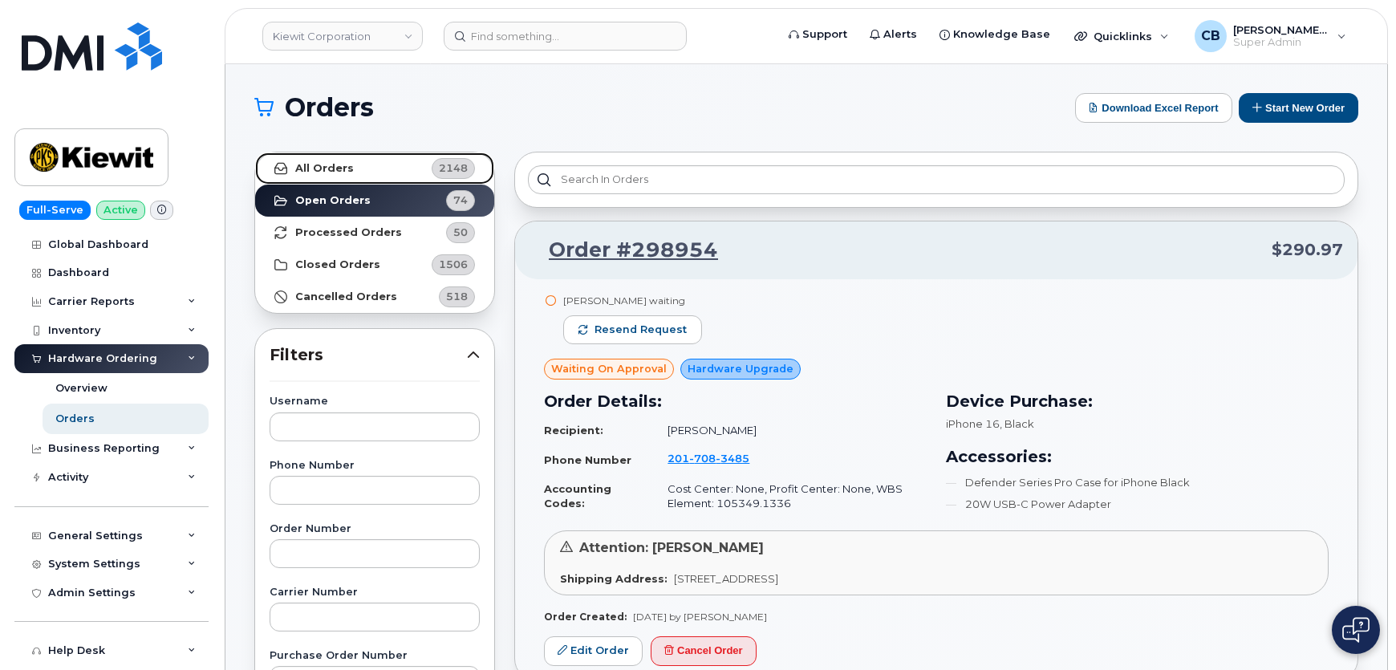
click at [327, 169] on strong "All Orders" at bounding box center [324, 168] width 59 height 13
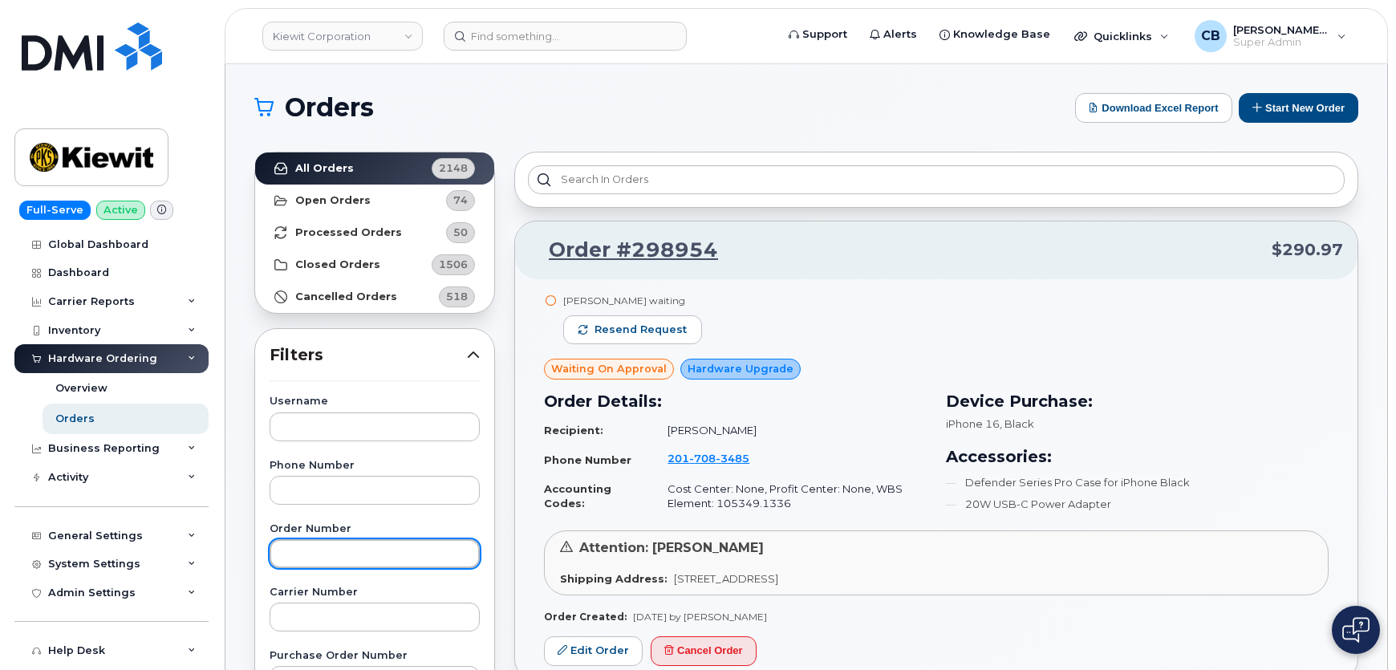
click at [287, 558] on input "text" at bounding box center [375, 553] width 210 height 29
paste input "298758"
type input "298758"
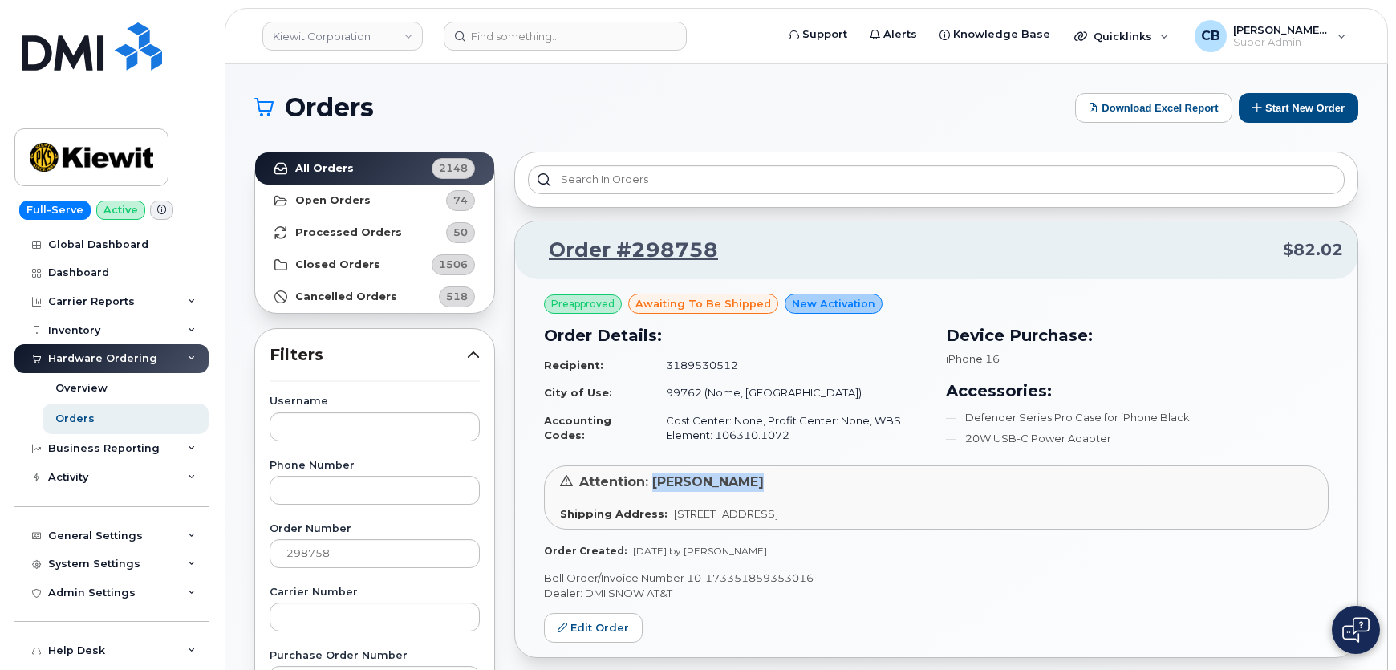
drag, startPoint x: 761, startPoint y: 483, endPoint x: 652, endPoint y: 474, distance: 108.7
click at [652, 474] on div "Attention: [PERSON_NAME]" at bounding box center [936, 482] width 753 height 18
copy span "[PERSON_NAME]"
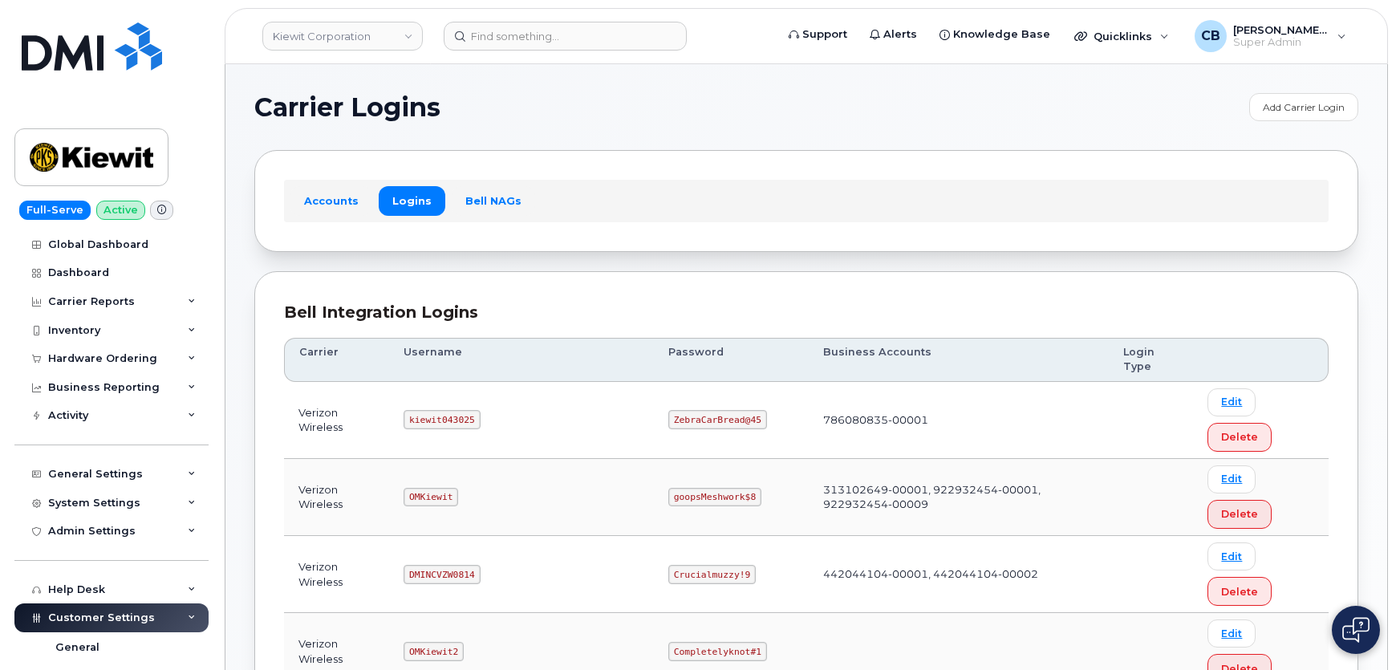
scroll to position [145, 0]
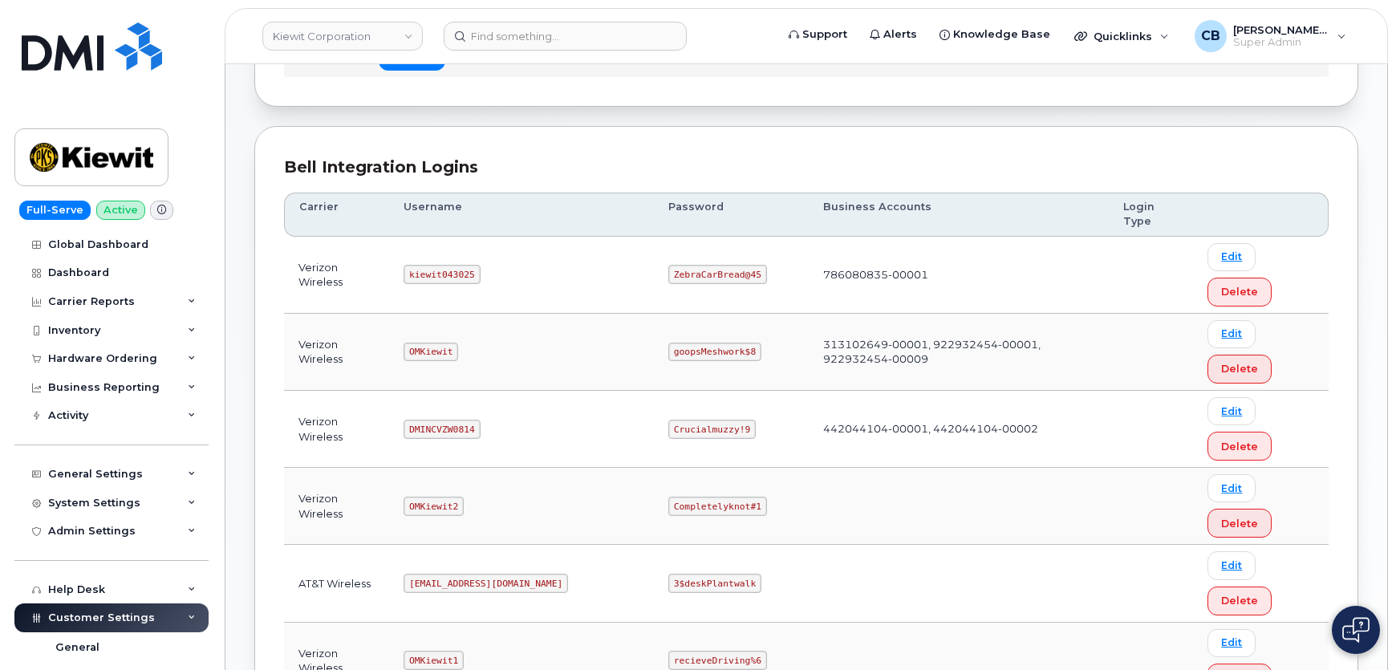
drag, startPoint x: 515, startPoint y: 497, endPoint x: 416, endPoint y: 497, distance: 98.7
copy code "[EMAIL_ADDRESS][PERSON_NAME][DOMAIN_NAME]"
drag, startPoint x: 478, startPoint y: 578, endPoint x: 410, endPoint y: 570, distance: 68.7
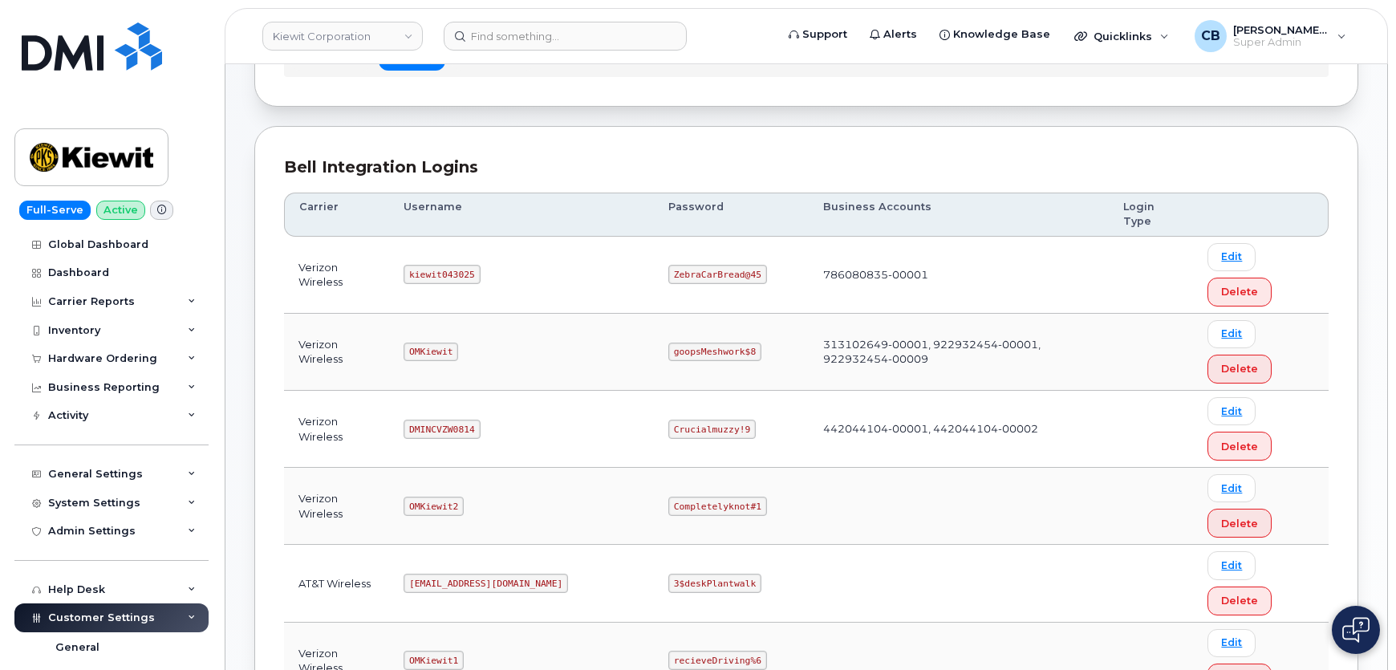
copy code "kiewit041825"
drag, startPoint x: 704, startPoint y: 579, endPoint x: 609, endPoint y: 574, distance: 95.6
copy code "CompletelyPartial$1"
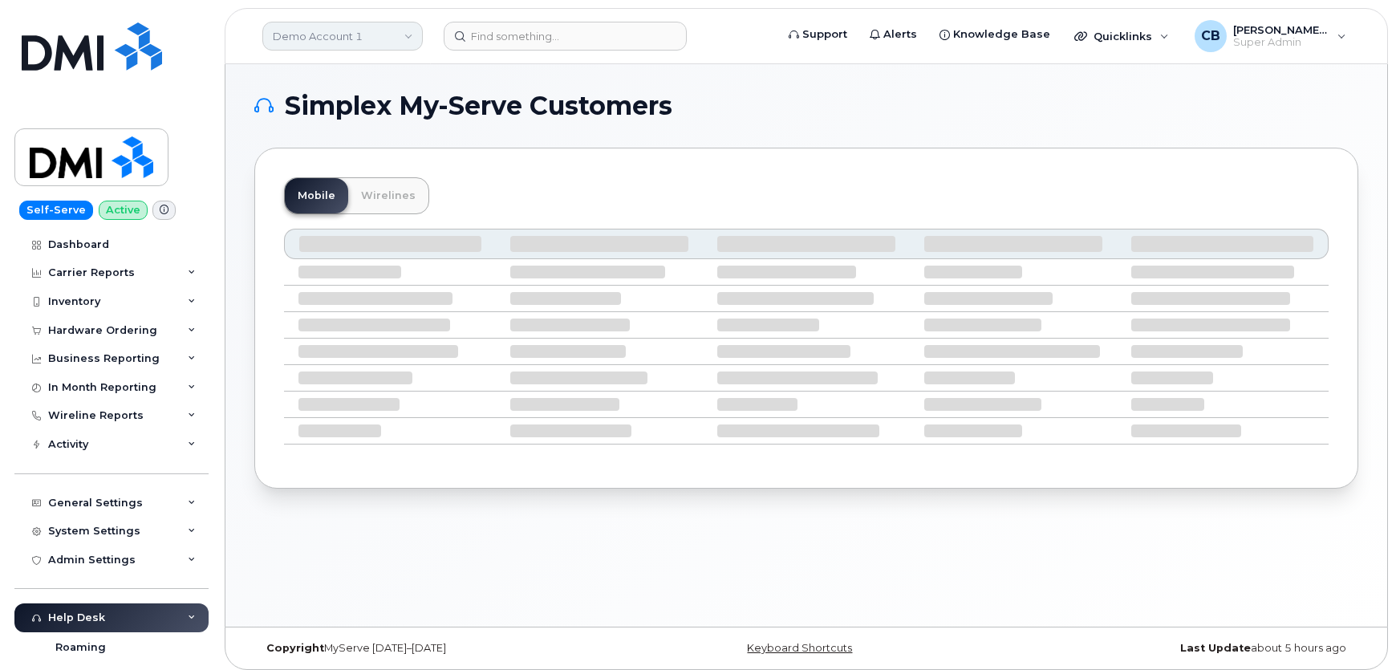
click at [338, 41] on link "Demo Account 1" at bounding box center [342, 36] width 160 height 29
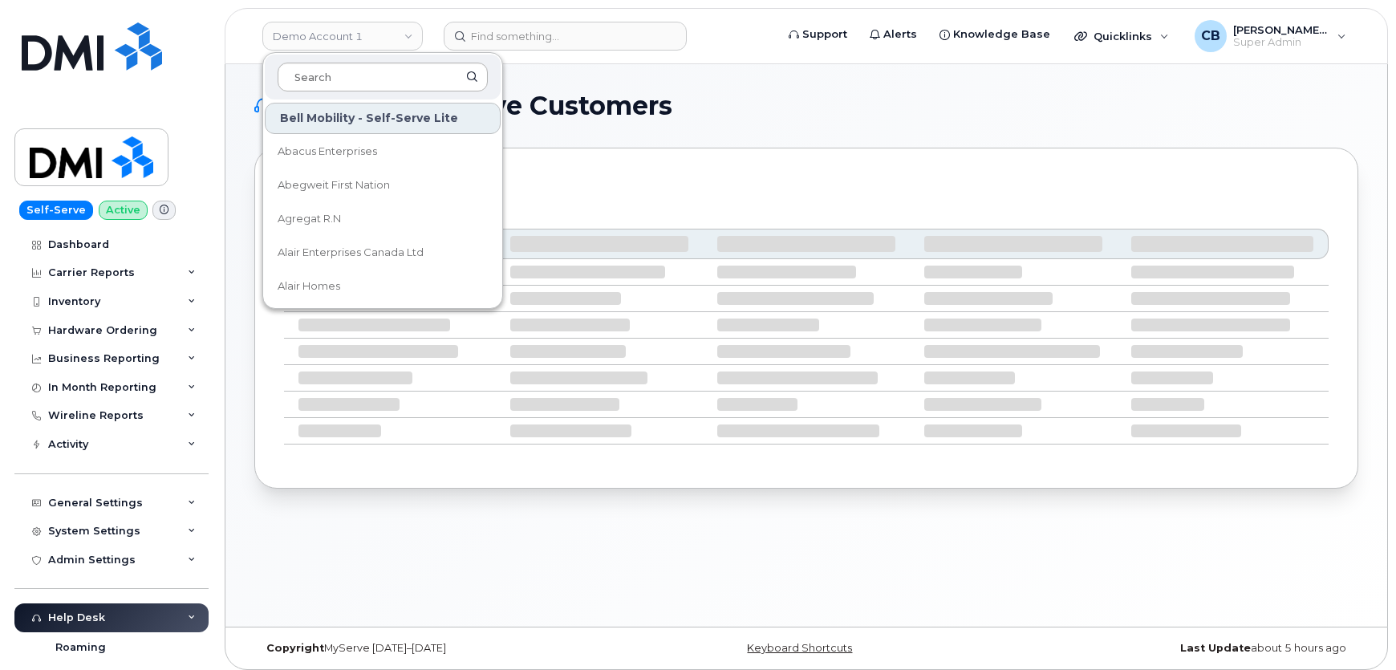
click at [333, 86] on input at bounding box center [383, 77] width 210 height 29
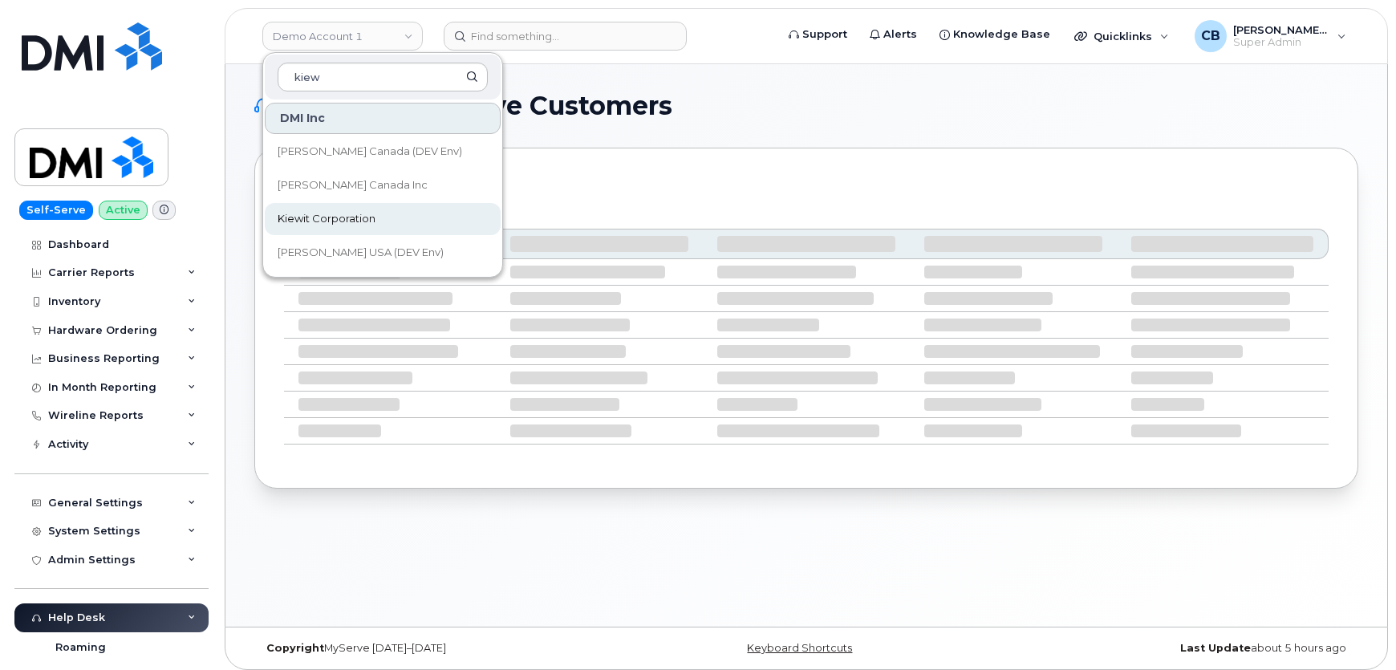
type input "kiew"
click at [326, 213] on span "Kiewit Corporation" at bounding box center [327, 219] width 98 height 16
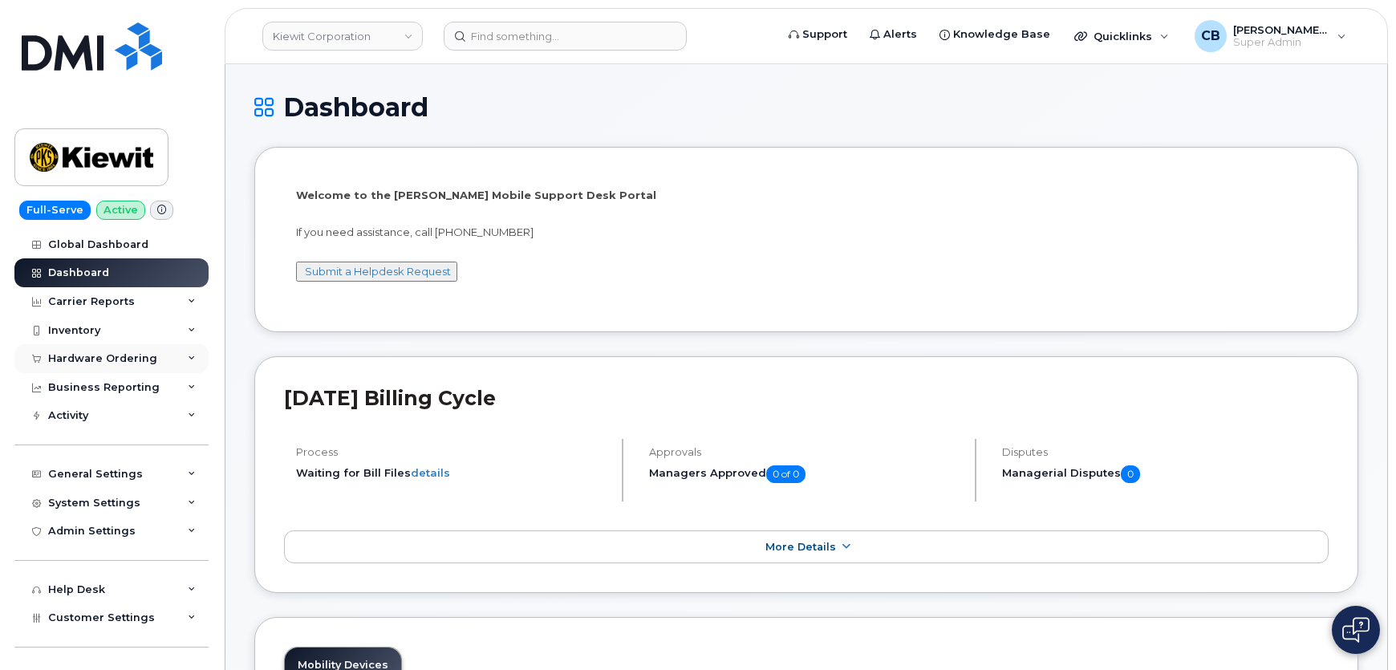
click at [81, 362] on div "Hardware Ordering" at bounding box center [102, 358] width 109 height 13
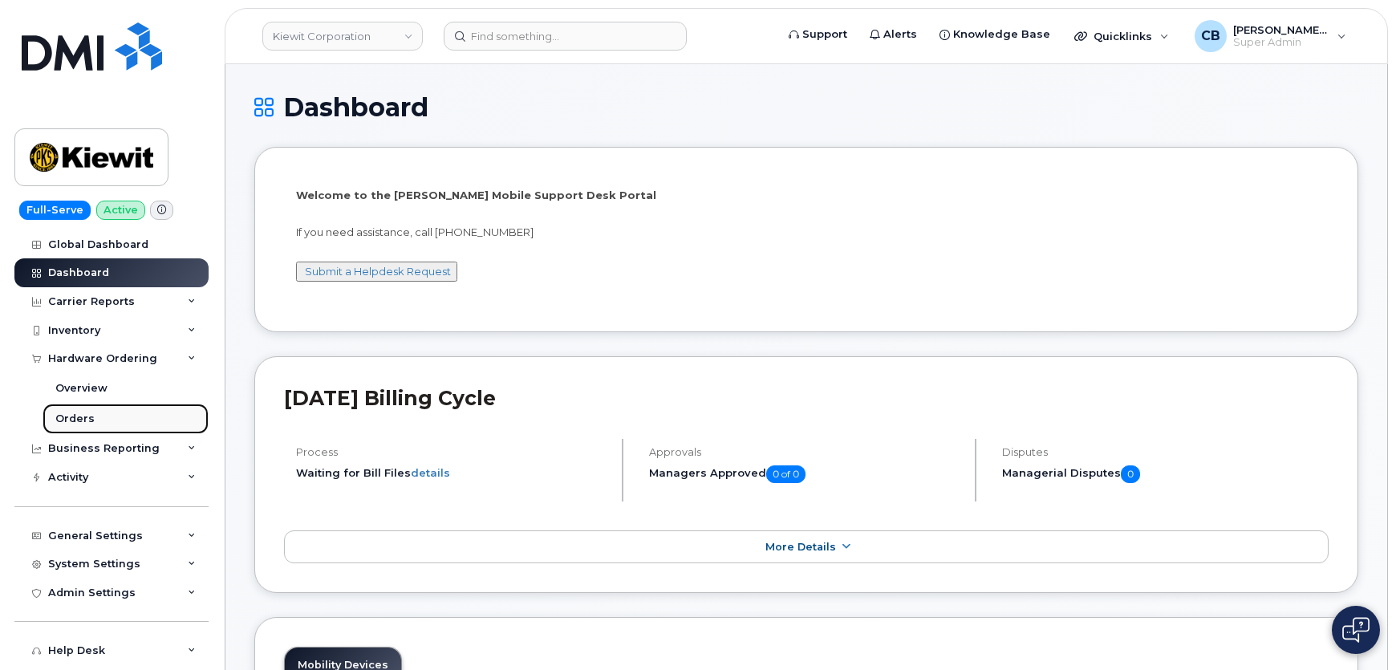
click at [79, 423] on div "Orders" at bounding box center [74, 419] width 39 height 14
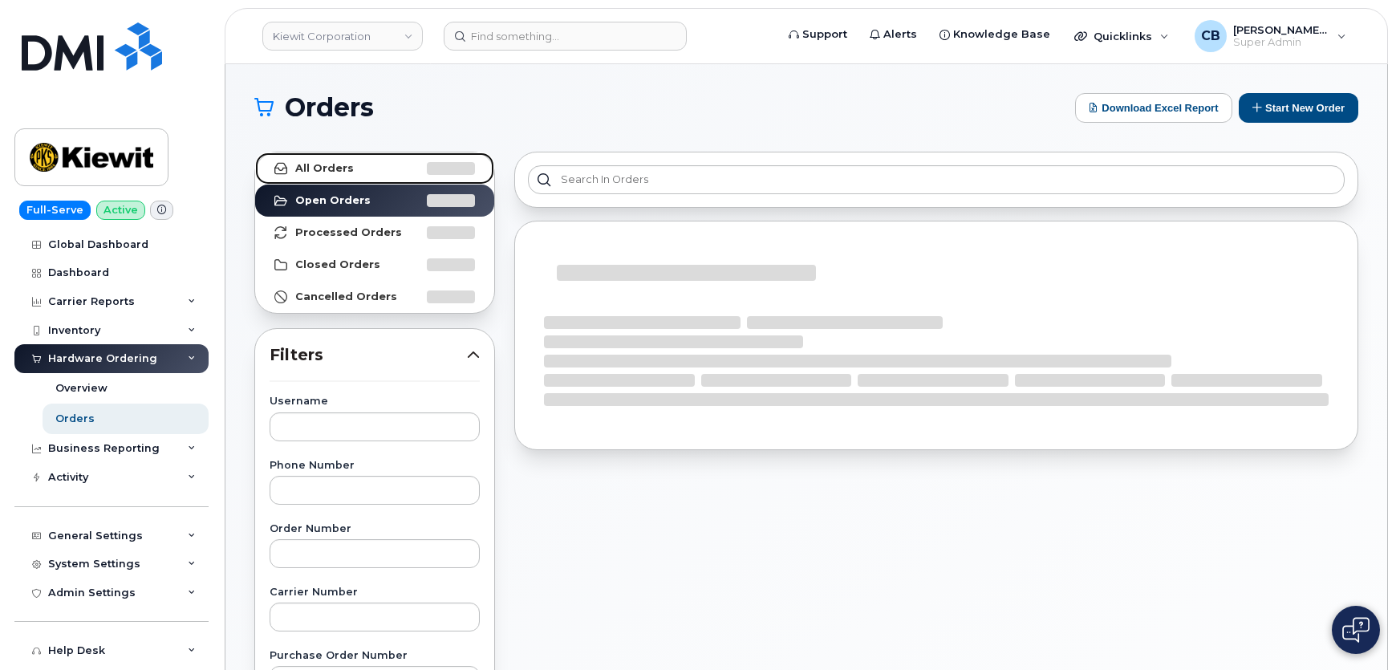
click at [339, 165] on strong "All Orders" at bounding box center [324, 168] width 59 height 13
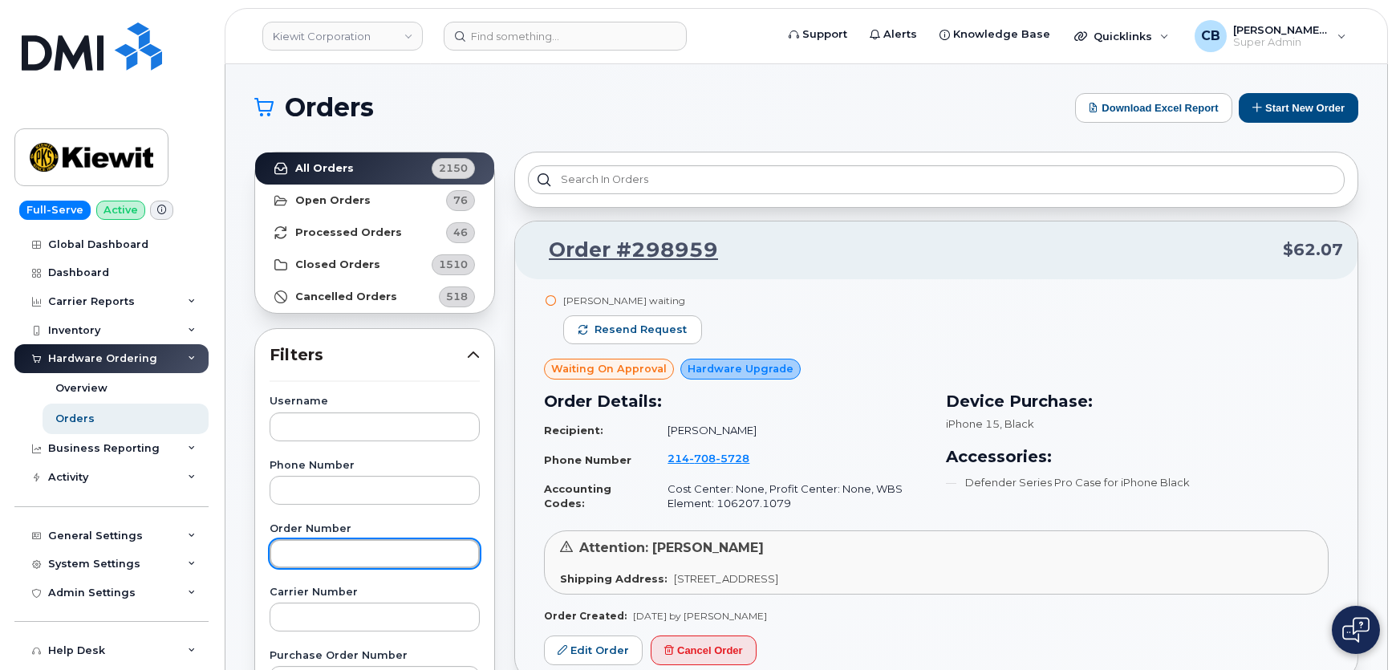
click at [303, 544] on input "text" at bounding box center [375, 553] width 210 height 29
paste input "298223"
type input "298223"
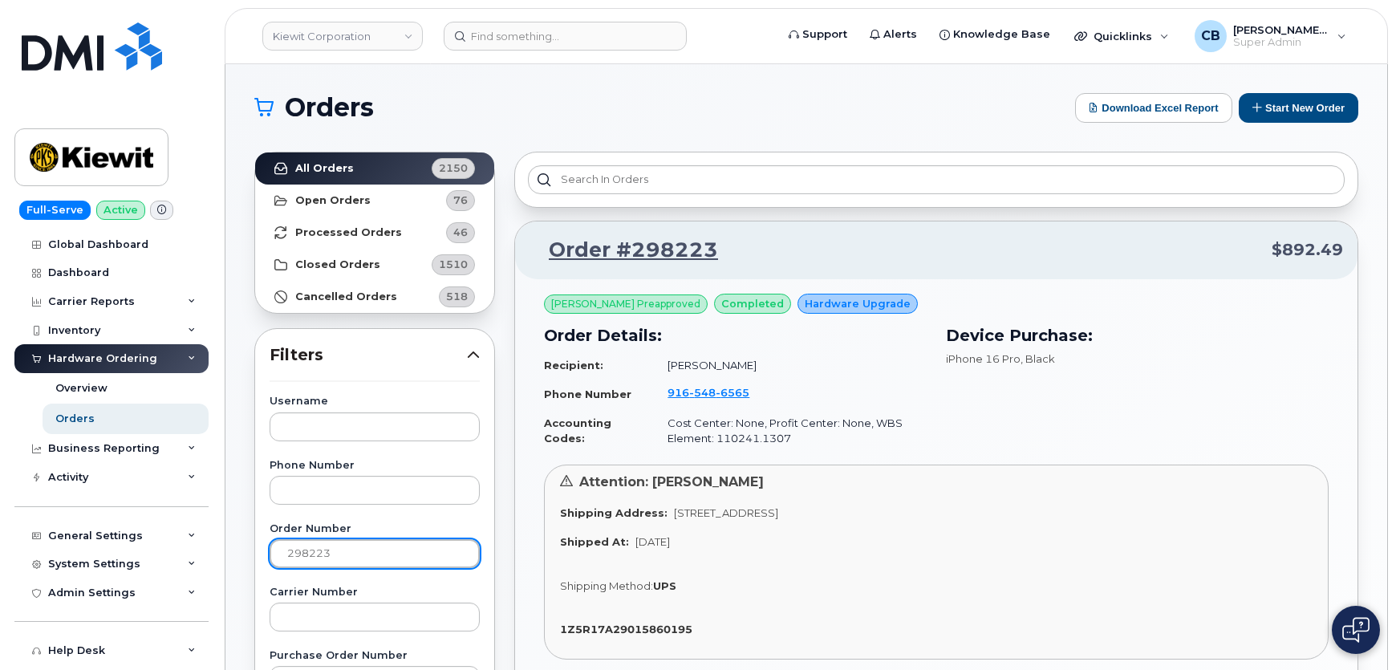
scroll to position [145, 0]
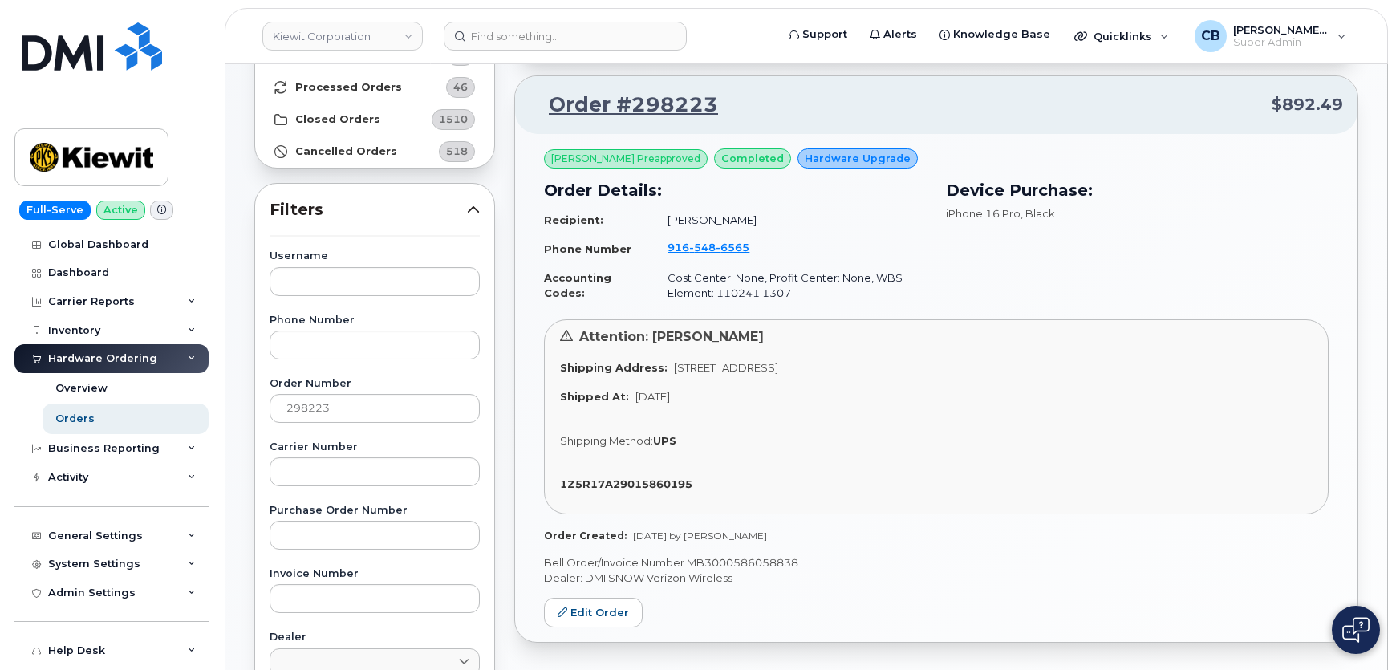
drag, startPoint x: 762, startPoint y: 538, endPoint x: 672, endPoint y: 534, distance: 90.8
click at [672, 534] on span "Aug 14, 2025 by Rachel Miller" at bounding box center [700, 536] width 134 height 12
drag, startPoint x: 794, startPoint y: 531, endPoint x: 615, endPoint y: 531, distance: 178.9
click at [615, 531] on div "Order Created: Aug 14, 2025 by Rachel Miller" at bounding box center [936, 536] width 785 height 14
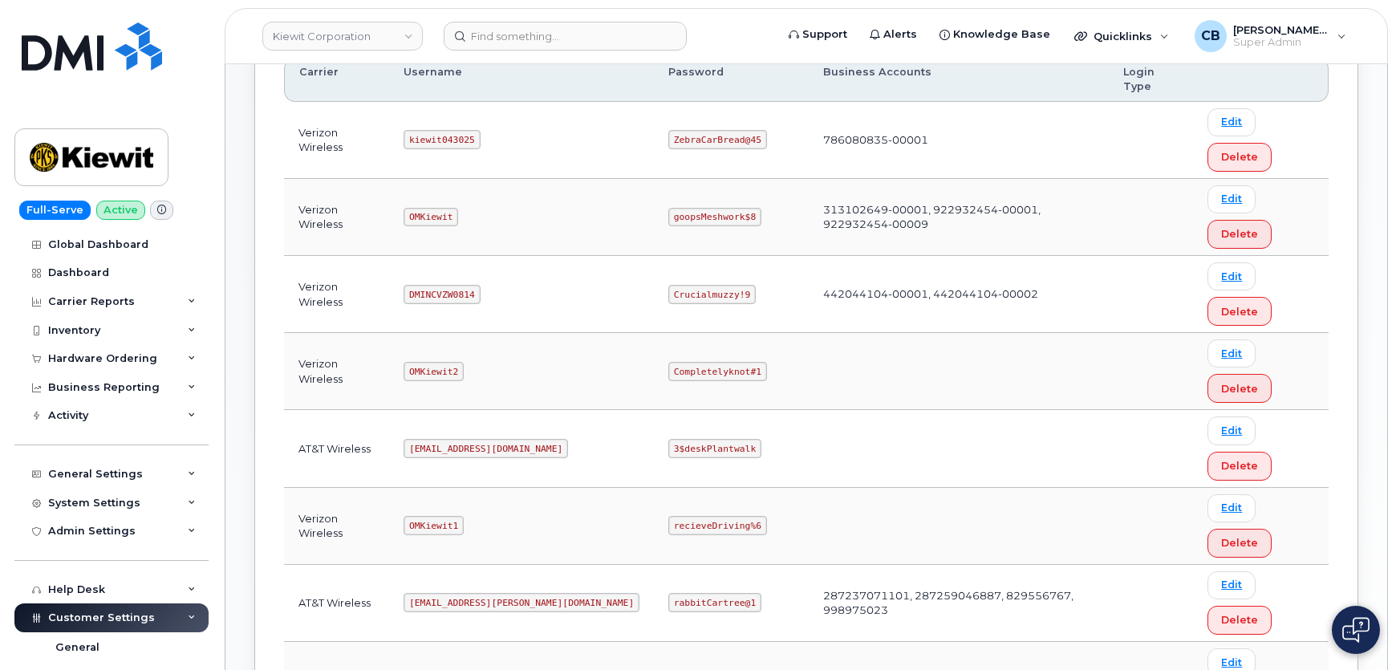
scroll to position [291, 0]
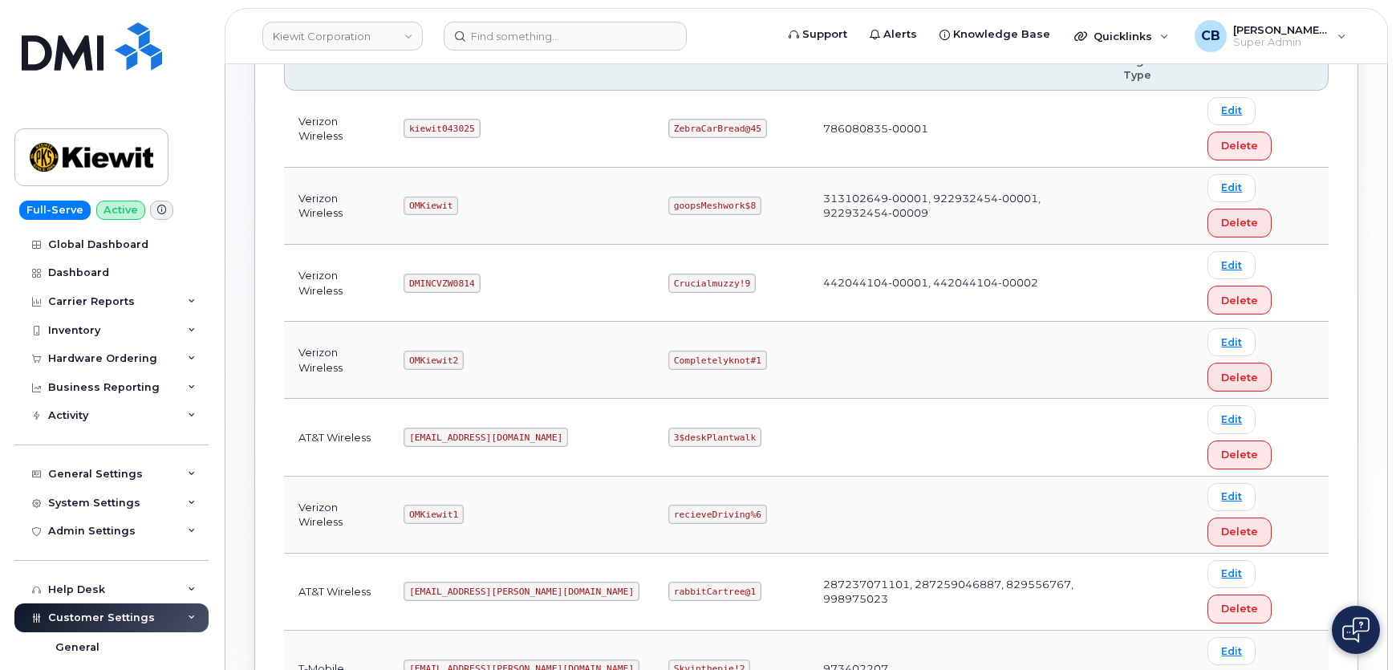
click at [442, 119] on code "kiewit043025" at bounding box center [442, 128] width 76 height 19
copy code "kiewit043025"
drag, startPoint x: 692, startPoint y: 93, endPoint x: 611, endPoint y: 93, distance: 81.0
click at [668, 119] on code "ZebraCarBread@45" at bounding box center [717, 128] width 99 height 19
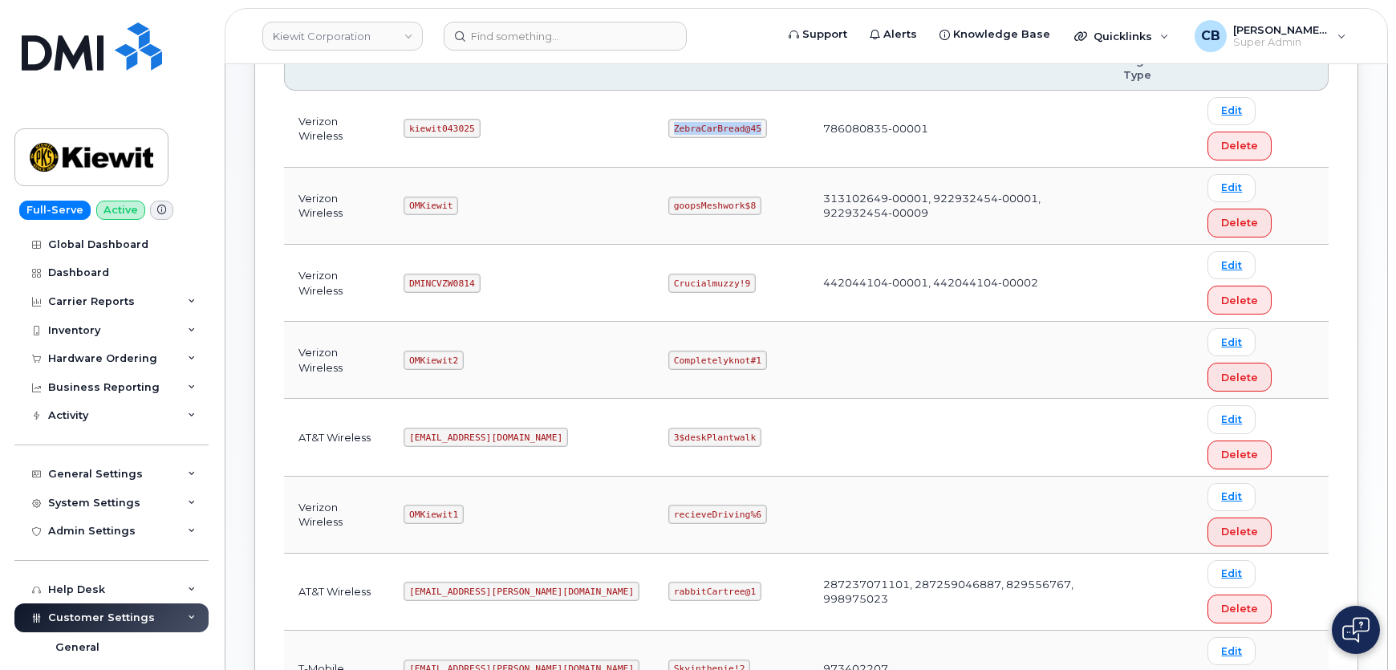
copy code "ZebraCarBread@45"
